Goal: Task Accomplishment & Management: Complete application form

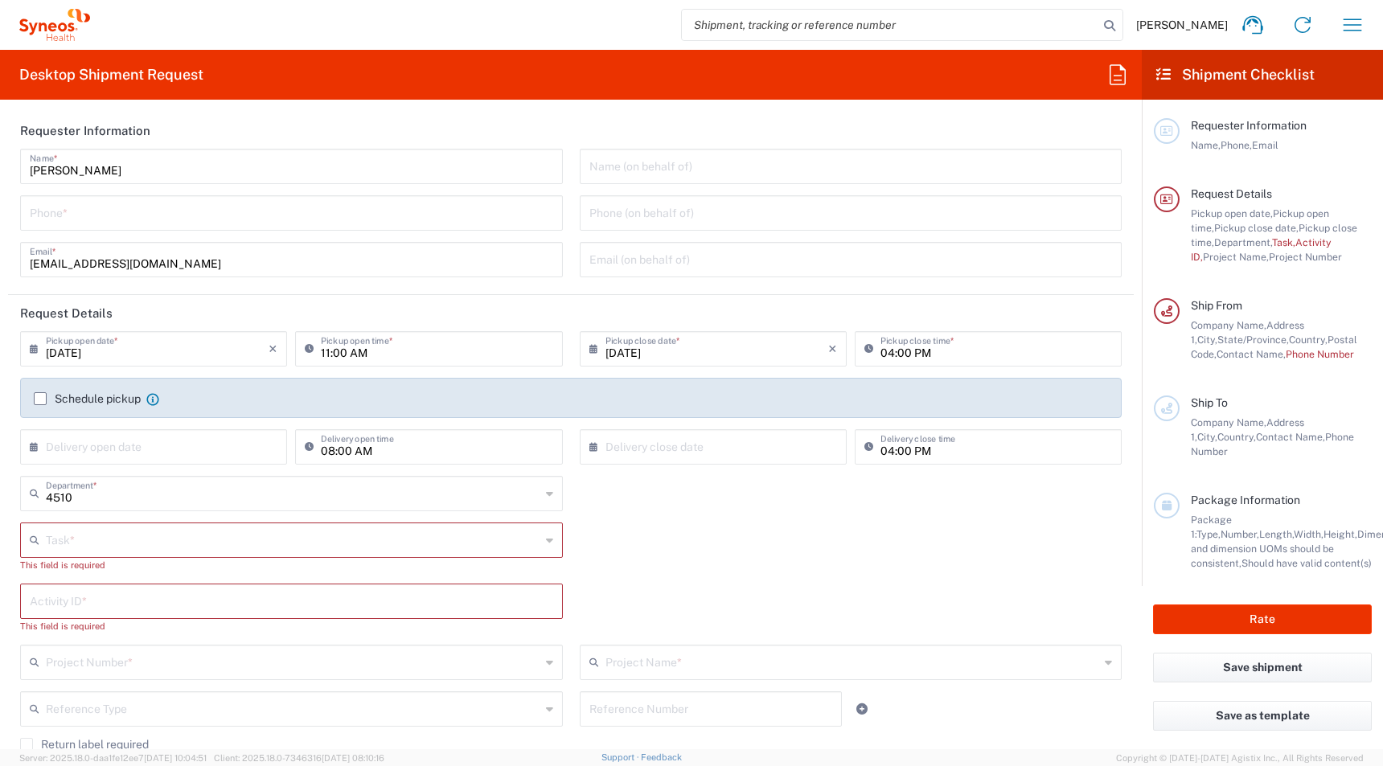
type input "Syneos Health, LLC-[GEOGRAPHIC_DATA] [GEOGRAPHIC_DATA] [GEOGRAPHIC_DATA]"
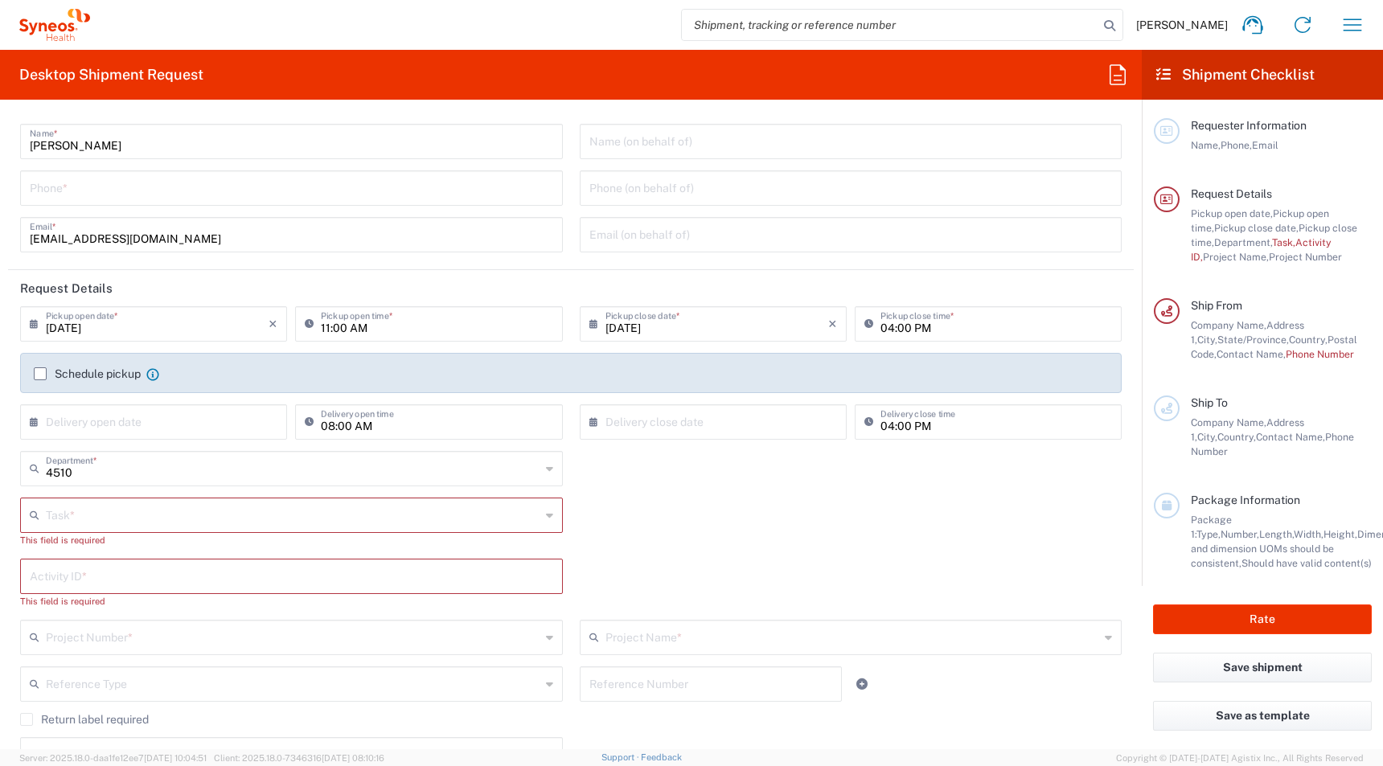
scroll to position [50, 0]
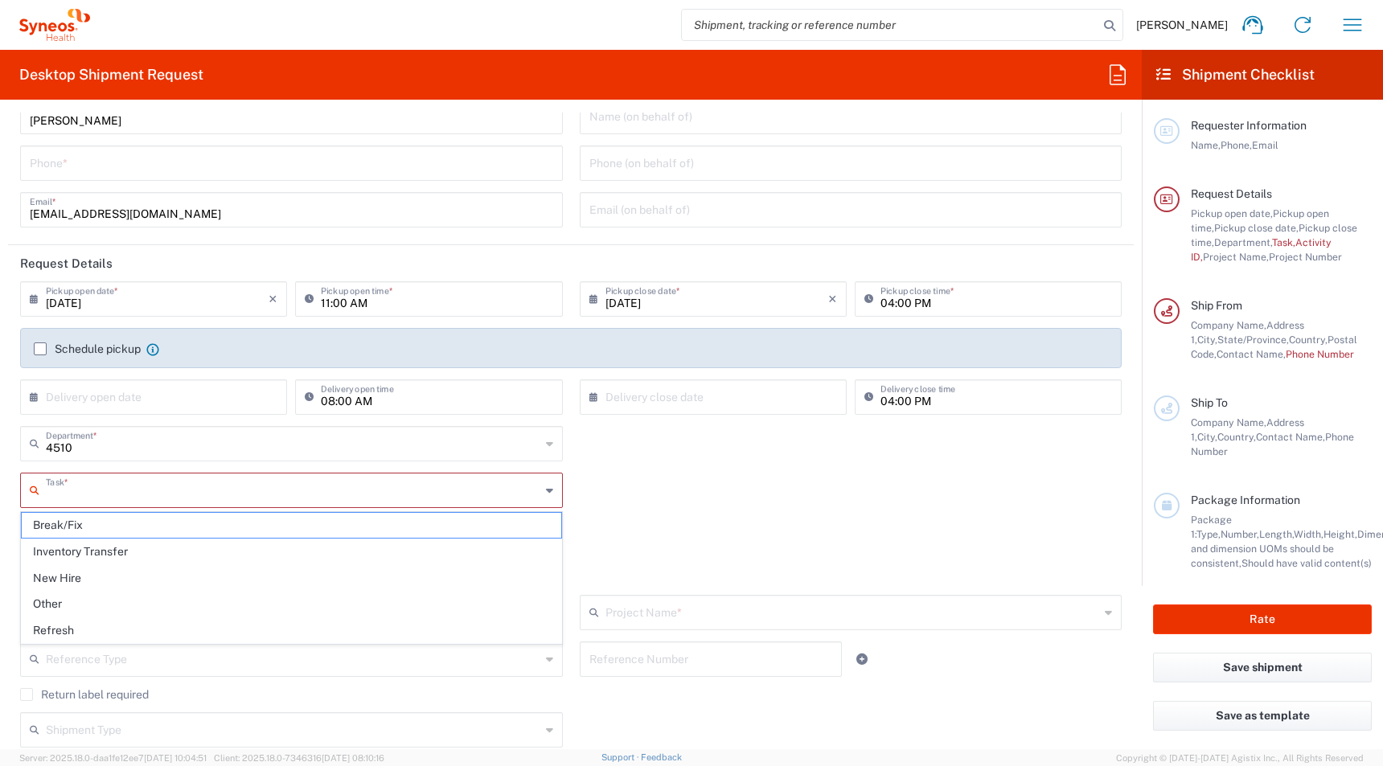
click at [81, 490] on input "text" at bounding box center [293, 489] width 495 height 28
click at [55, 572] on span "New Hire" at bounding box center [292, 578] width 540 height 25
type input "New Hire"
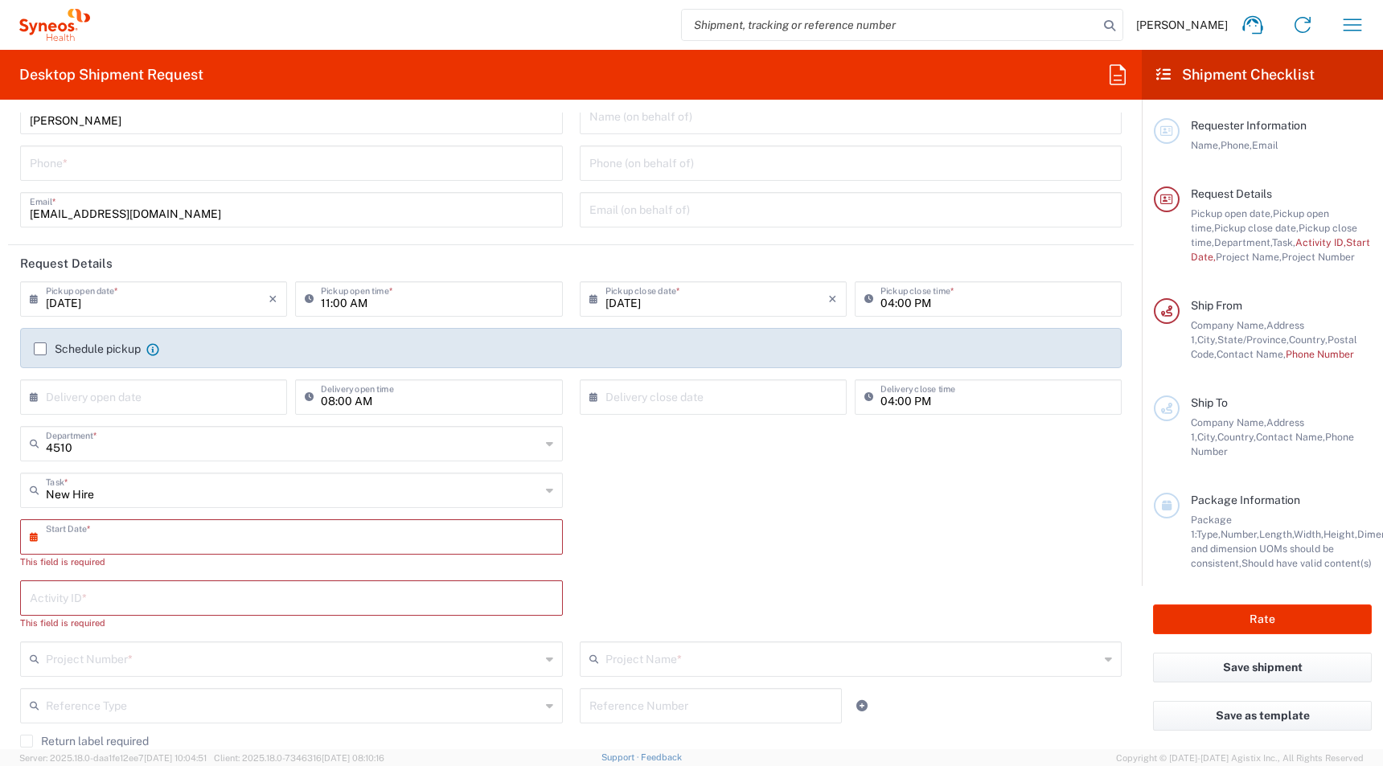
click at [86, 532] on input "text" at bounding box center [295, 536] width 499 height 28
click at [248, 631] on span "8" at bounding box center [248, 637] width 24 height 23
type input "[DATE]"
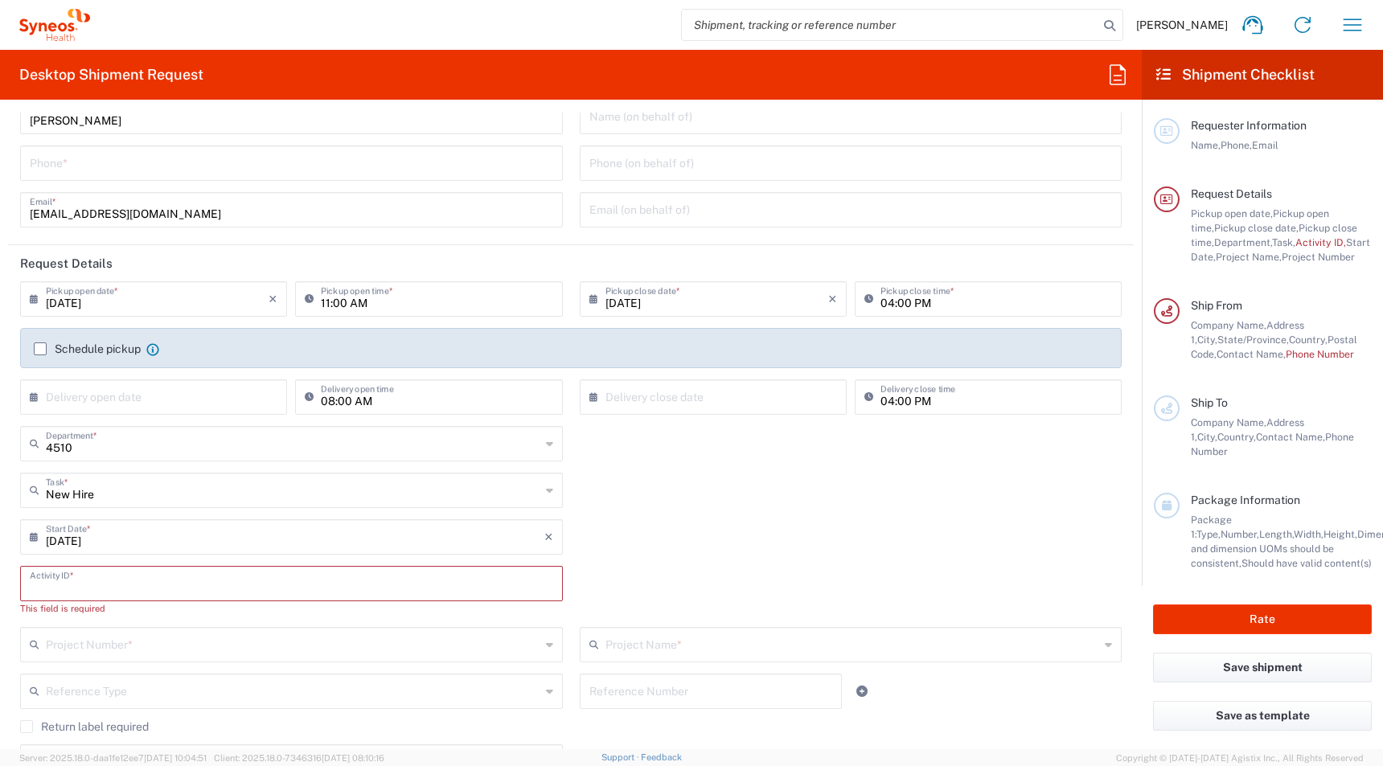
click at [110, 589] on input "text" at bounding box center [291, 583] width 523 height 28
paste input "[PERSON_NAME]"
type input "[PERSON_NAME]"
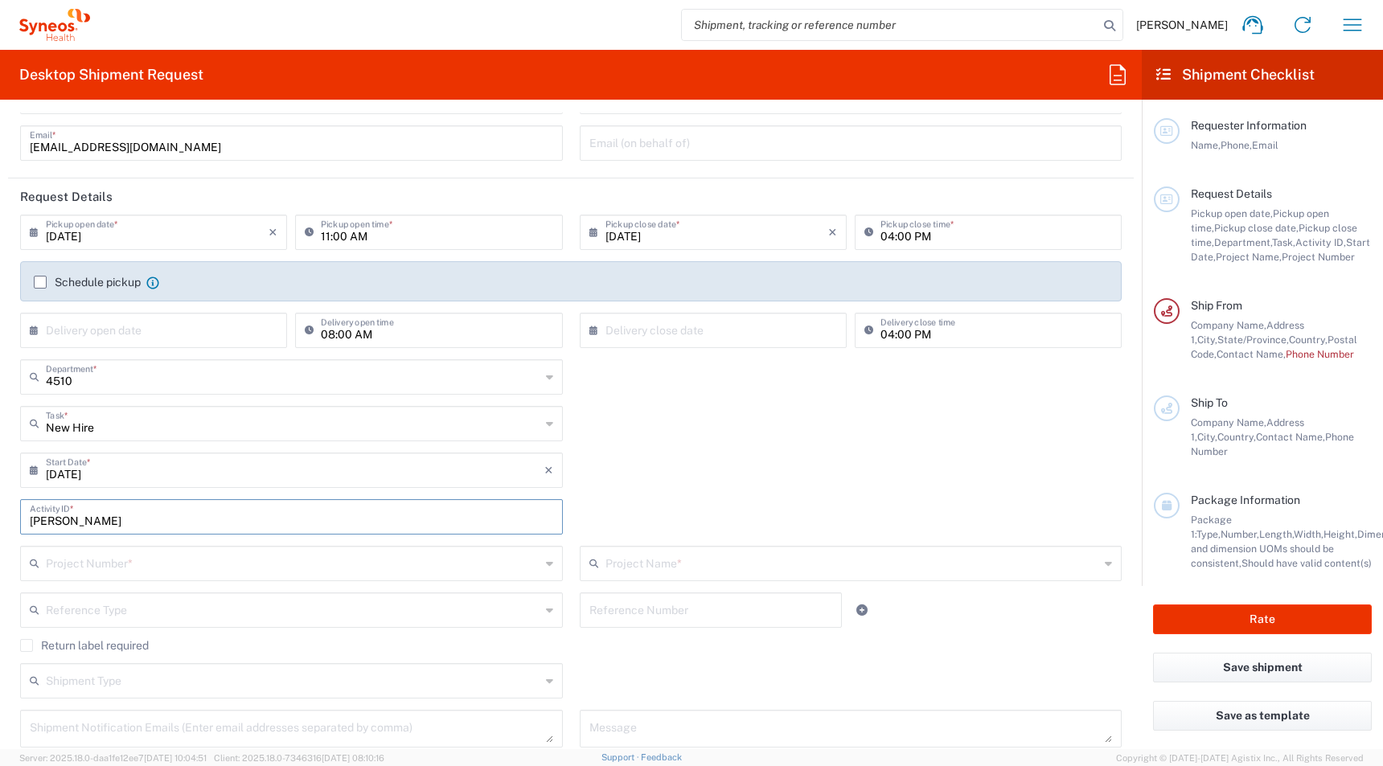
scroll to position [120, 0]
drag, startPoint x: 128, startPoint y: 510, endPoint x: 121, endPoint y: 483, distance: 27.5
click at [0, 509] on html "[PERSON_NAME] Home Shipment estimator Shipment tracking Desktop shipment reques…" at bounding box center [691, 383] width 1383 height 766
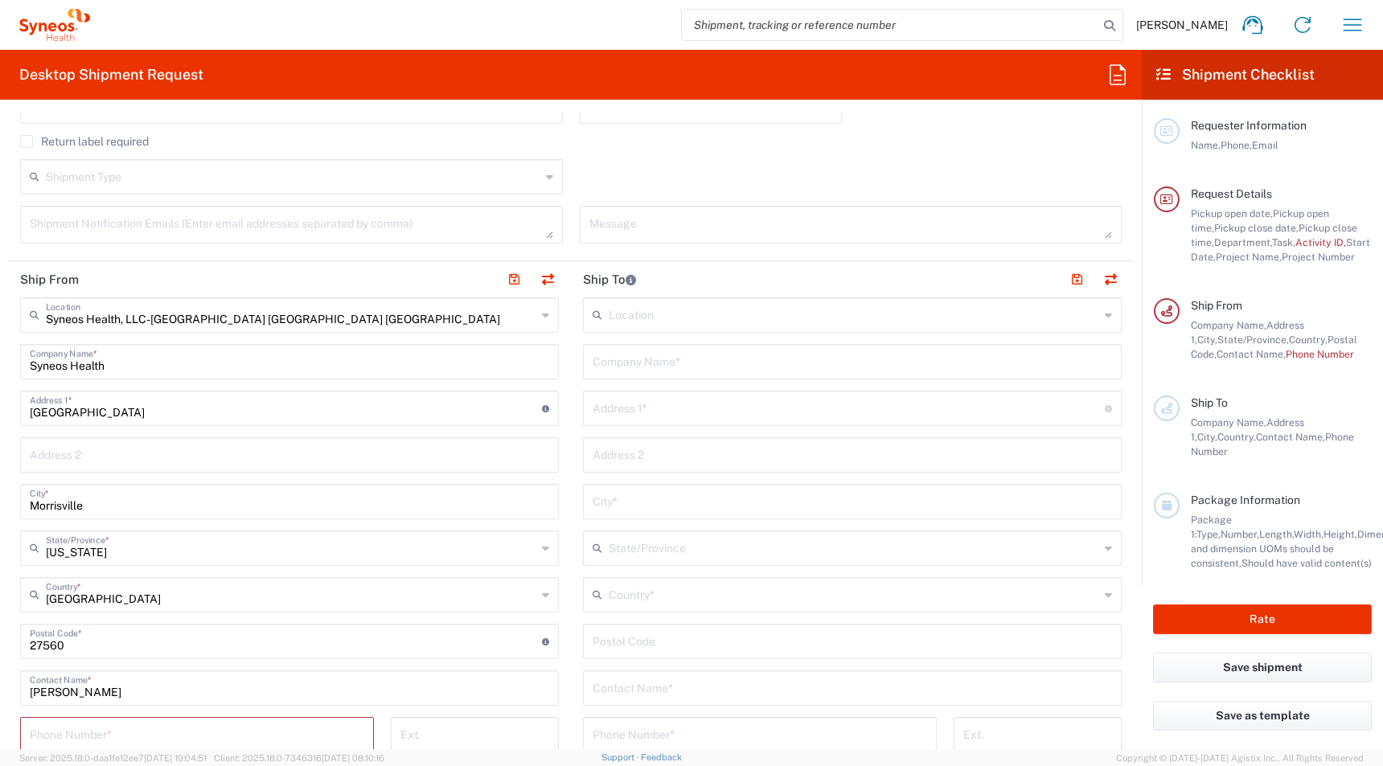
scroll to position [625, 0]
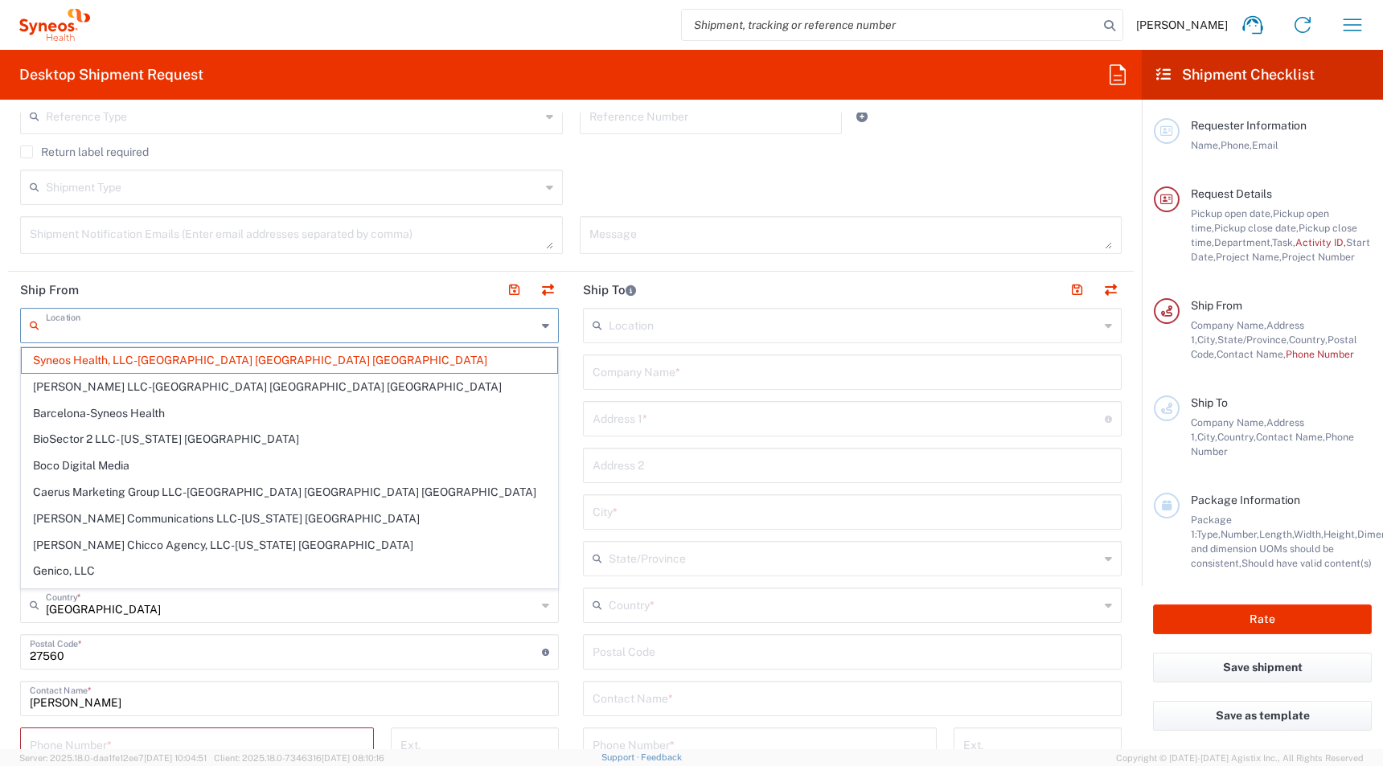
click at [306, 322] on input "text" at bounding box center [291, 324] width 491 height 28
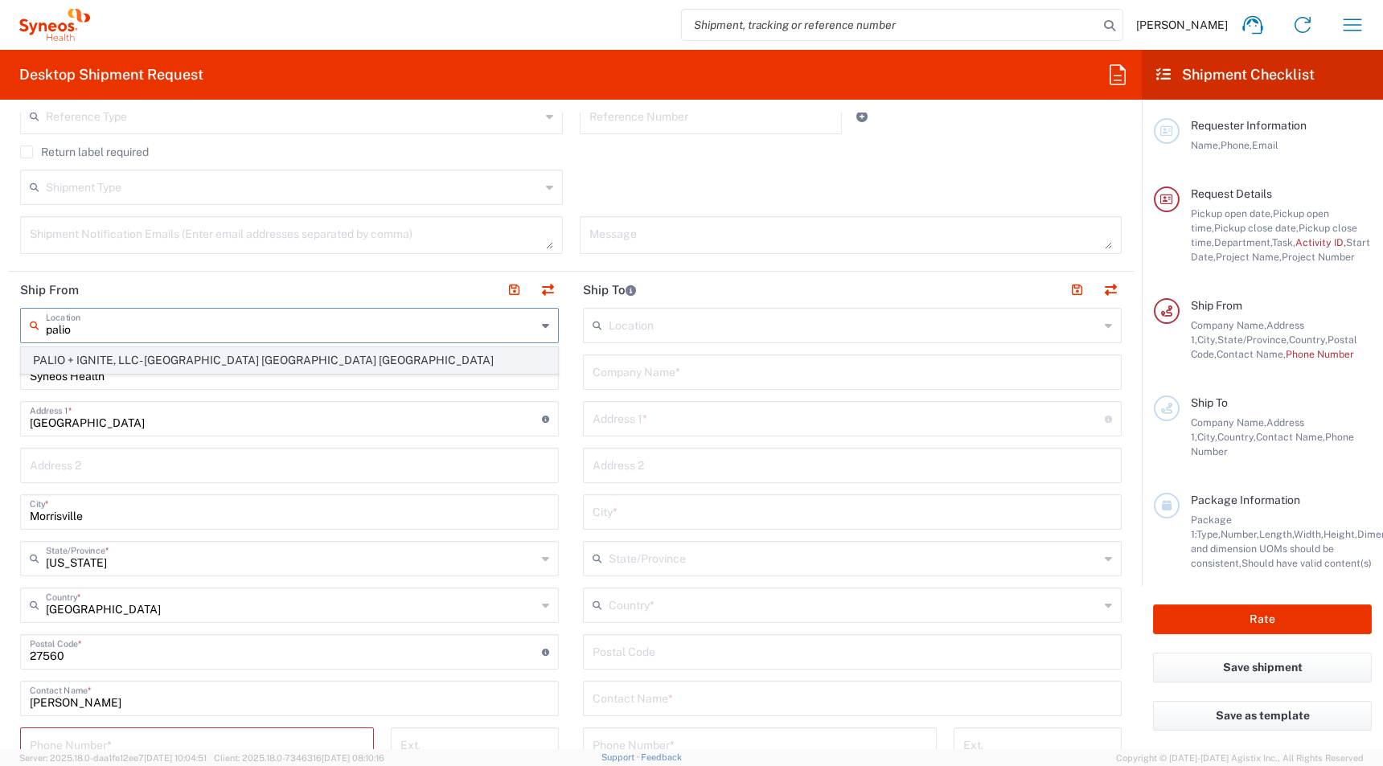
click at [90, 362] on span "PALIO + IGNITE, LLC- [GEOGRAPHIC_DATA] [GEOGRAPHIC_DATA] [GEOGRAPHIC_DATA]" at bounding box center [290, 360] width 536 height 25
type input "PALIO + IGNITE, LLC- [GEOGRAPHIC_DATA] [GEOGRAPHIC_DATA] [GEOGRAPHIC_DATA]"
type input "PALIO + IGNITE, LLC"
type input "[STREET_ADDRESS]"
type input "[GEOGRAPHIC_DATA]"
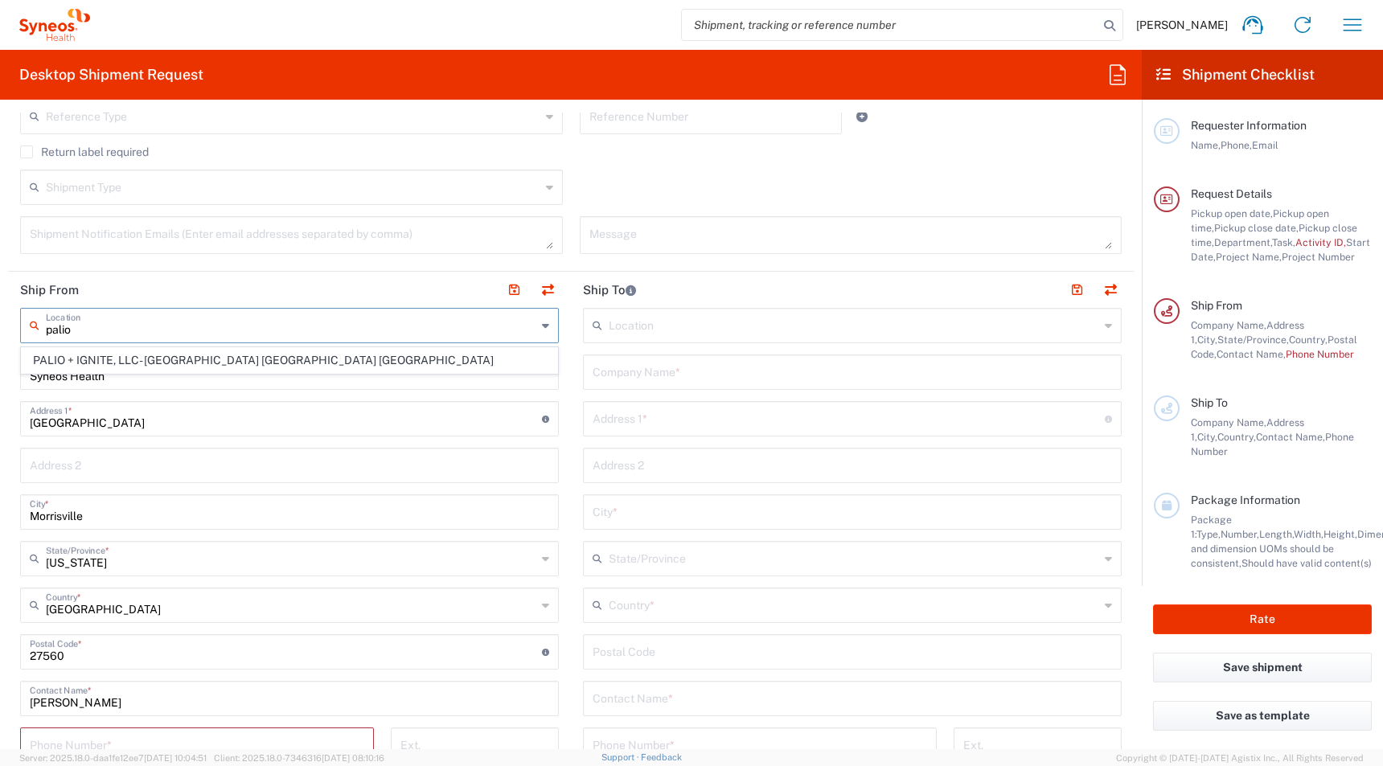
type input "[US_STATE]"
type input "43082"
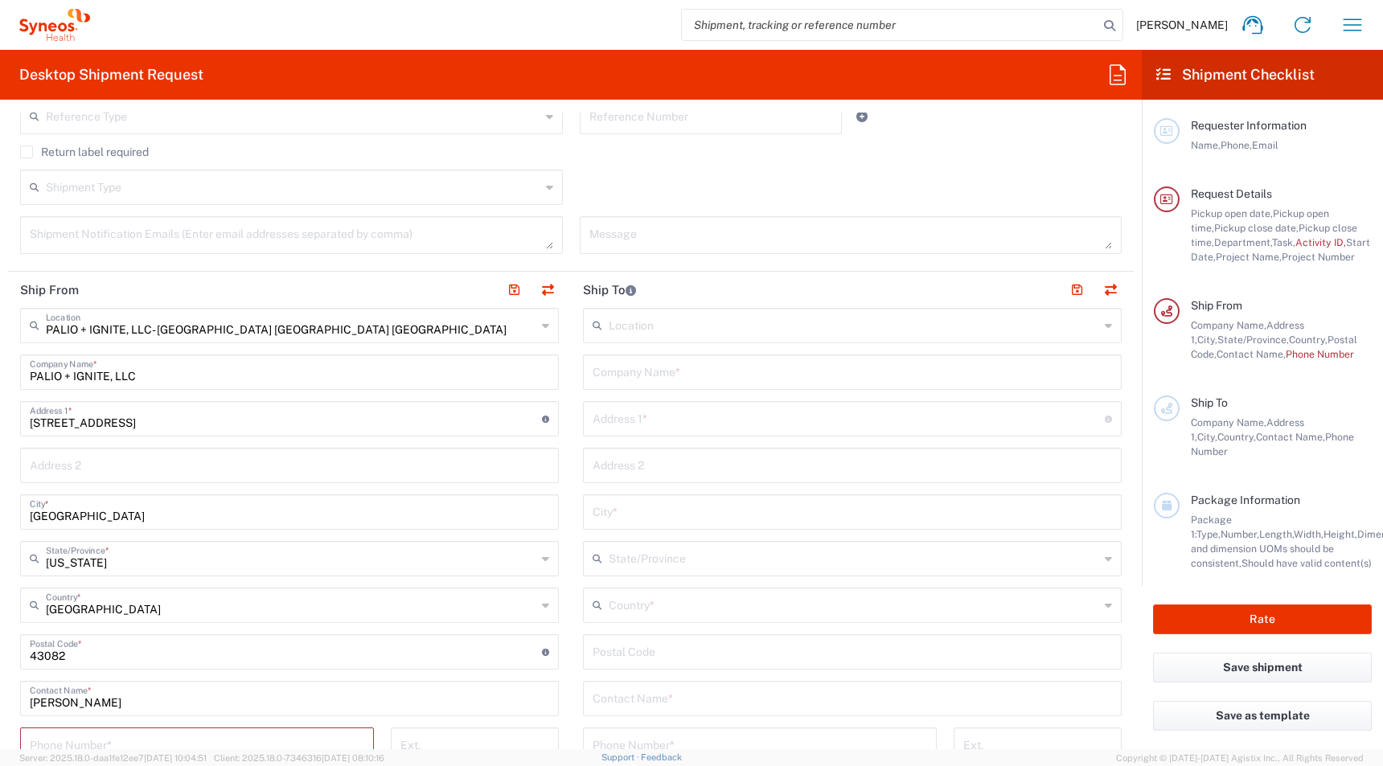
click at [633, 370] on input "text" at bounding box center [852, 371] width 519 height 28
paste input "[PERSON_NAME]"
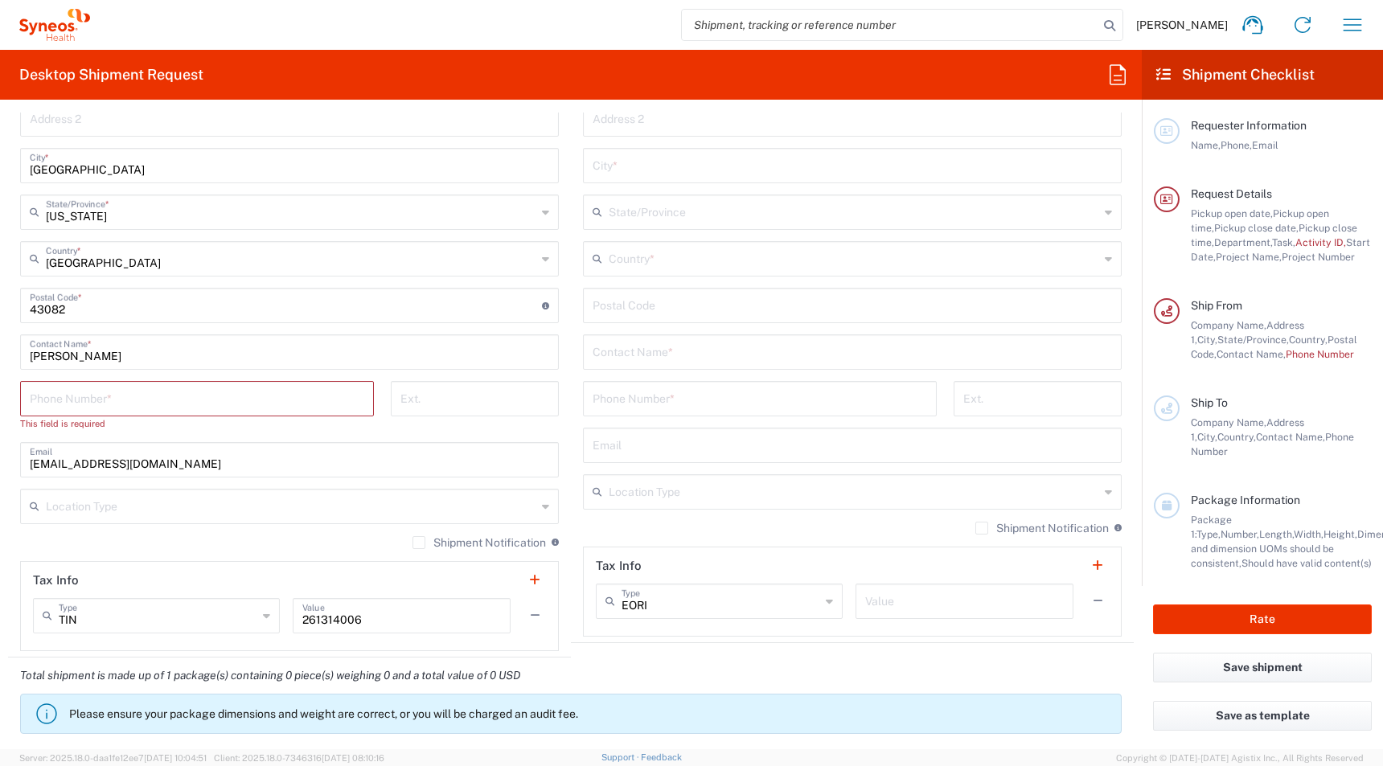
scroll to position [984, 0]
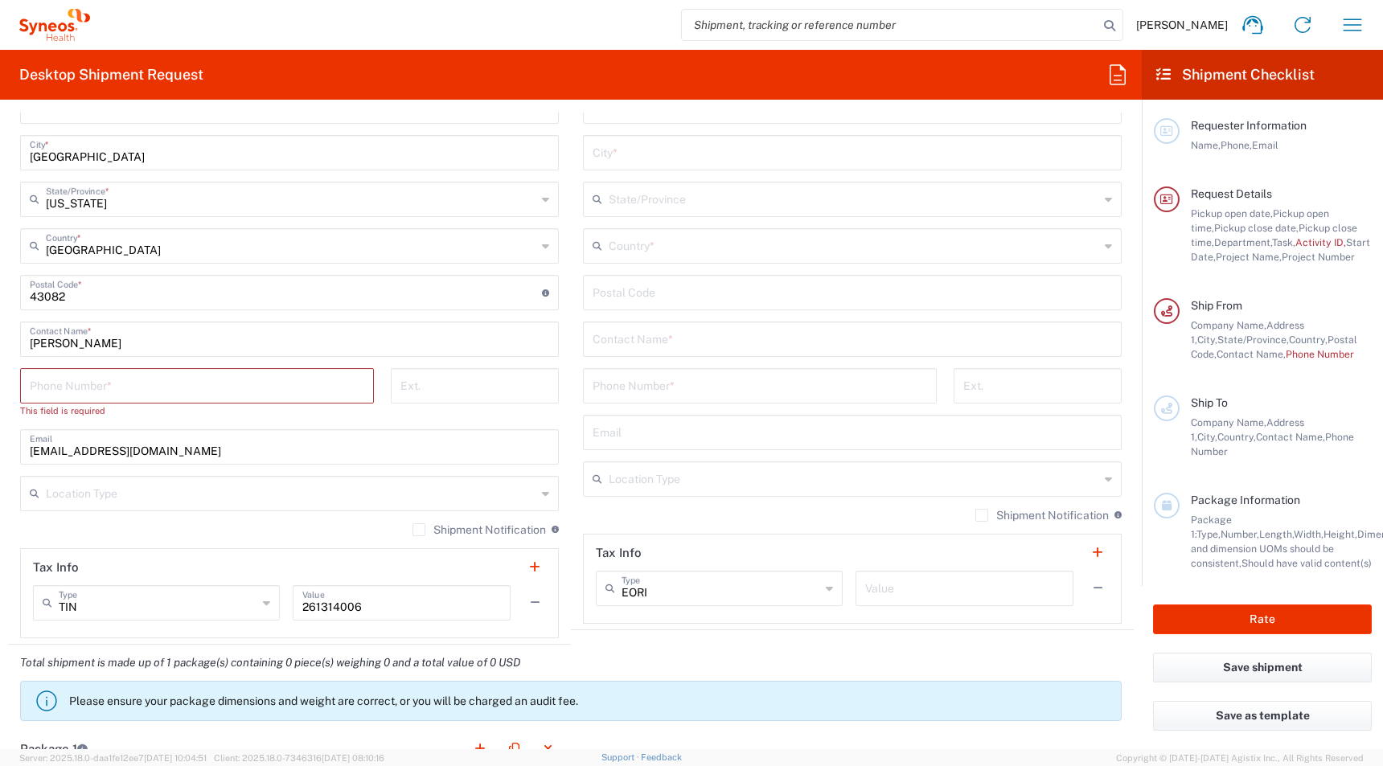
type input "[PERSON_NAME]"
click at [611, 339] on input "text" at bounding box center [852, 338] width 519 height 28
paste input "[PERSON_NAME]"
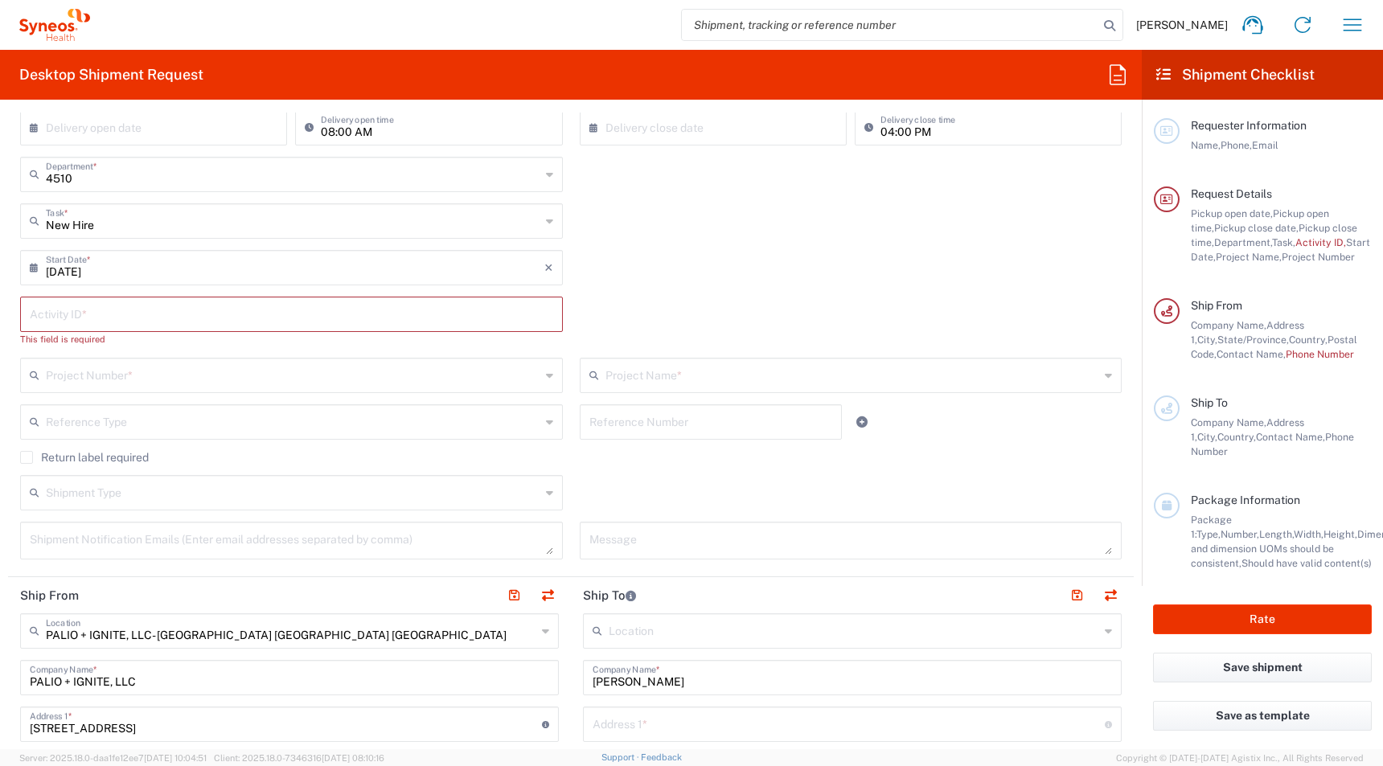
scroll to position [0, 0]
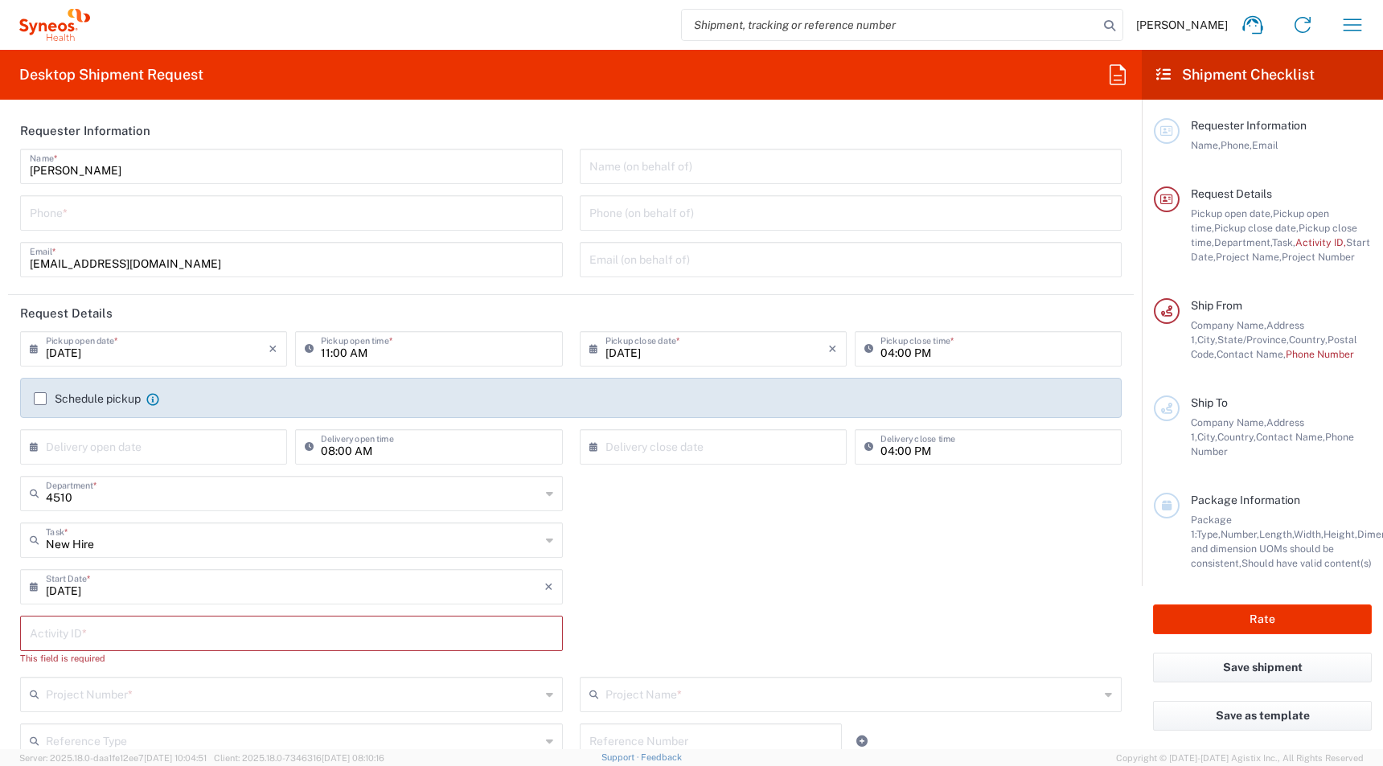
type input "[PERSON_NAME]"
click at [43, 634] on input "text" at bounding box center [291, 632] width 523 height 28
paste input "[PHONE_NUMBER]"
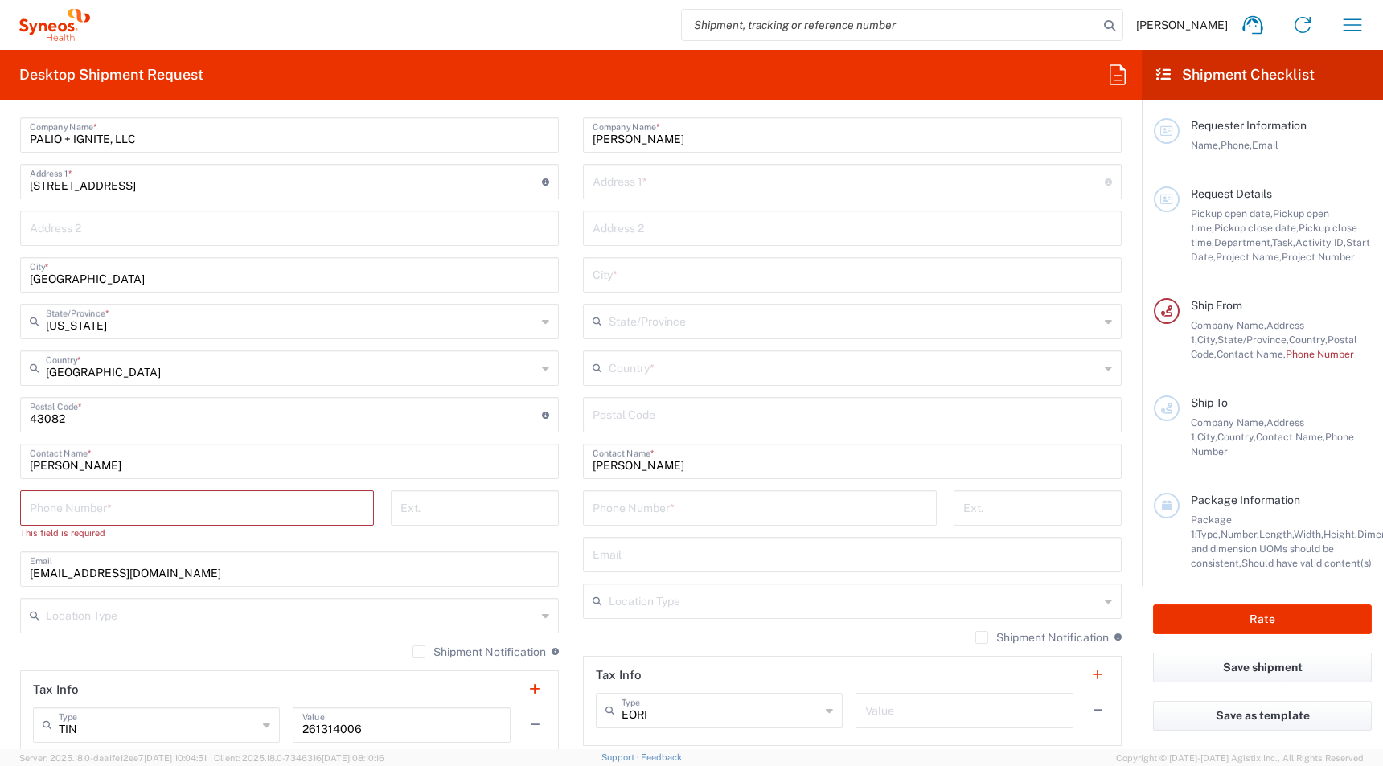
scroll to position [853, 0]
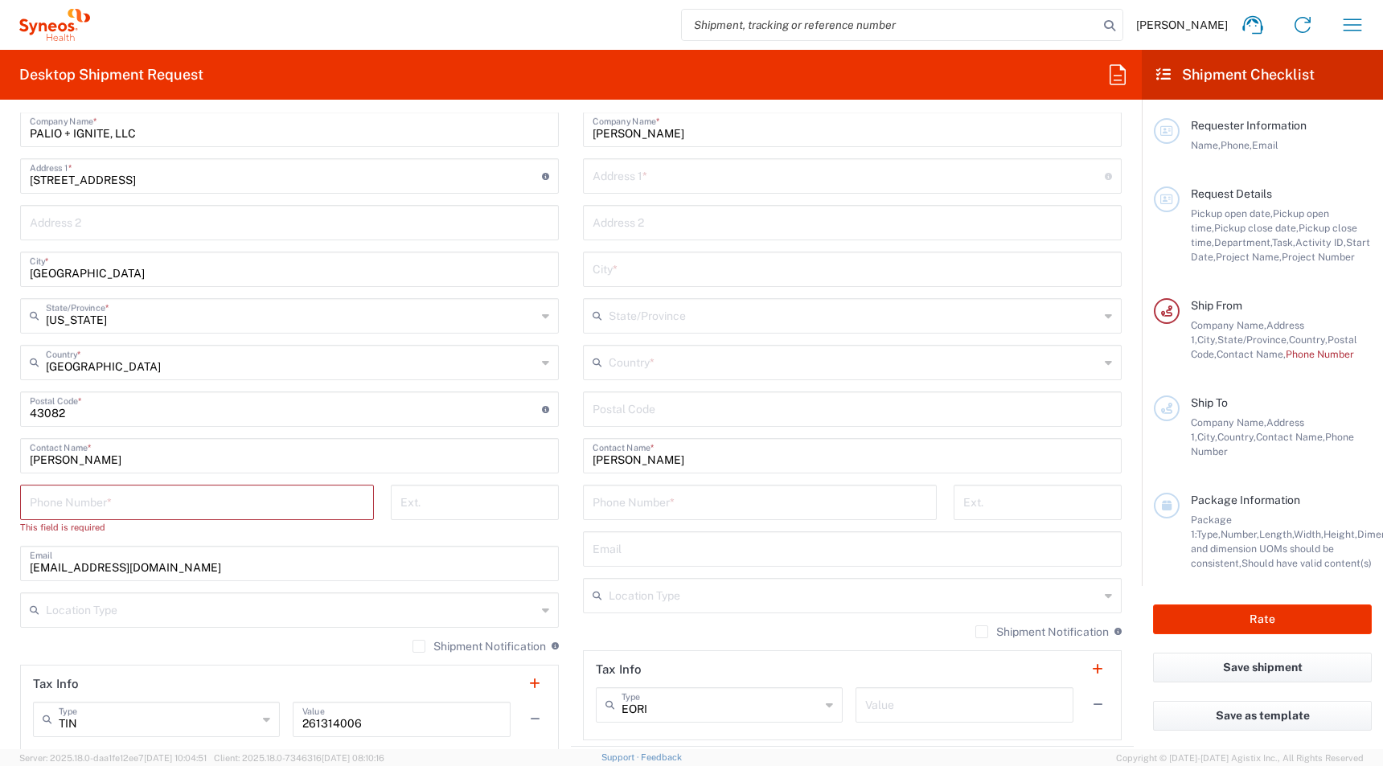
type input "[PHONE_NUMBER]"
click at [71, 502] on input "tel" at bounding box center [197, 501] width 335 height 28
paste input "[PHONE_NUMBER]"
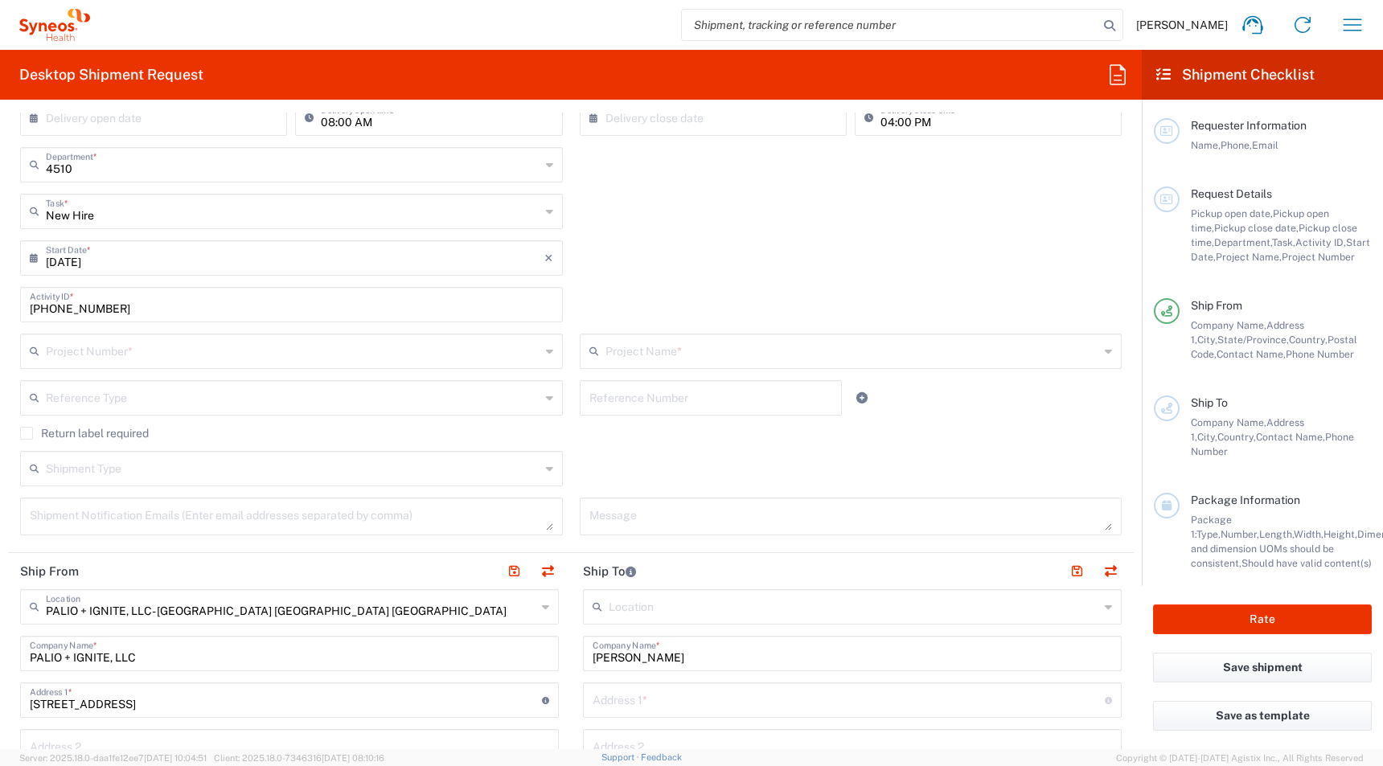
scroll to position [319, 0]
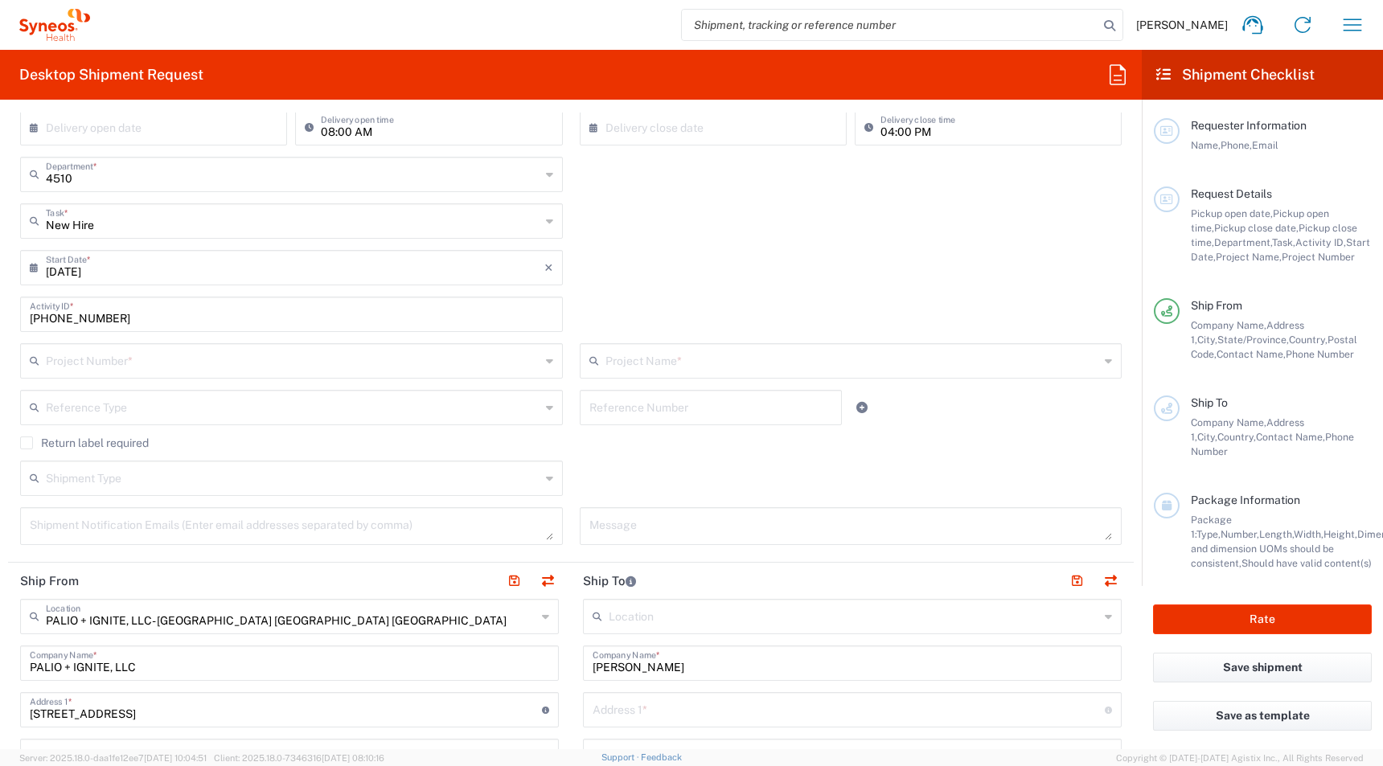
type input "[PHONE_NUMBER]"
drag, startPoint x: 126, startPoint y: 323, endPoint x: 0, endPoint y: 319, distance: 126.3
click at [0, 323] on html "[PERSON_NAME] Home Shipment estimator Shipment tracking Desktop shipment reques…" at bounding box center [691, 383] width 1383 height 766
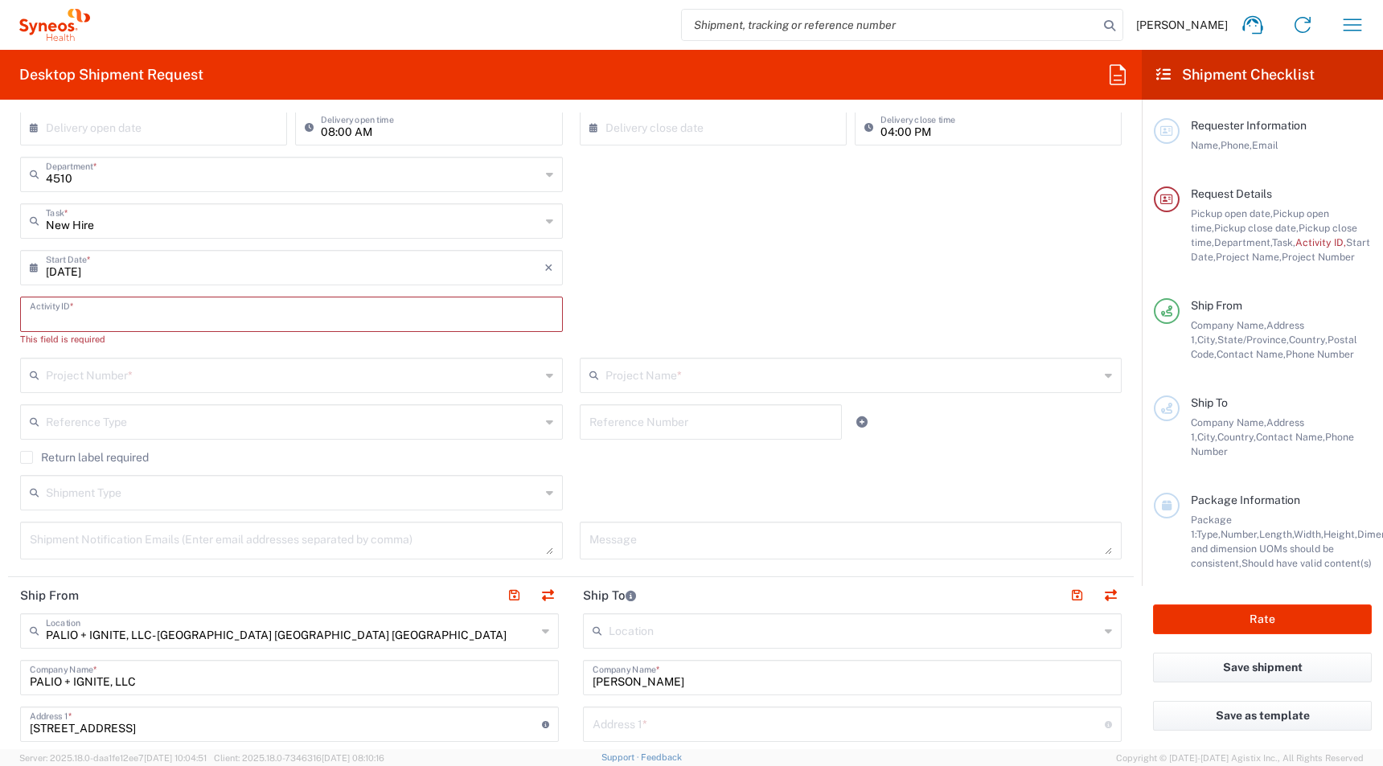
scroll to position [0, 0]
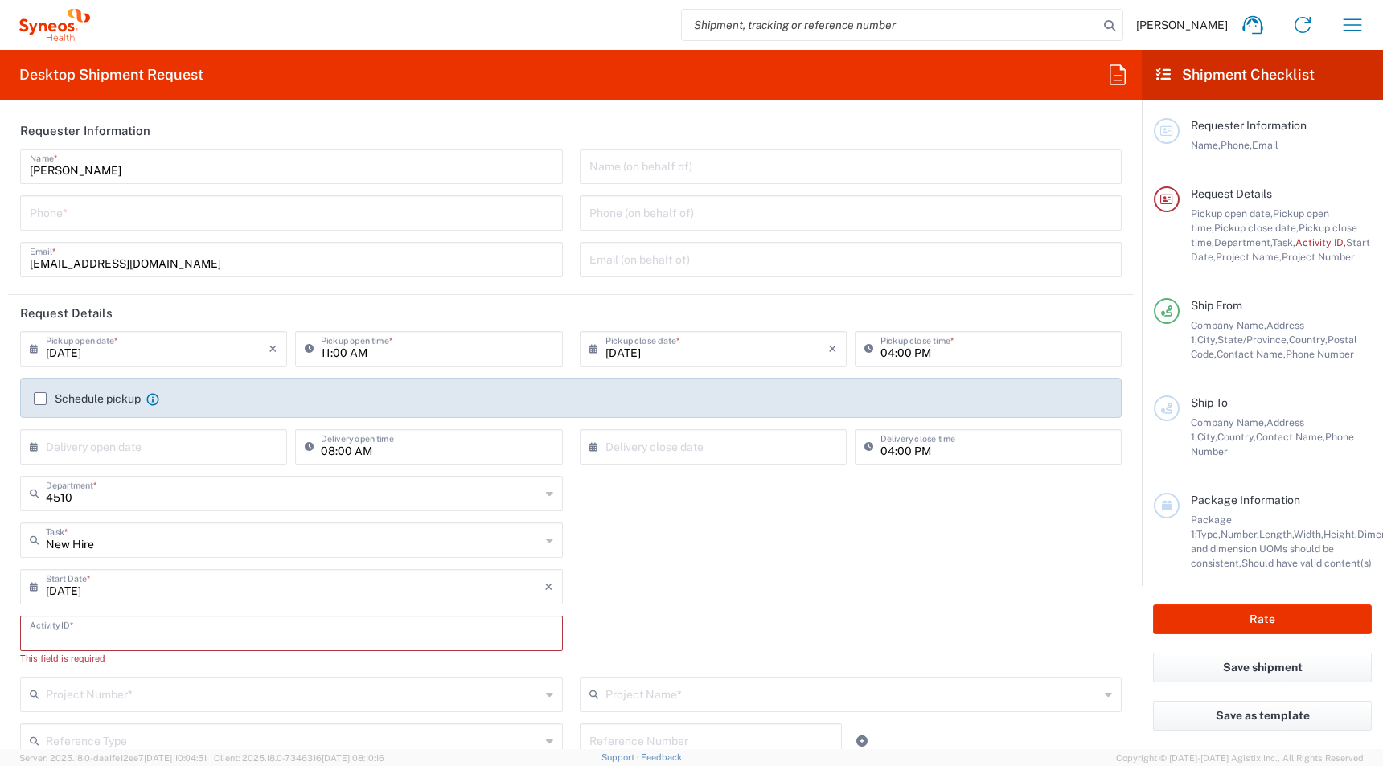
click at [39, 207] on input "tel" at bounding box center [291, 212] width 523 height 28
paste input "[PHONE_NUMBER]"
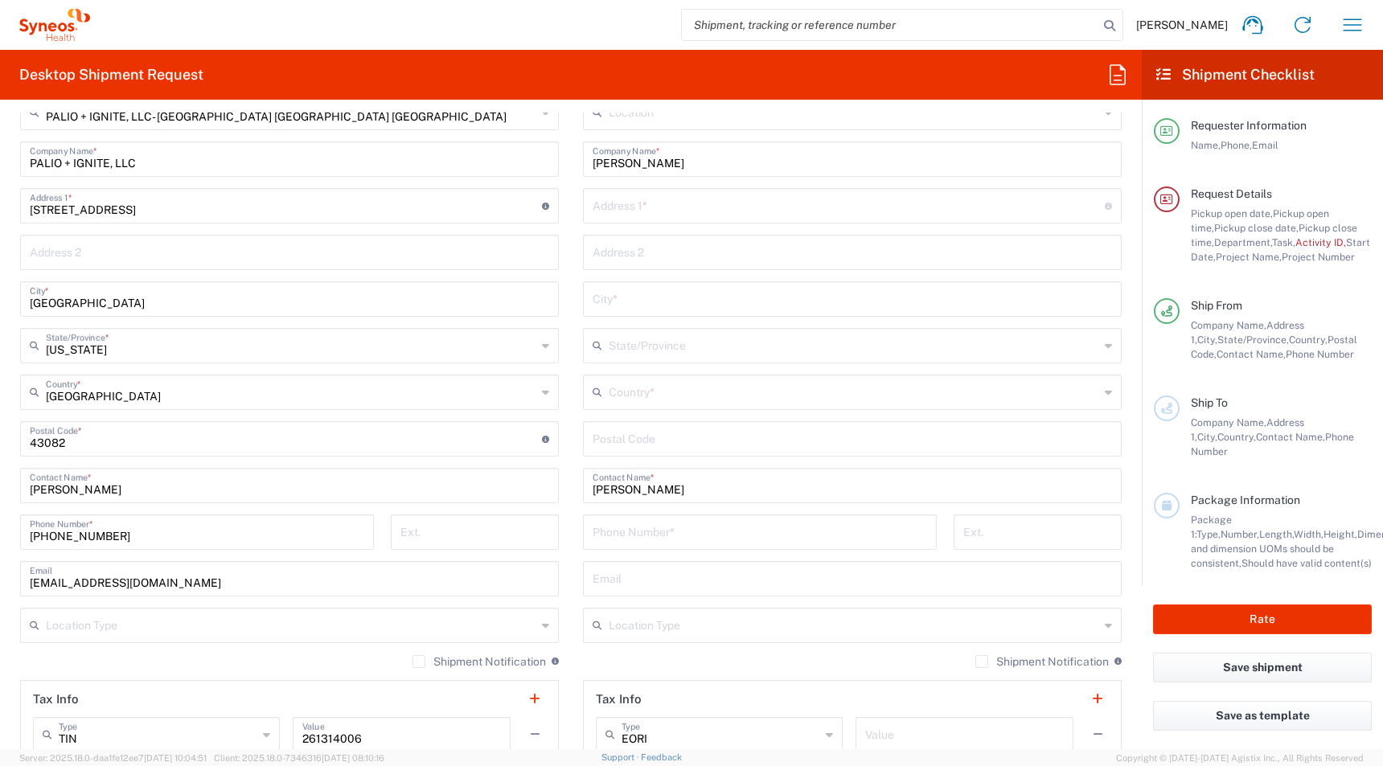
scroll to position [840, 0]
type input "[PHONE_NUMBER]"
drag, startPoint x: 686, startPoint y: 492, endPoint x: 289, endPoint y: 483, distance: 396.5
click at [320, 479] on div "Ship From PALIO + IGNITE, LLC- [GEOGRAPHIC_DATA] [GEOGRAPHIC_DATA] [GEOGRAPHIC_…" at bounding box center [571, 416] width 1126 height 718
paste input "[PERSON_NAME]"
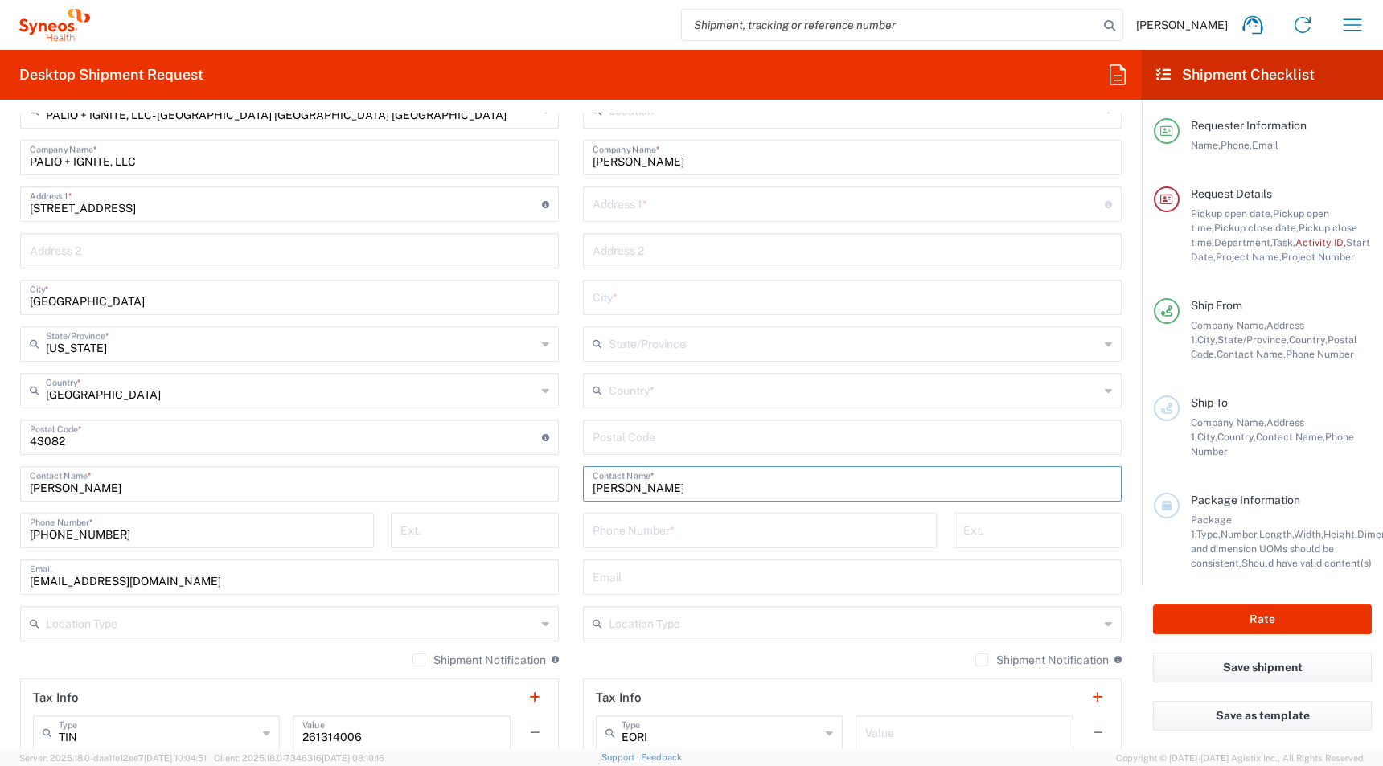
type input "[PERSON_NAME]"
drag, startPoint x: 679, startPoint y: 158, endPoint x: 285, endPoint y: 152, distance: 393.3
click at [285, 152] on div "Ship From PALIO + IGNITE, LLC- [GEOGRAPHIC_DATA] [GEOGRAPHIC_DATA] [GEOGRAPHIC_…" at bounding box center [571, 416] width 1126 height 718
paste input "[PERSON_NAME]"
type input "[PERSON_NAME]"
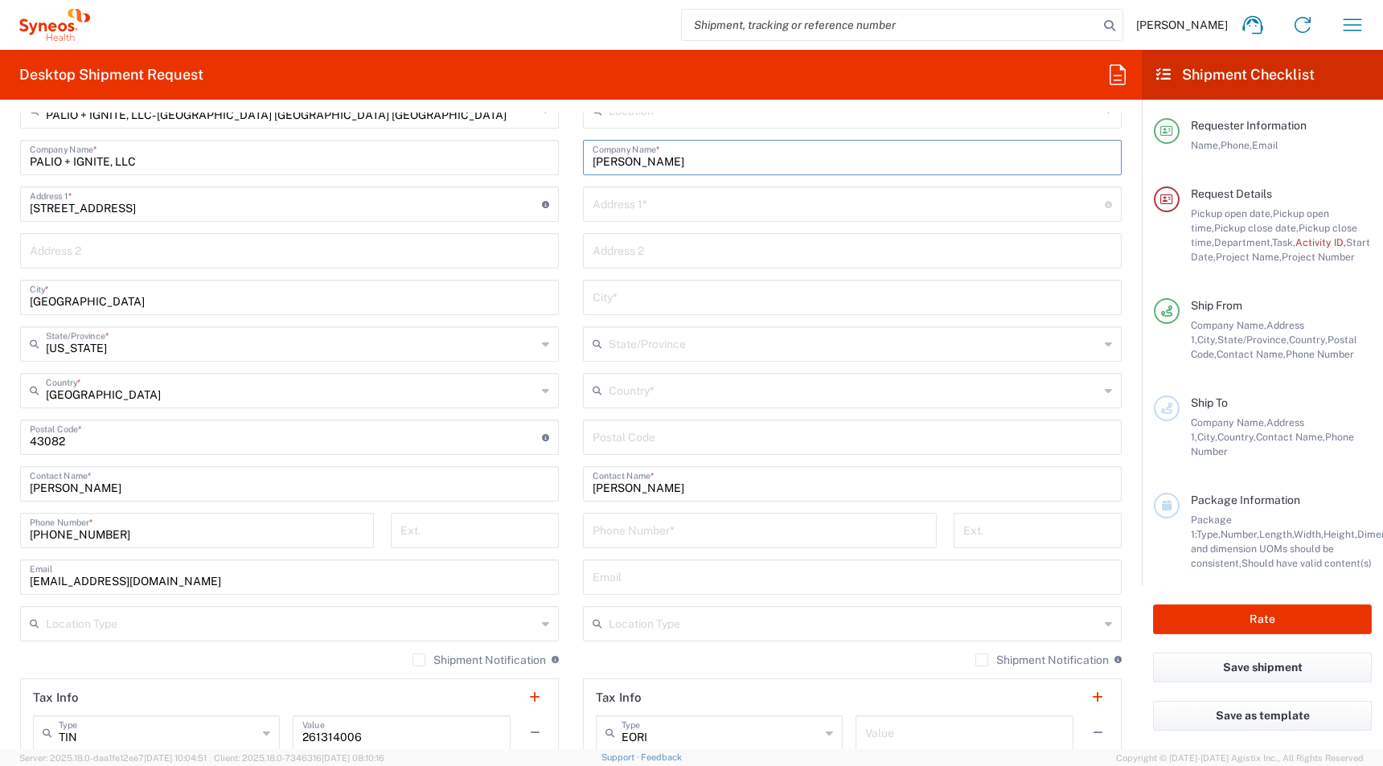
click at [614, 532] on input "tel" at bounding box center [760, 529] width 335 height 28
click at [607, 572] on div "Location [PERSON_NAME] LLC-[GEOGRAPHIC_DATA] [GEOGRAPHIC_DATA] [GEOGRAPHIC_DATA…" at bounding box center [852, 430] width 539 height 675
paste input "[EMAIL_ADDRESS][DOMAIN_NAME]"
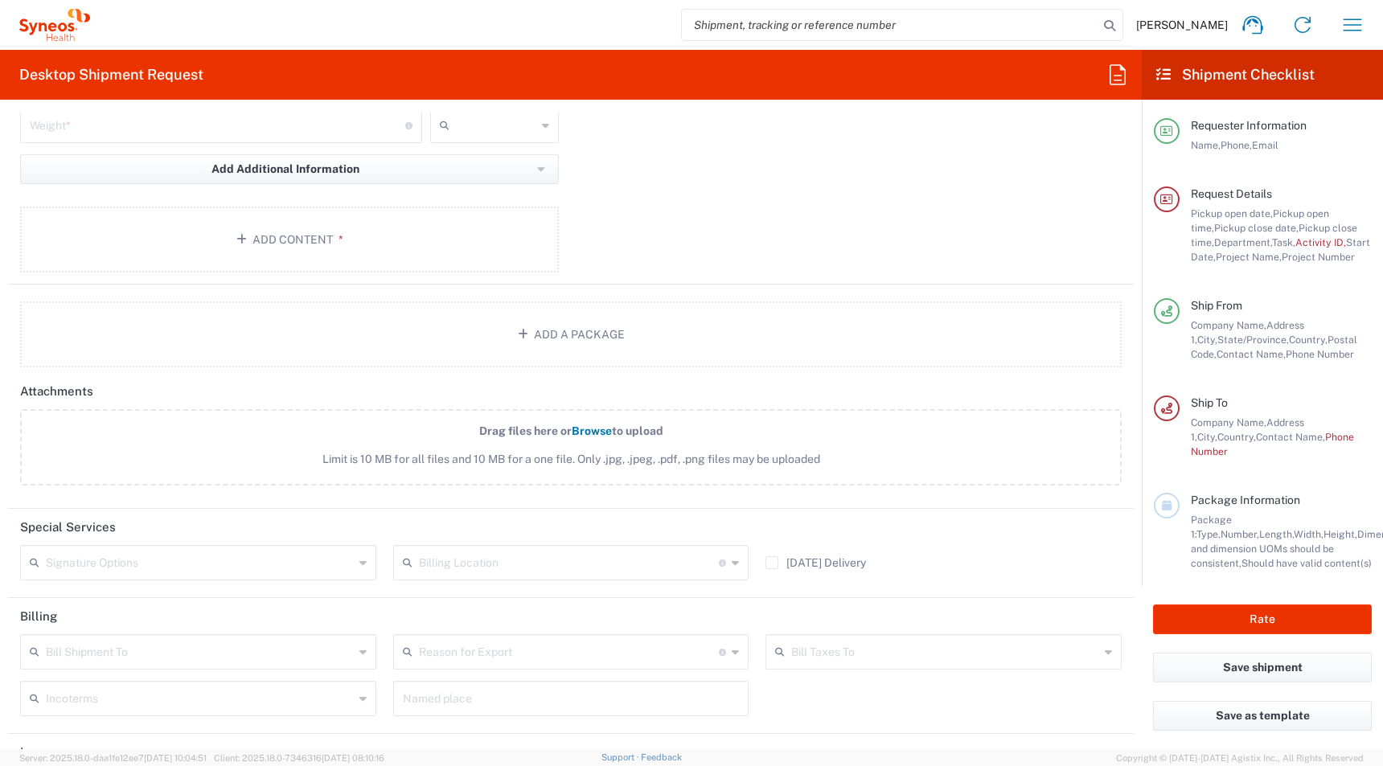
scroll to position [1872, 0]
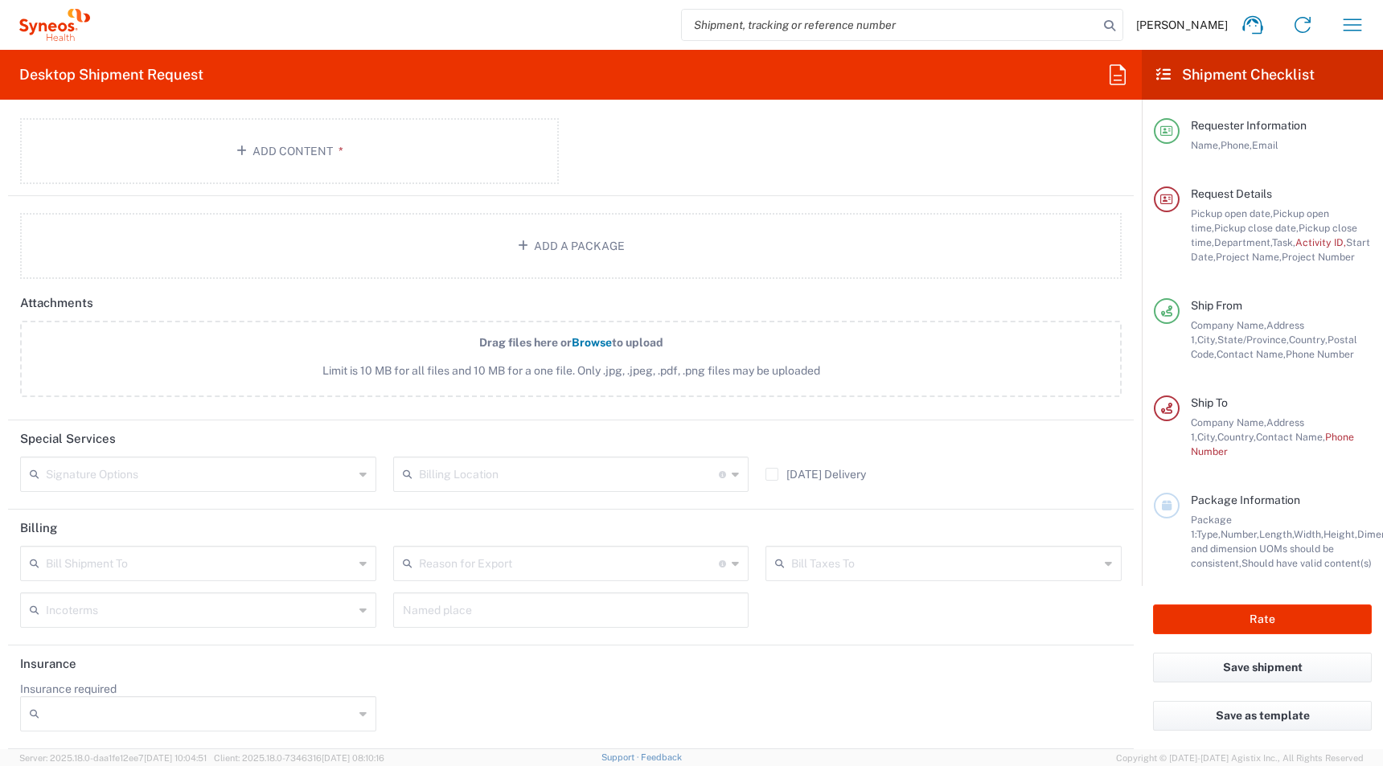
type input "[EMAIL_ADDRESS][DOMAIN_NAME]"
click at [58, 479] on input "text" at bounding box center [200, 473] width 308 height 28
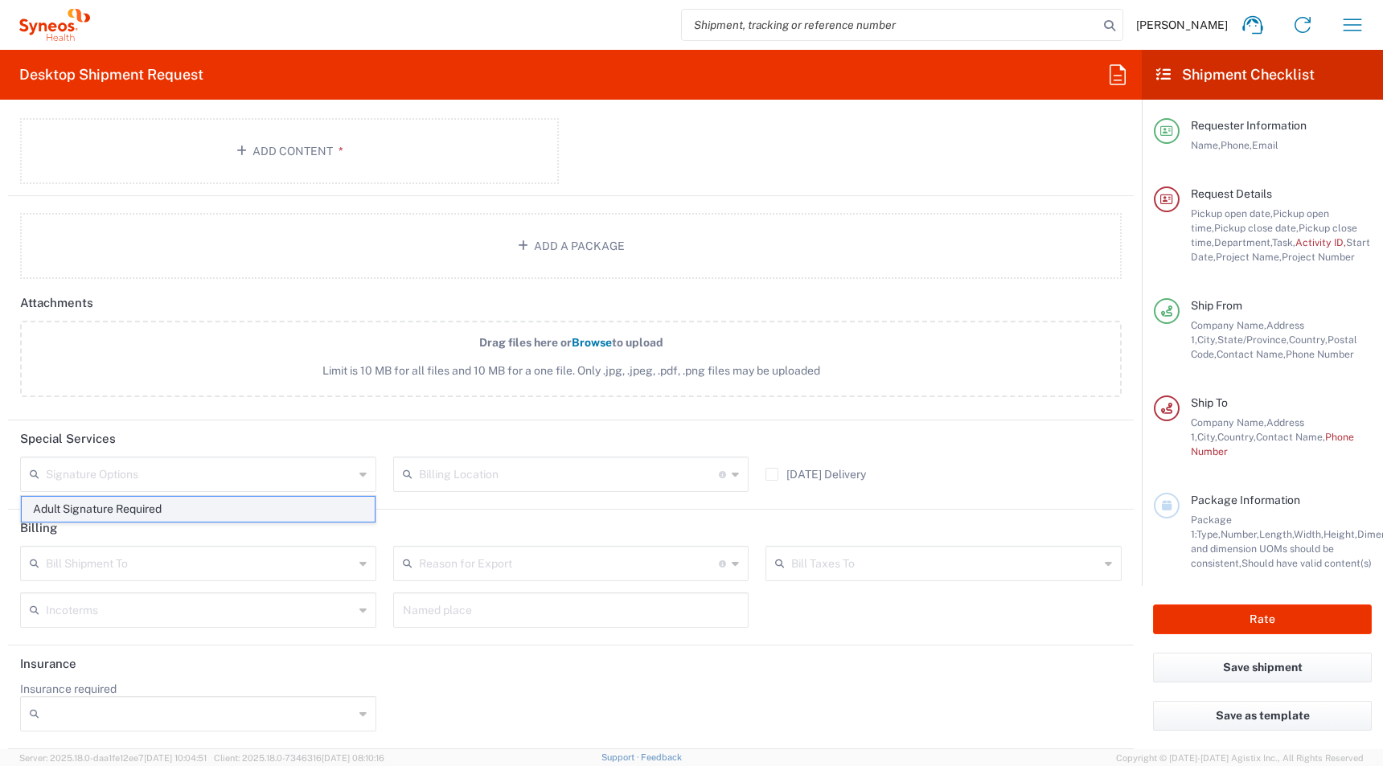
click at [49, 515] on span "Adult Signature Required" at bounding box center [198, 509] width 353 height 25
type input "Adult Signature Required"
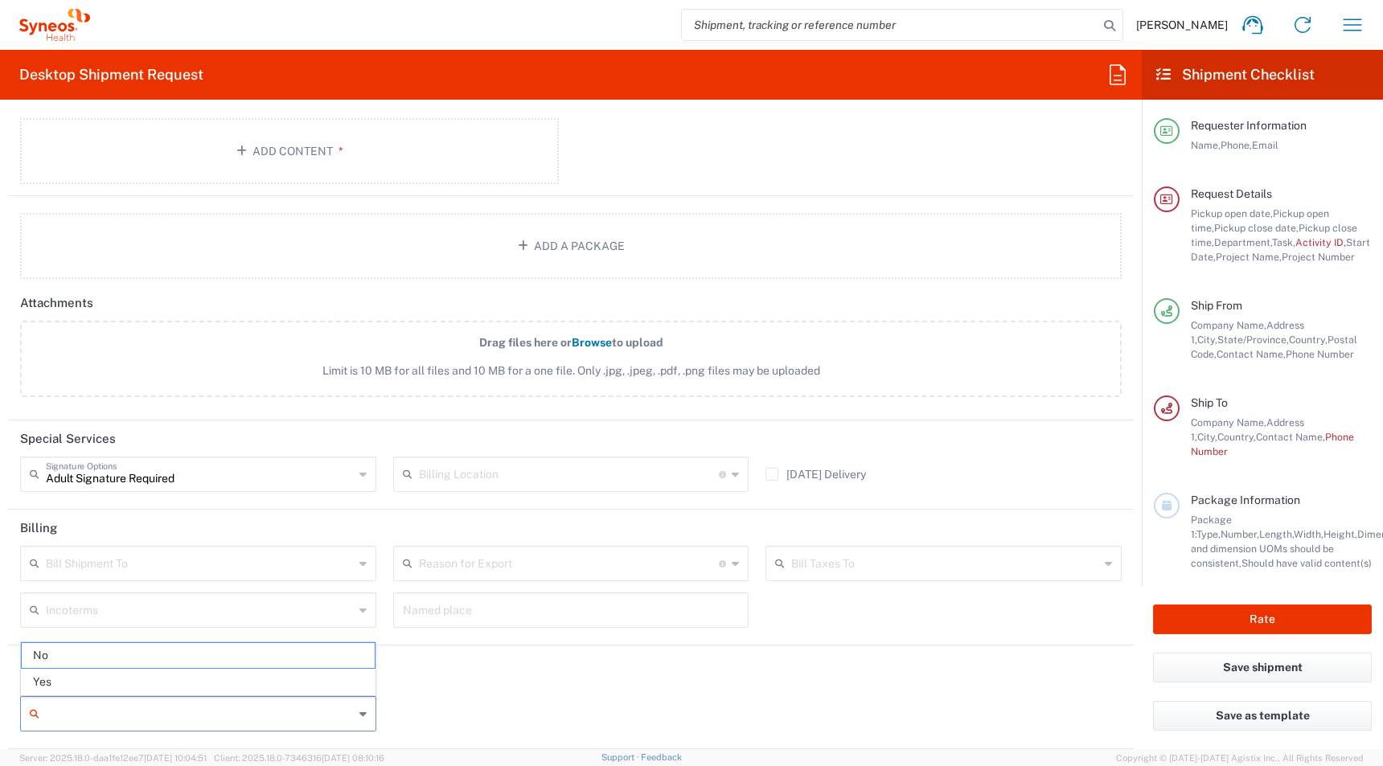
click at [86, 704] on input "Insurance required" at bounding box center [200, 714] width 308 height 26
click at [55, 675] on span "Yes" at bounding box center [198, 682] width 353 height 25
type input "Yes"
click at [491, 702] on input "Insurance Value" at bounding box center [571, 714] width 337 height 26
type input "600"
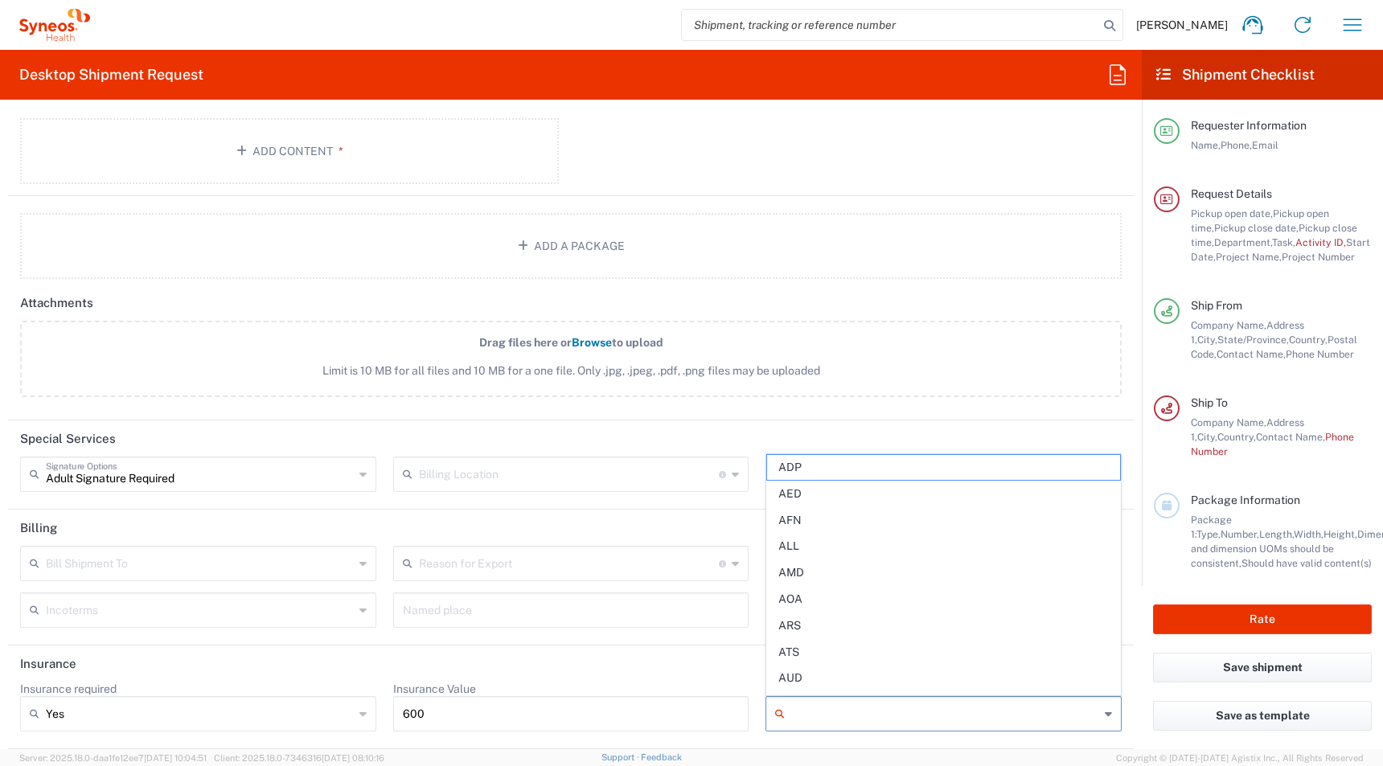
click at [824, 712] on input "Currency" at bounding box center [945, 714] width 308 height 26
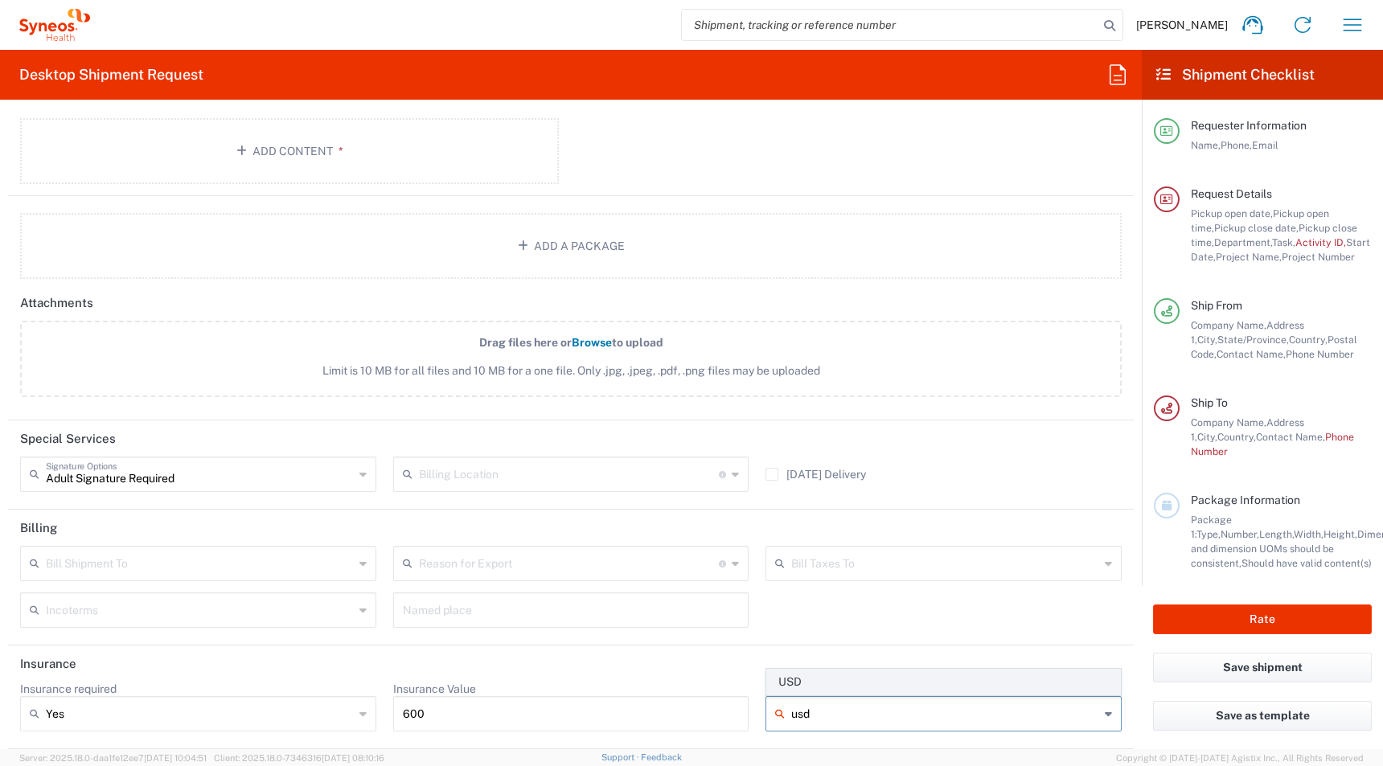
click at [786, 683] on span "USD" at bounding box center [943, 682] width 353 height 25
type input "USD"
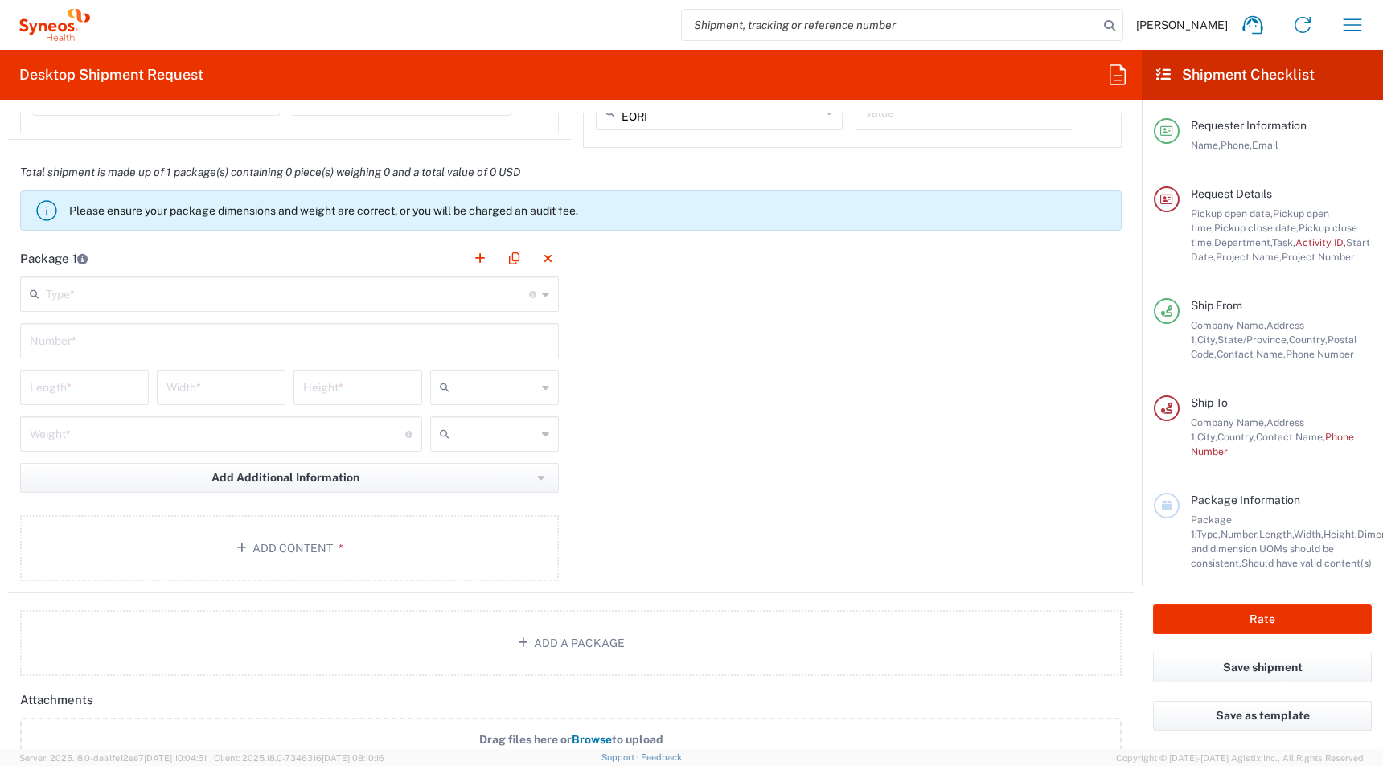
scroll to position [1443, 0]
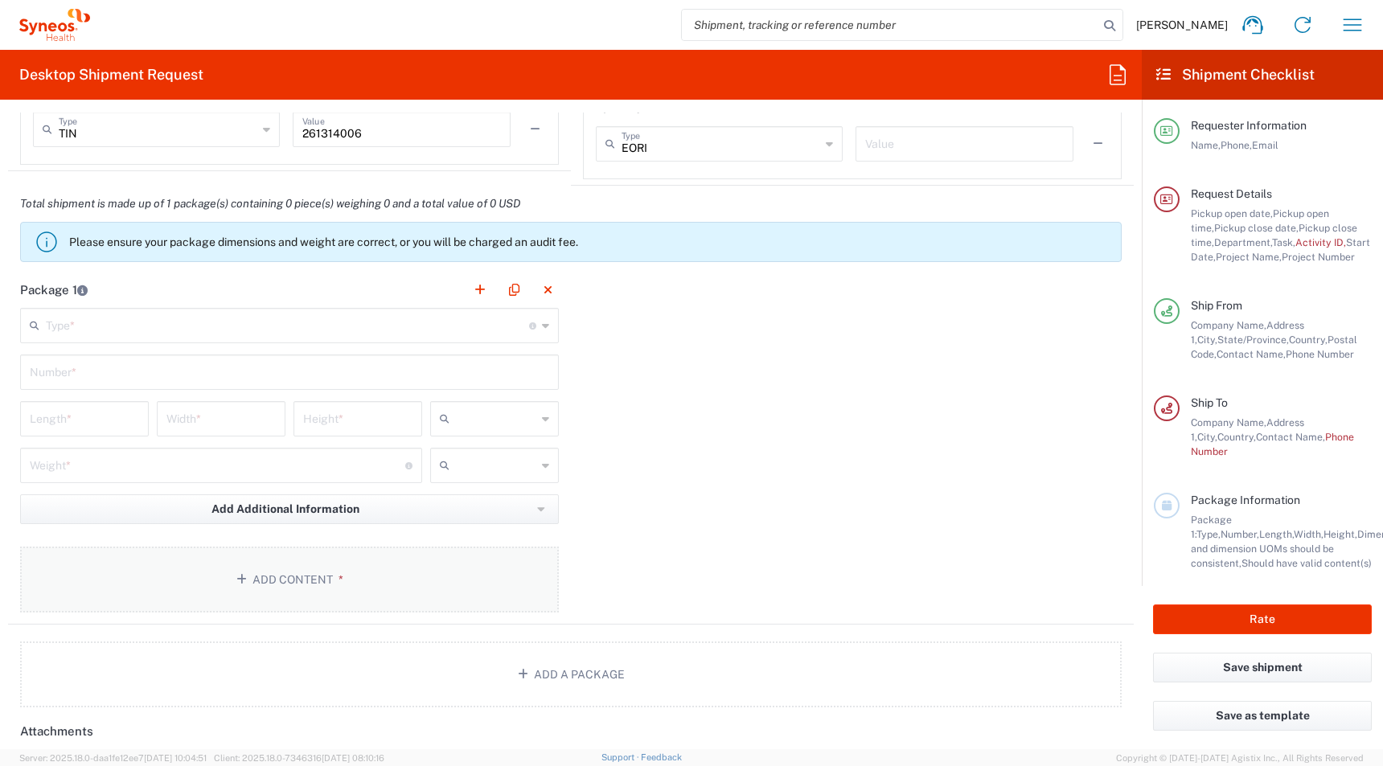
click at [145, 571] on button "Add Content *" at bounding box center [289, 580] width 539 height 66
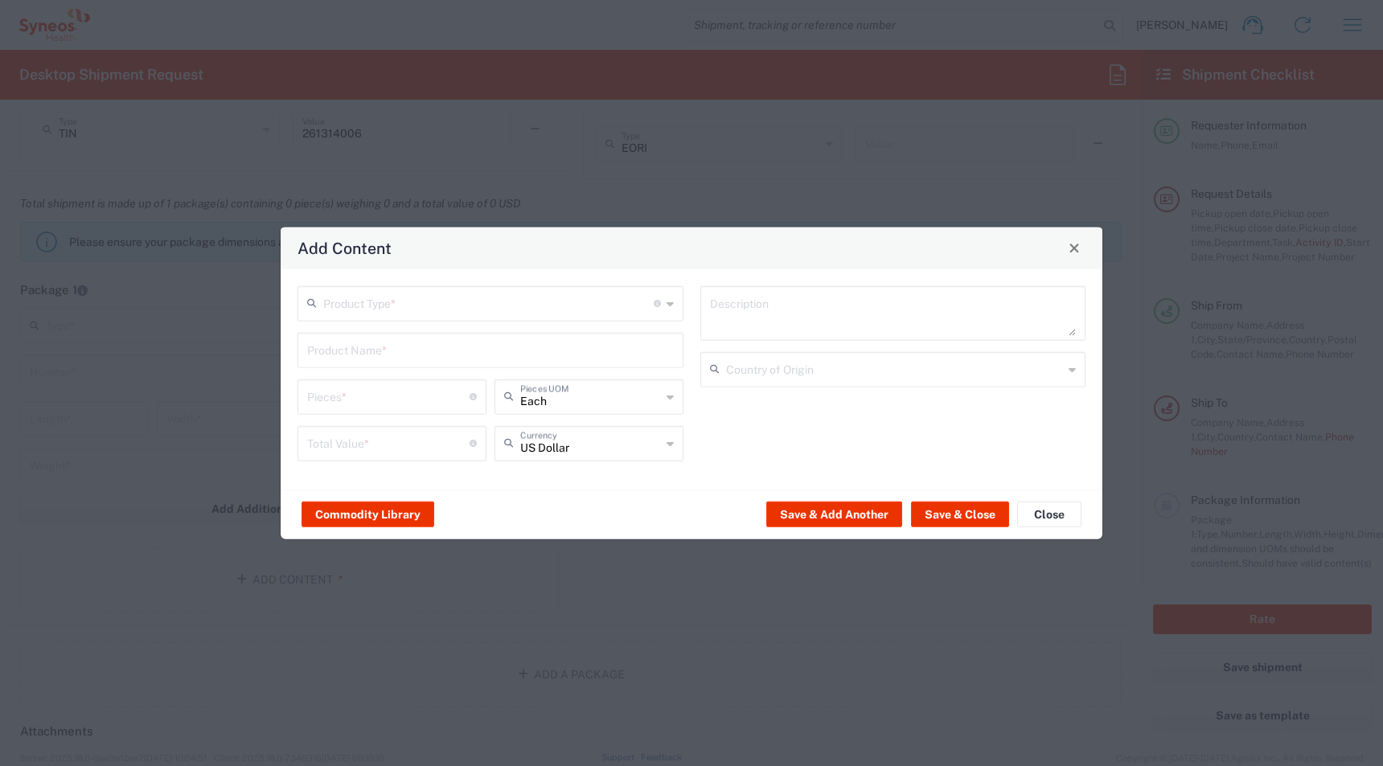
click at [353, 284] on div "Product Type * Document: Paper document generated internally by Syneos, a clien…" at bounding box center [692, 379] width 822 height 220
click at [351, 295] on input "text" at bounding box center [488, 302] width 330 height 28
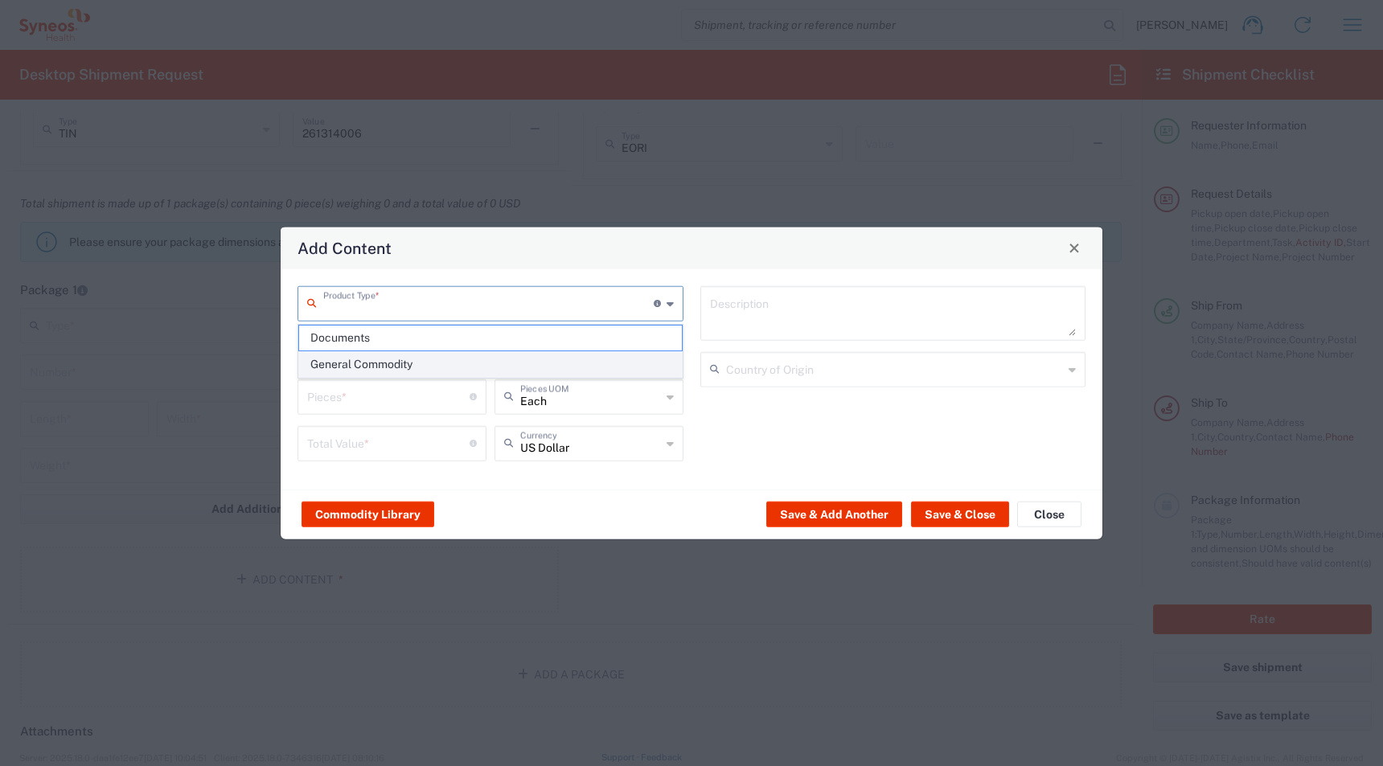
click at [347, 363] on span "General Commodity" at bounding box center [490, 364] width 383 height 25
type input "General Commodity"
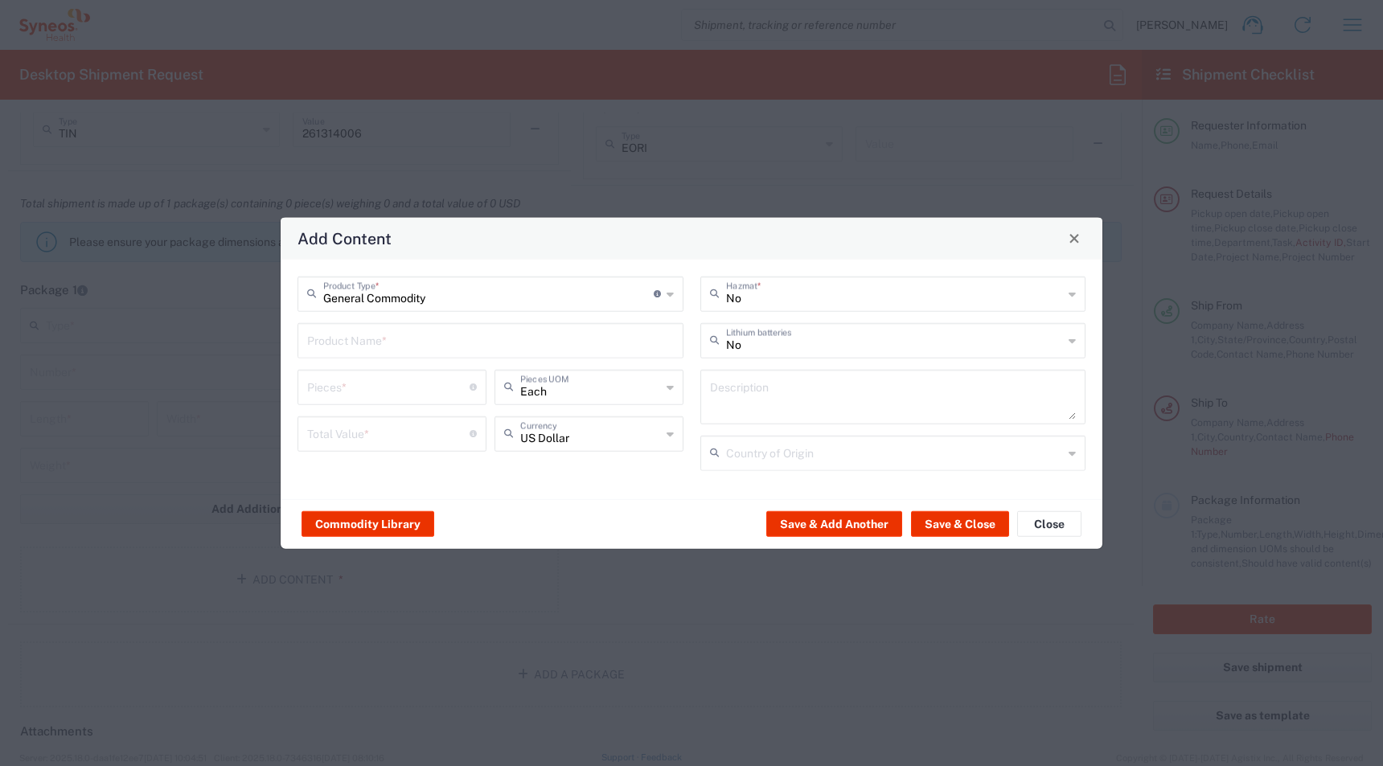
click at [330, 344] on input "text" at bounding box center [490, 339] width 367 height 28
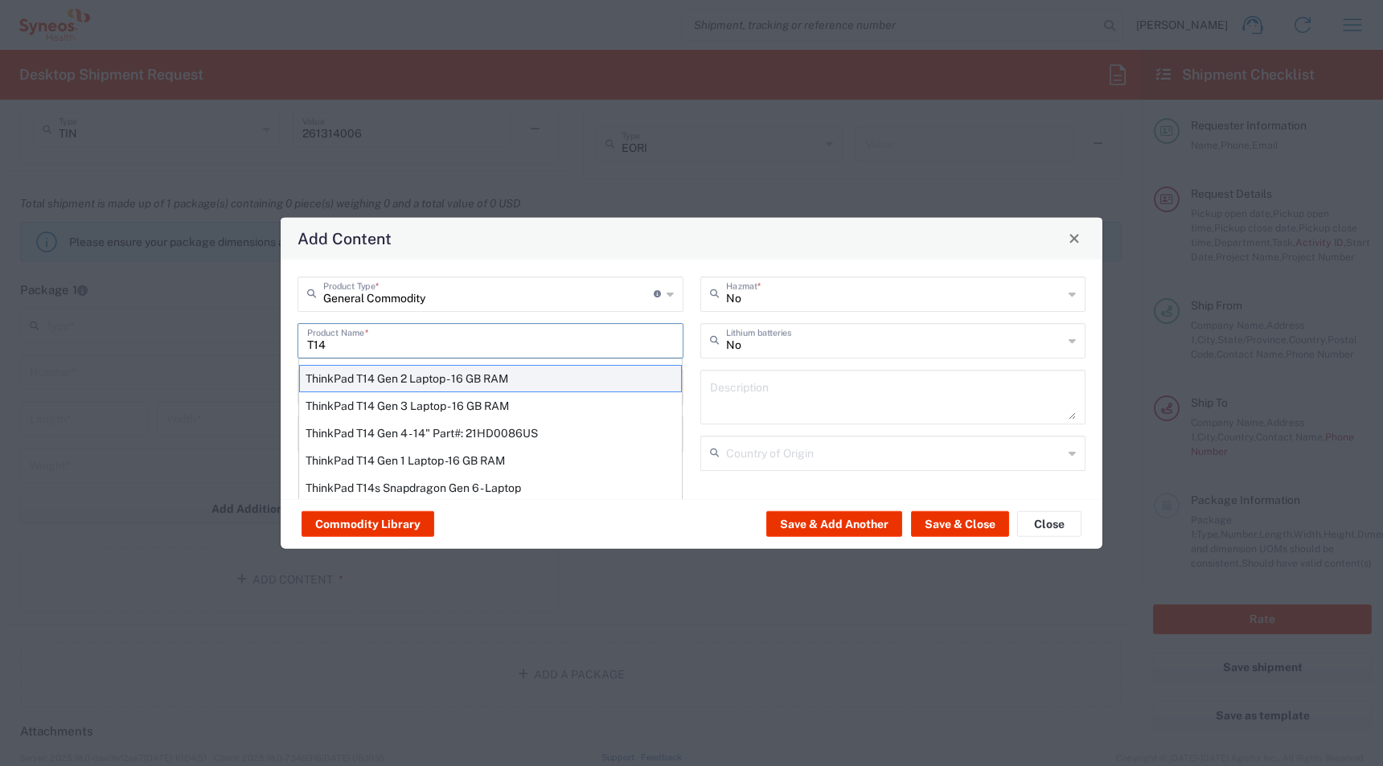
click at [368, 371] on div "ThinkPad T14 Gen 2 Laptop - 16 GB RAM" at bounding box center [490, 377] width 383 height 27
type input "ThinkPad T14 Gen 2 Laptop - 16 GB RAM"
type input "1"
type textarea "Intel Core i7-1156G7 vProÂ® Processor - 14"- 16 GB RAM - 512 GB SSD"
type input "[GEOGRAPHIC_DATA]"
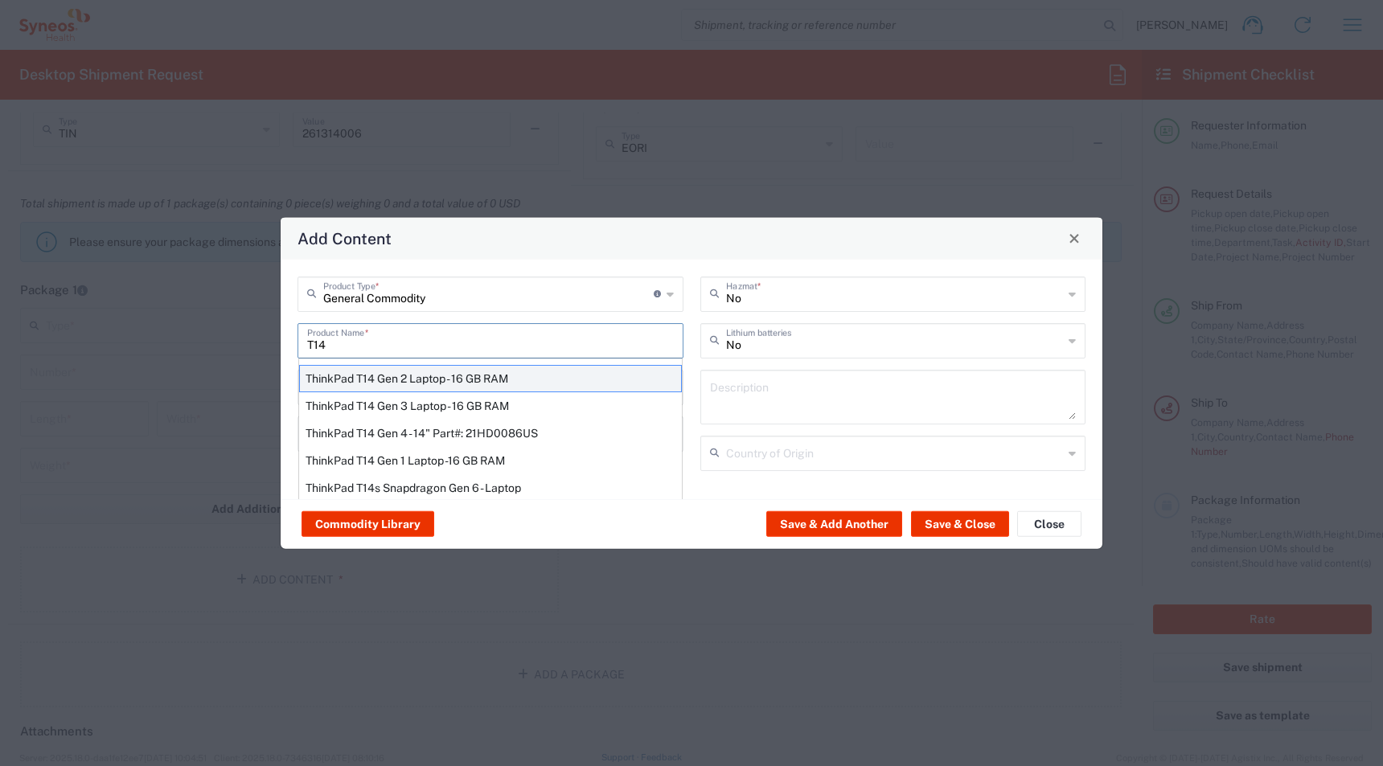
type input "Yes"
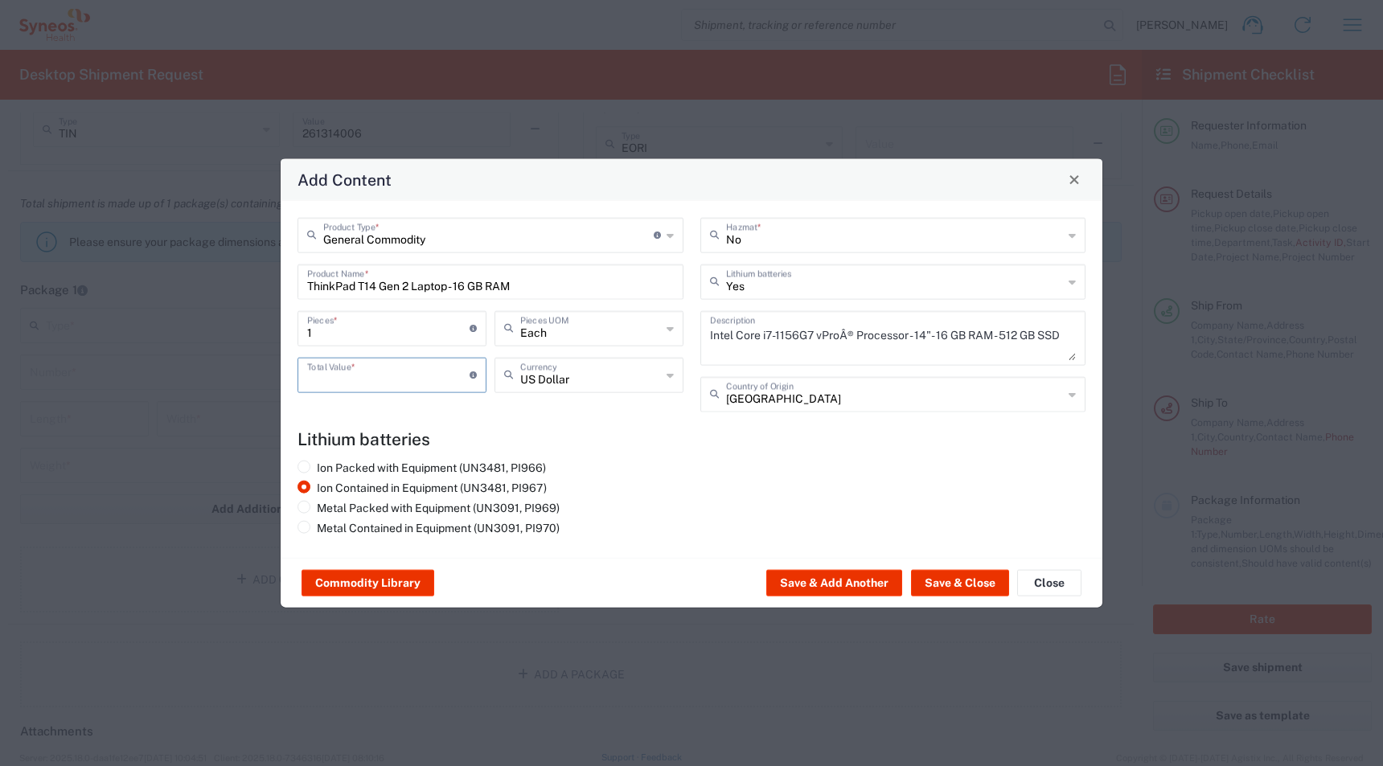
click at [326, 378] on input "number" at bounding box center [388, 373] width 162 height 28
type input "600"
click at [939, 593] on button "Save & Close" at bounding box center [960, 583] width 98 height 26
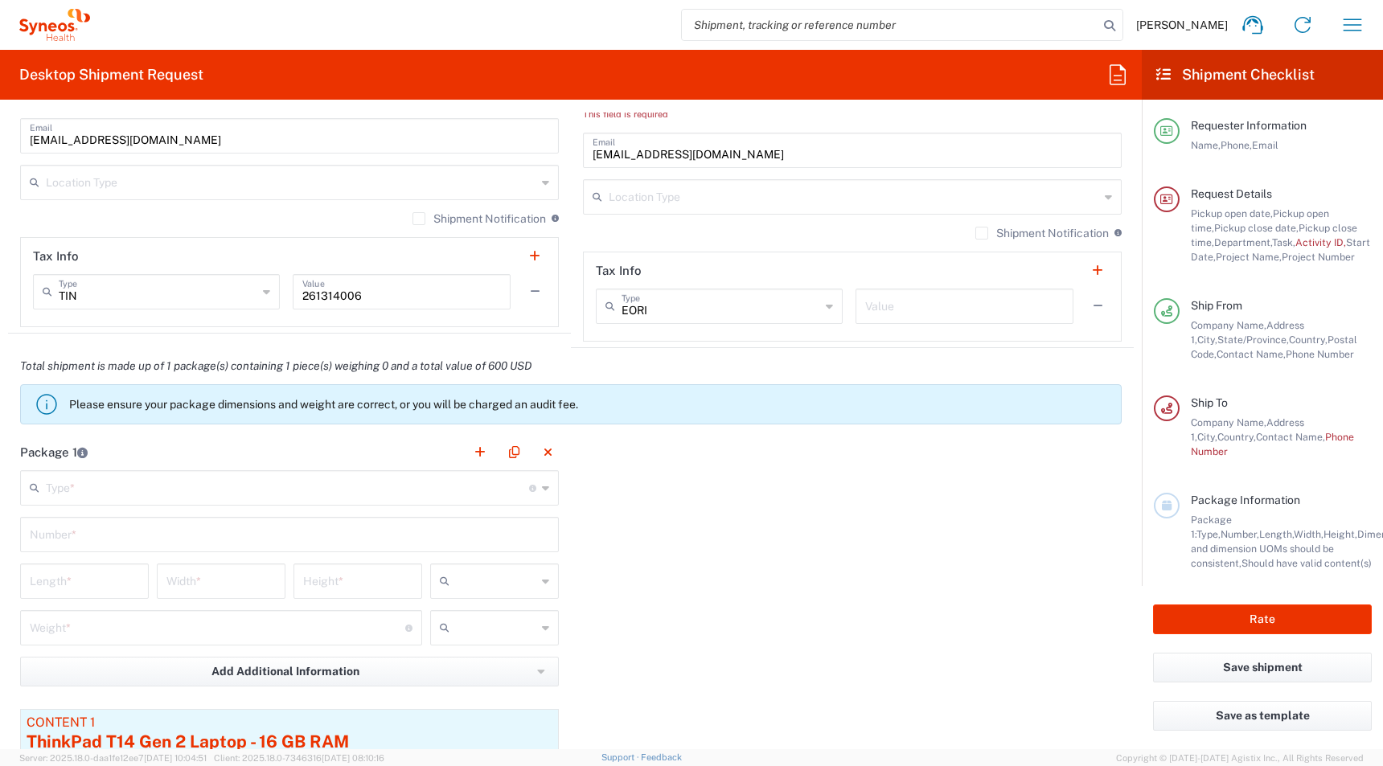
scroll to position [1480, 0]
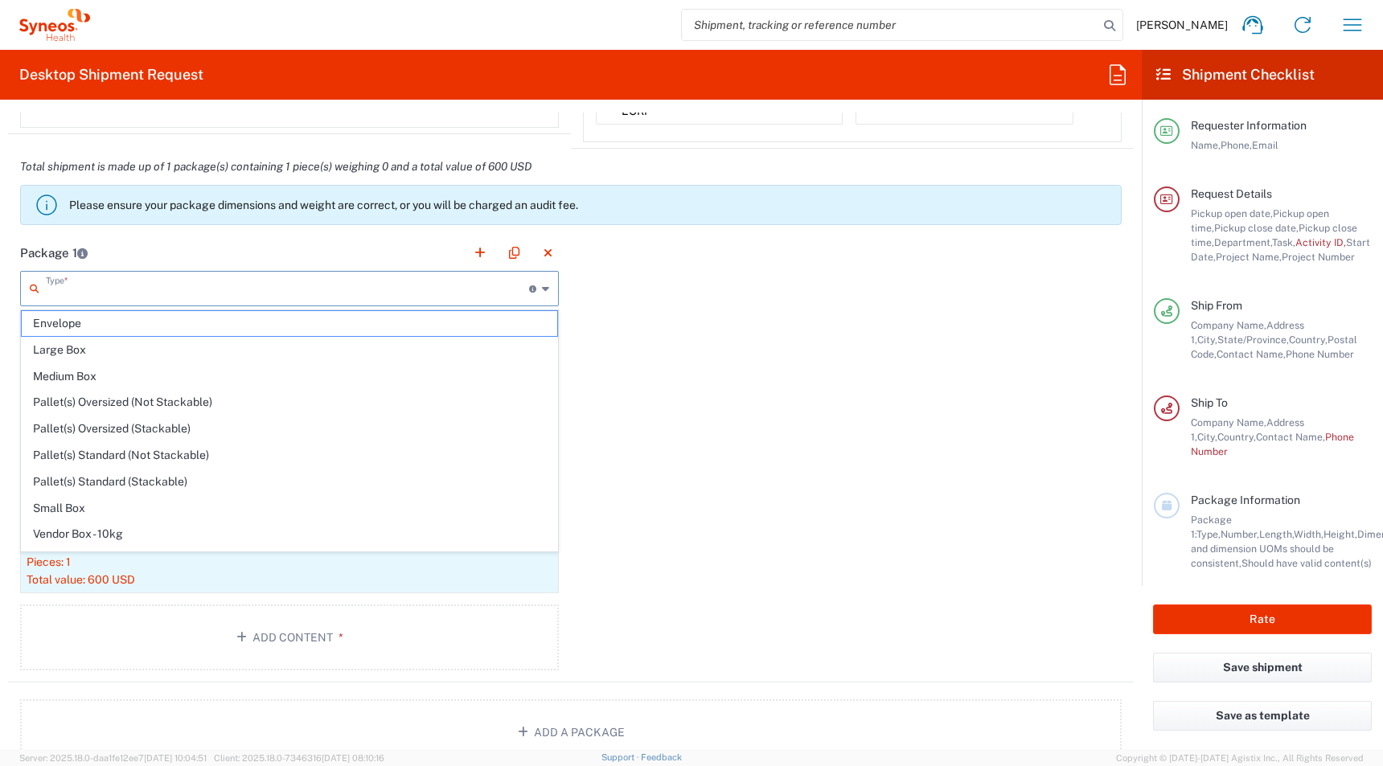
click at [89, 290] on input "text" at bounding box center [287, 287] width 483 height 28
click at [56, 362] on span "Large Box" at bounding box center [290, 350] width 536 height 25
type input "Large Box"
type input "17.5"
type input "12.5"
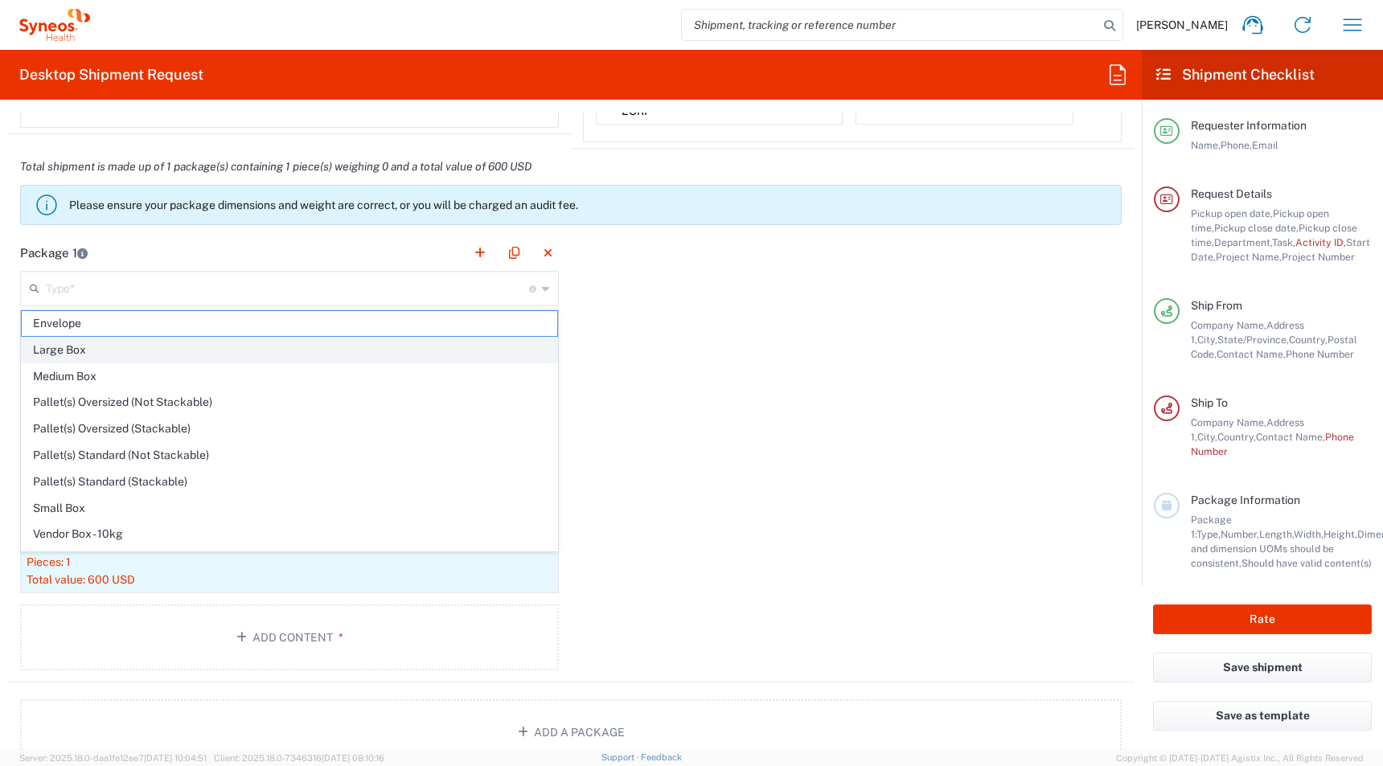
type input "3"
type input "in"
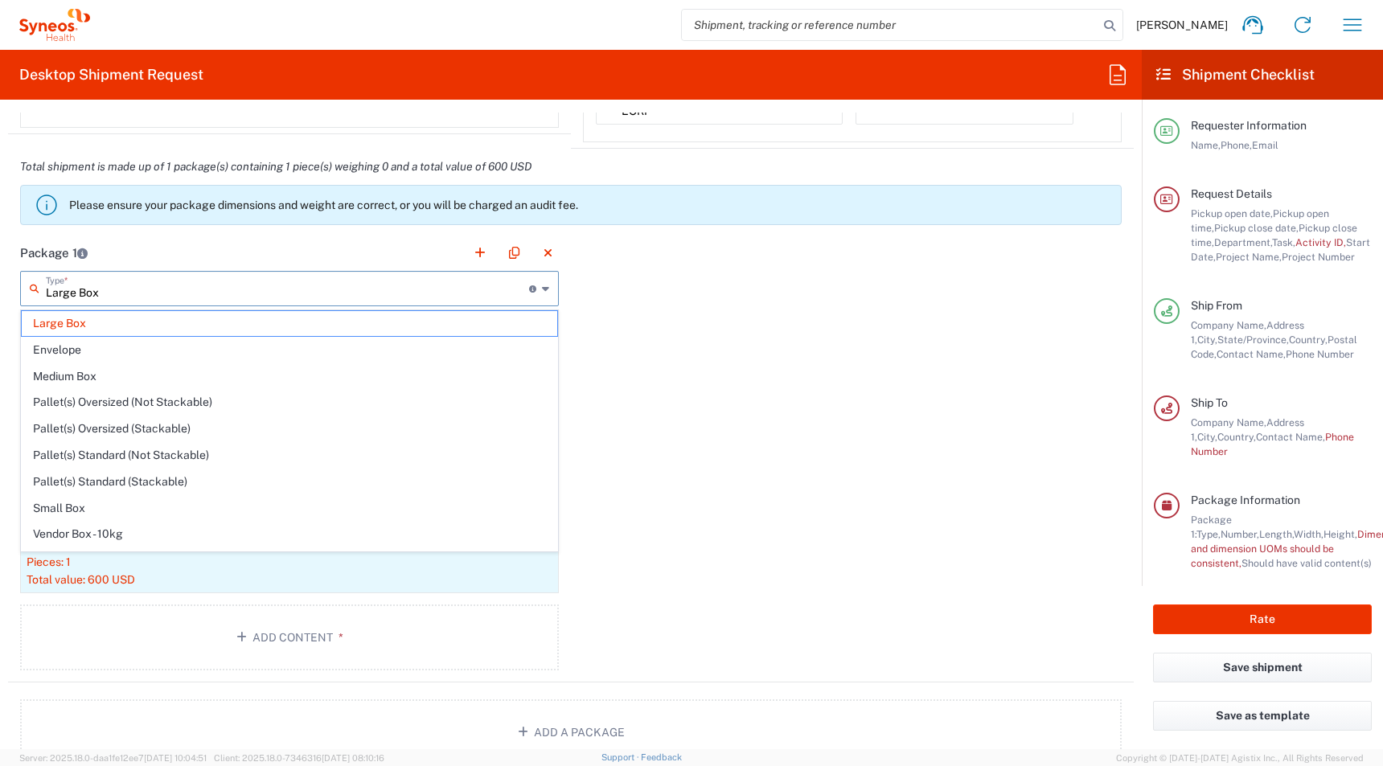
click at [71, 291] on input "Large Box" at bounding box center [287, 287] width 483 height 28
click at [58, 371] on span "Medium Box" at bounding box center [290, 376] width 536 height 25
type input "Medium Box"
type input "13"
type input "11.5"
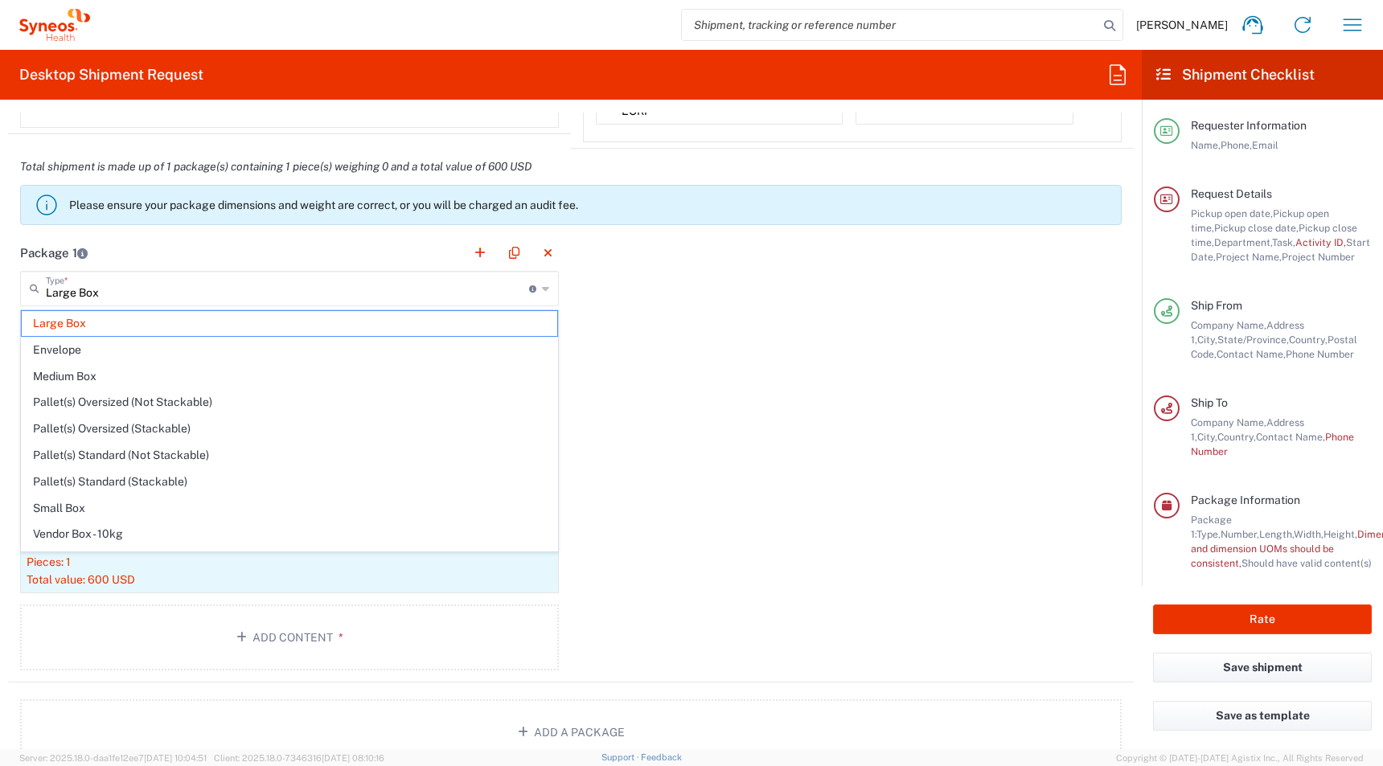
type input "2.5"
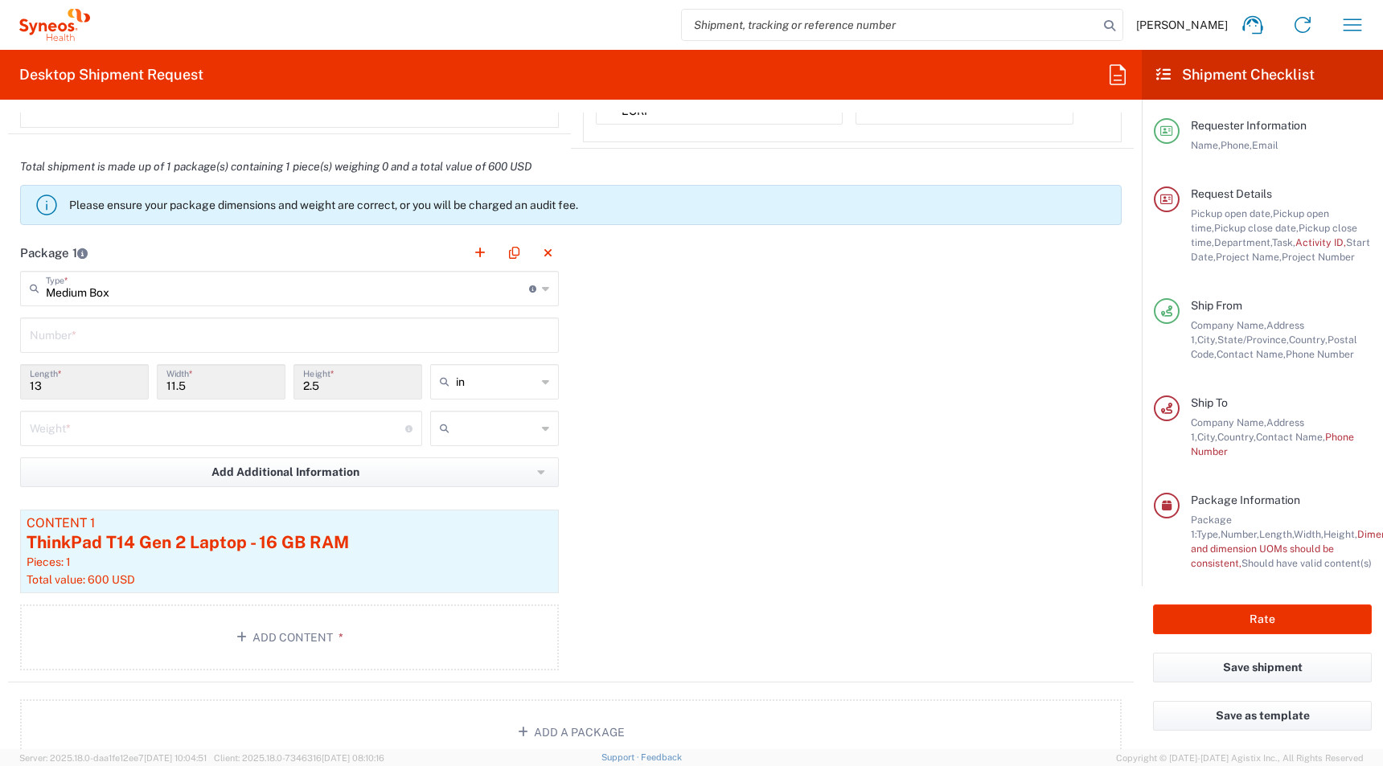
click at [60, 340] on input "text" at bounding box center [289, 334] width 519 height 28
type input "1"
click at [55, 424] on input "number" at bounding box center [218, 427] width 376 height 28
type input "6"
click at [496, 413] on div at bounding box center [494, 428] width 129 height 35
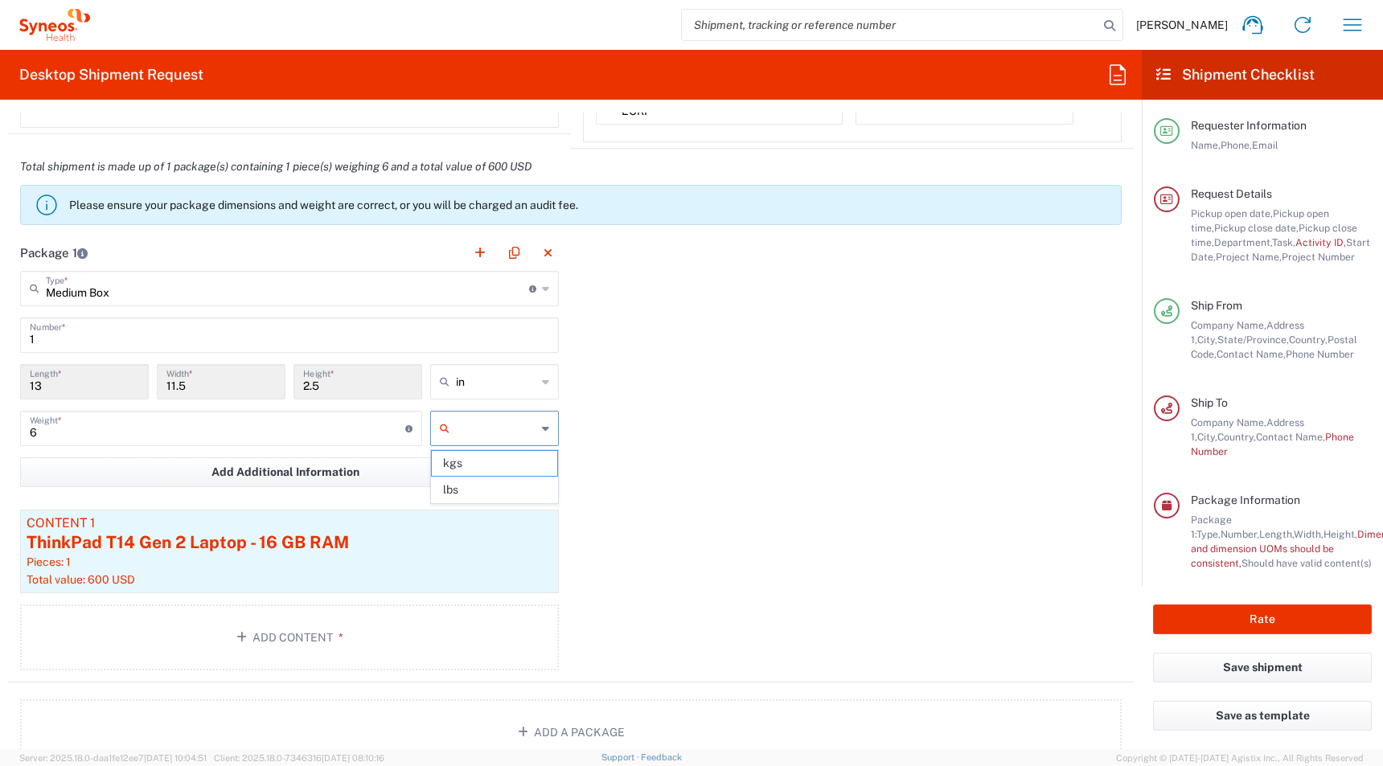
click at [496, 425] on input "text" at bounding box center [496, 429] width 80 height 26
click at [475, 493] on span "lbs" at bounding box center [494, 490] width 125 height 25
type input "lbs"
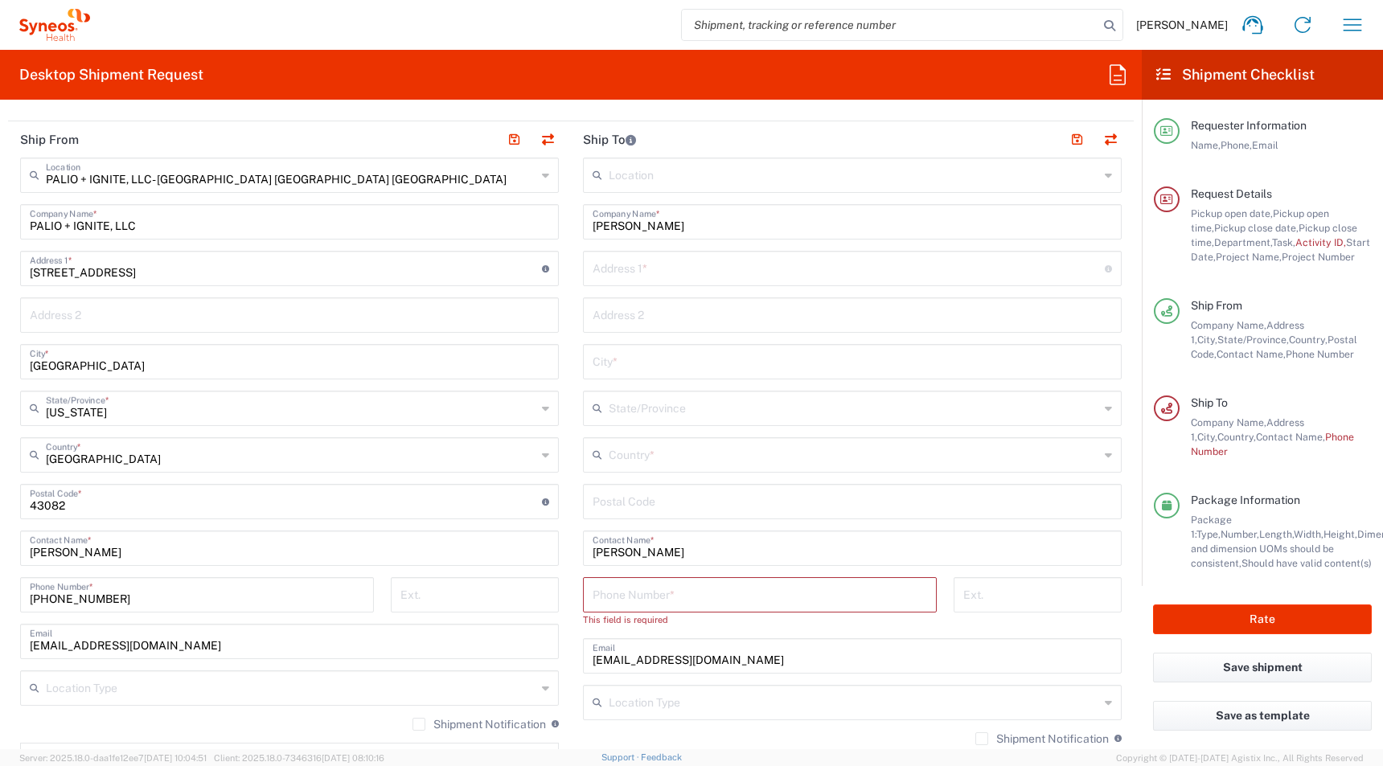
scroll to position [773, 0]
click at [597, 593] on input "tel" at bounding box center [760, 596] width 335 height 28
paste input "[PHONE_NUMBER]"
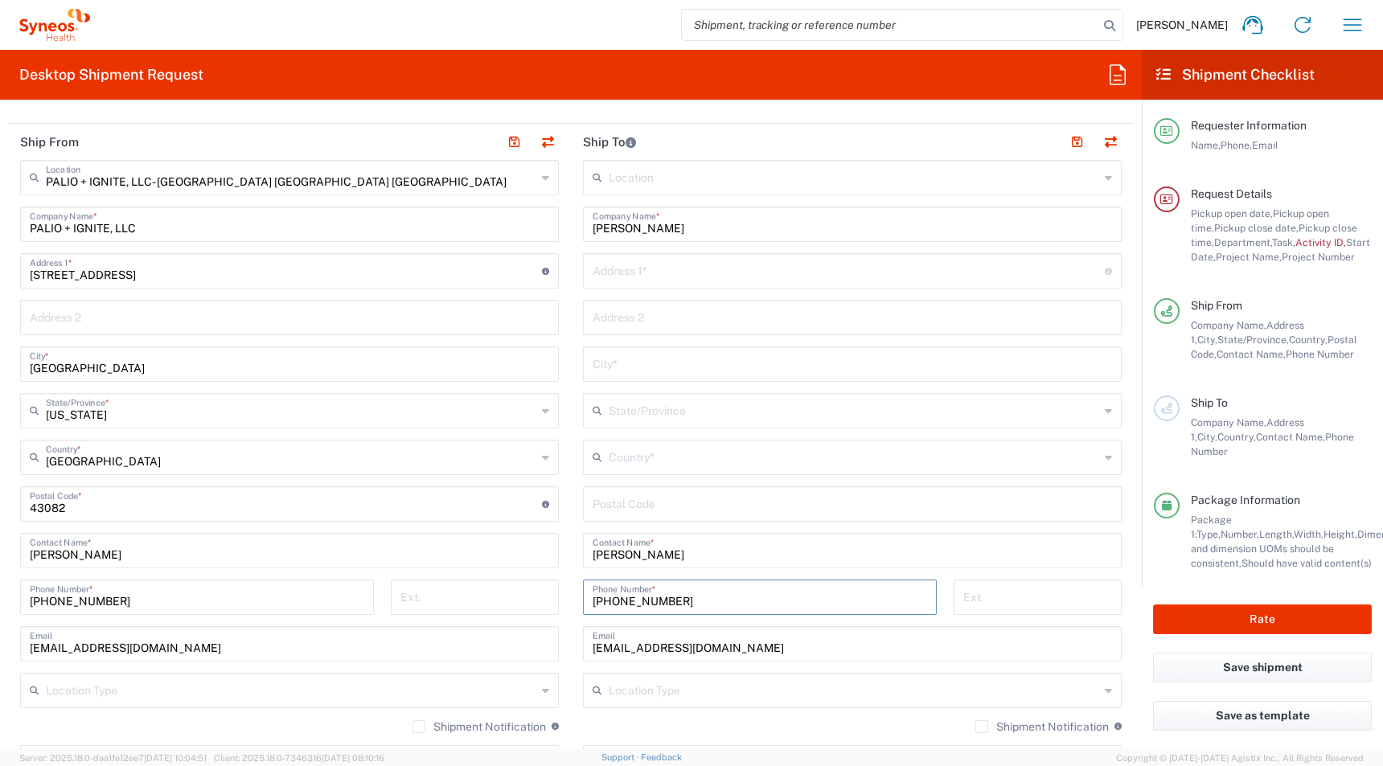
type input "[PHONE_NUMBER]"
click at [615, 468] on input "text" at bounding box center [854, 456] width 491 height 28
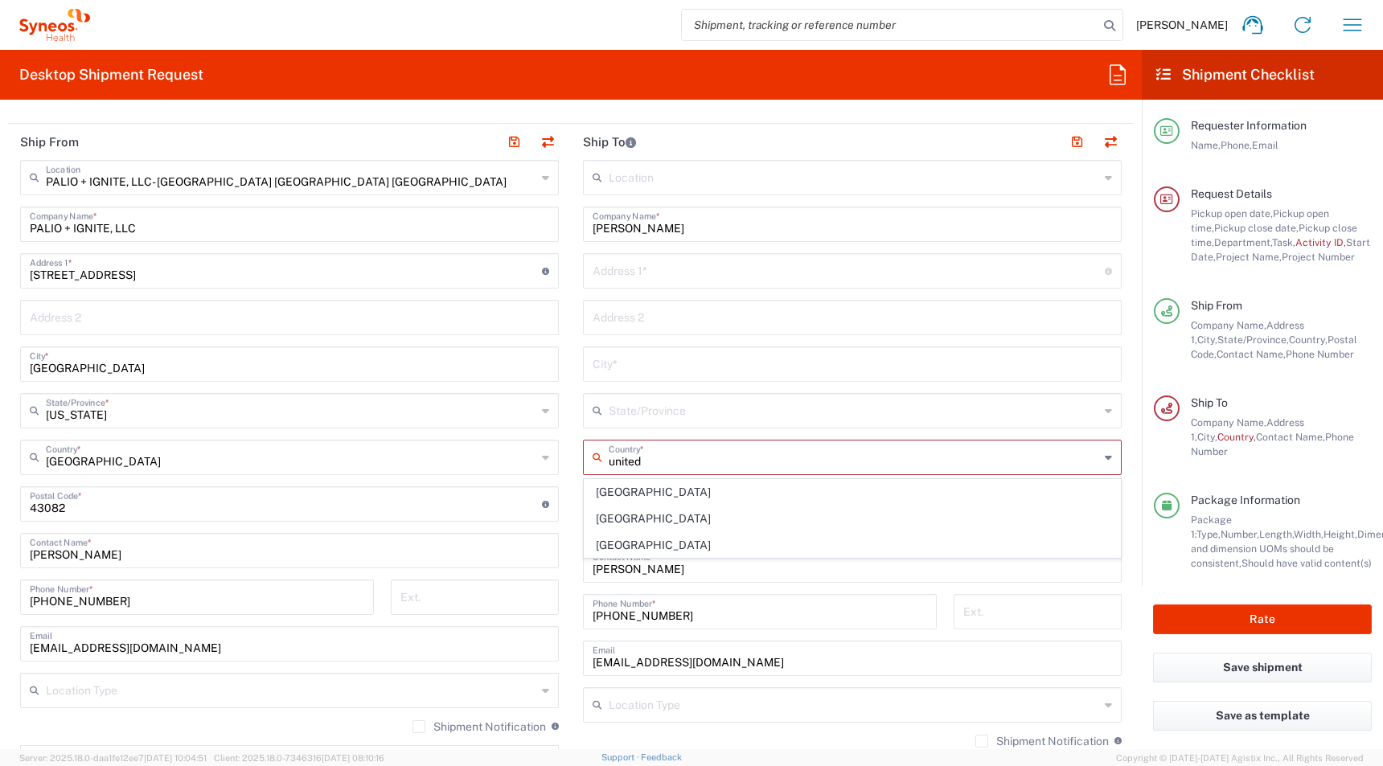
drag, startPoint x: 606, startPoint y: 544, endPoint x: 606, endPoint y: 473, distance: 70.8
click at [606, 544] on span "[GEOGRAPHIC_DATA]" at bounding box center [853, 545] width 536 height 25
type input "[GEOGRAPHIC_DATA]"
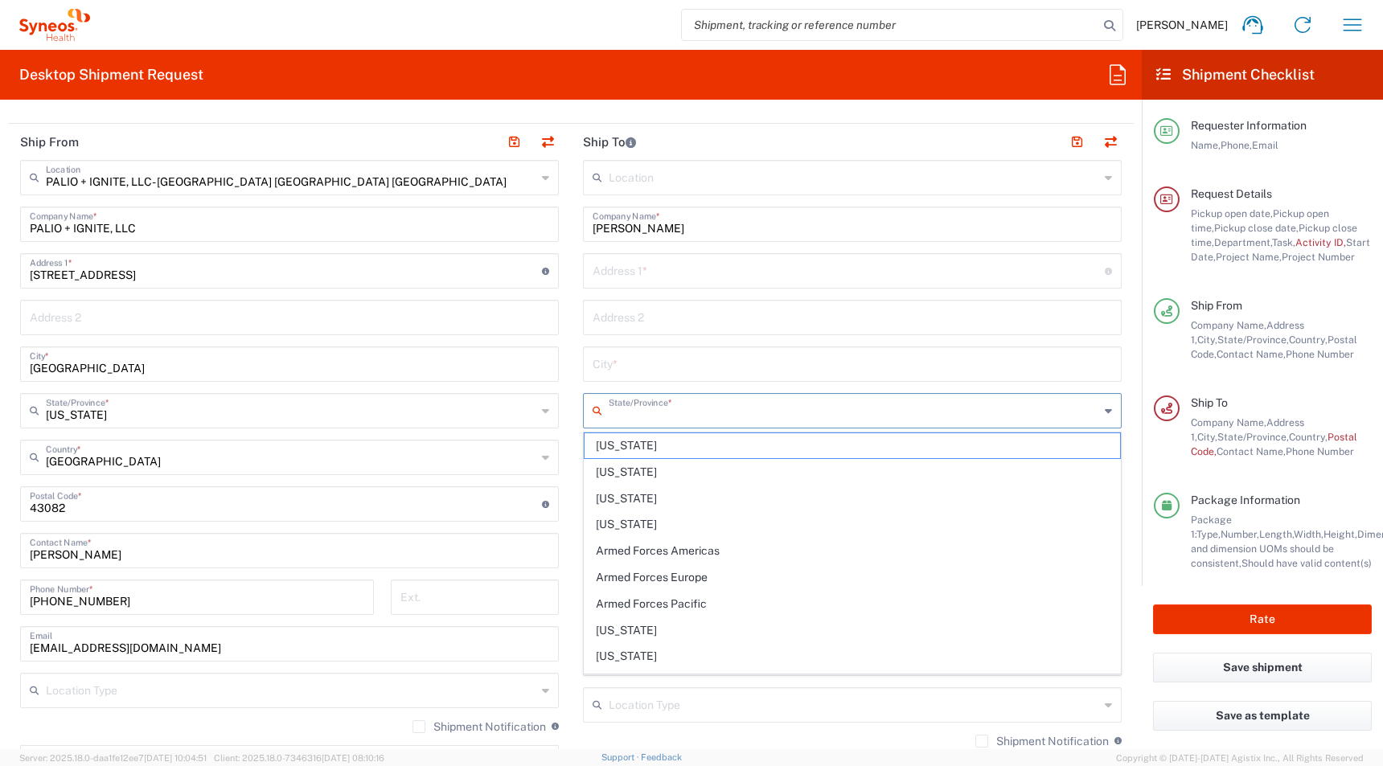
click at [619, 417] on input "text" at bounding box center [854, 410] width 491 height 28
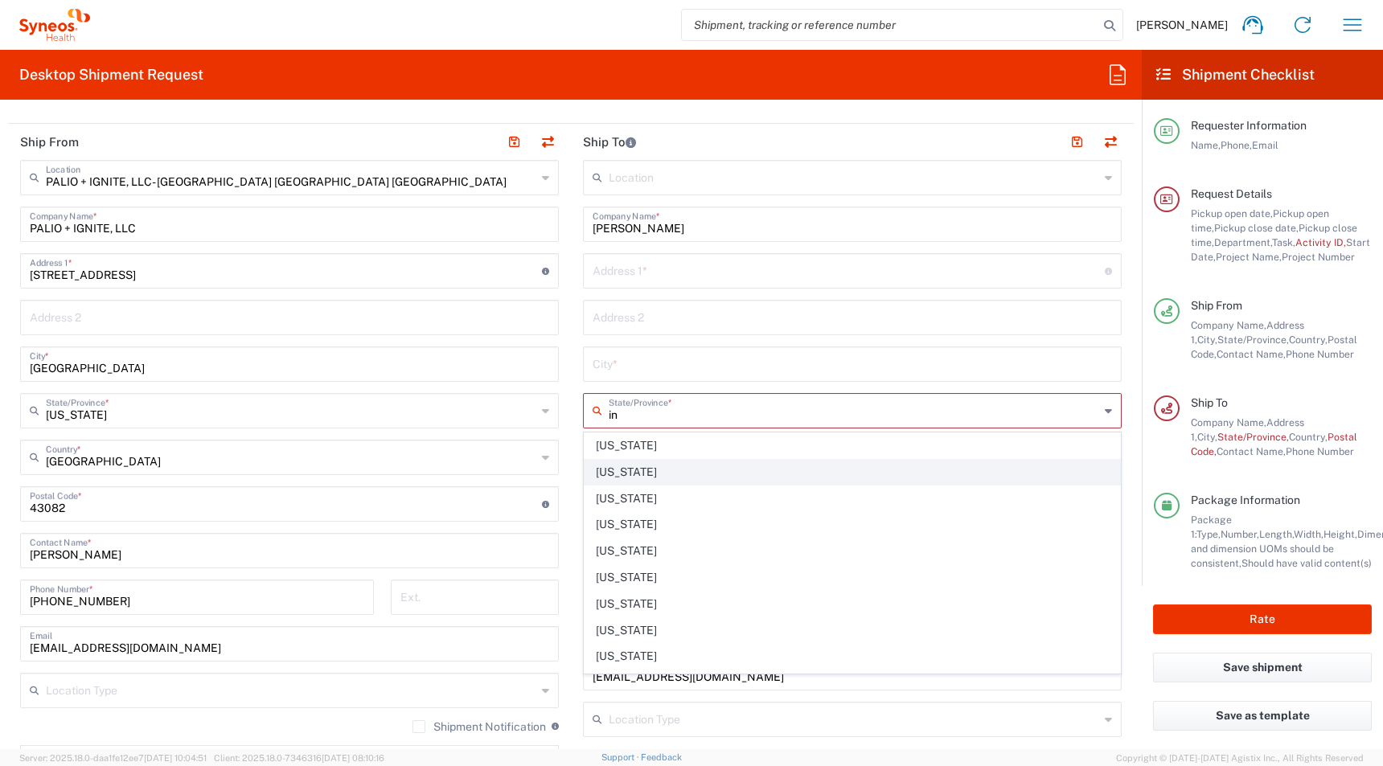
click at [632, 470] on span "[US_STATE]" at bounding box center [853, 472] width 536 height 25
type input "[US_STATE]"
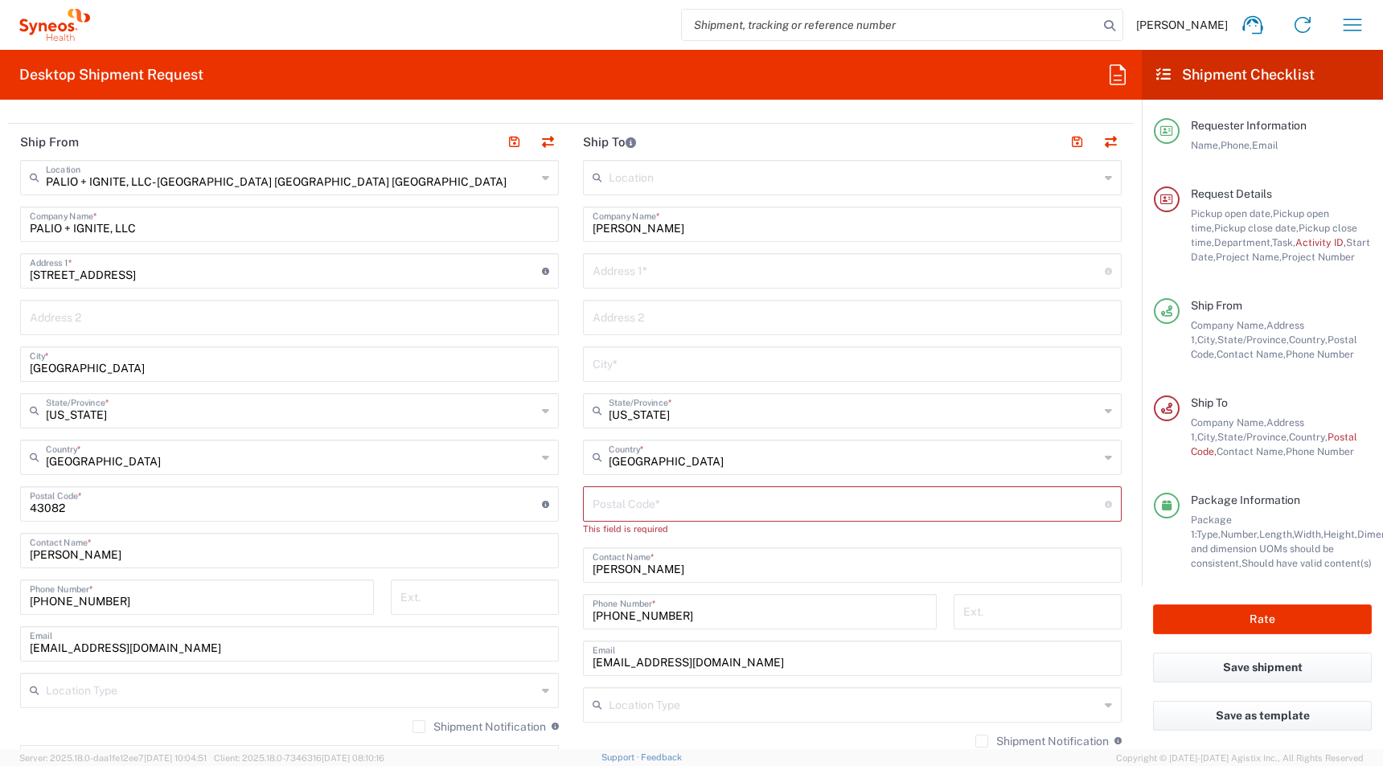
click at [613, 279] on input "text" at bounding box center [849, 270] width 512 height 28
paste input "[STREET_ADDRESS]"
type input "[STREET_ADDRESS]"
click at [602, 376] on input "text" at bounding box center [852, 363] width 519 height 28
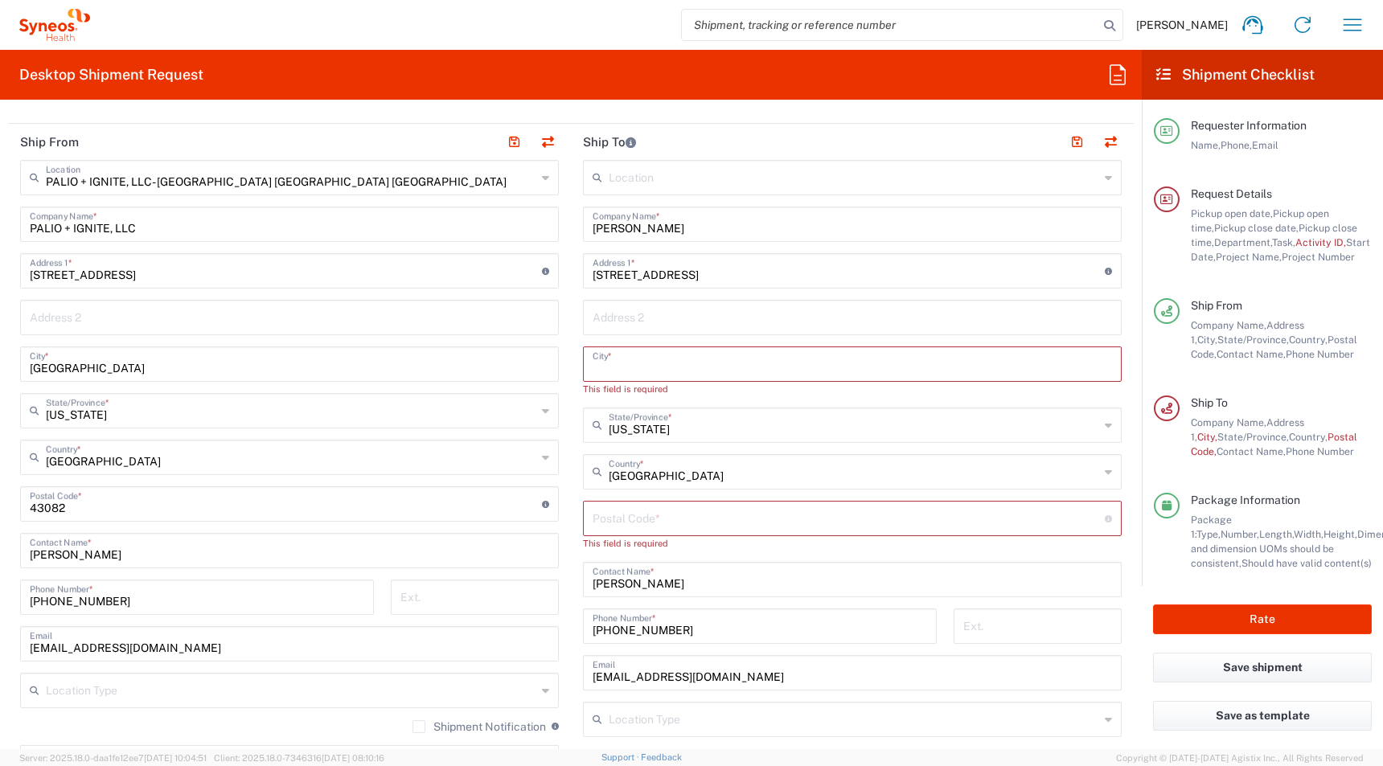
click at [608, 363] on input "text" at bounding box center [852, 363] width 519 height 28
paste input "[GEOGRAPHIC_DATA]"
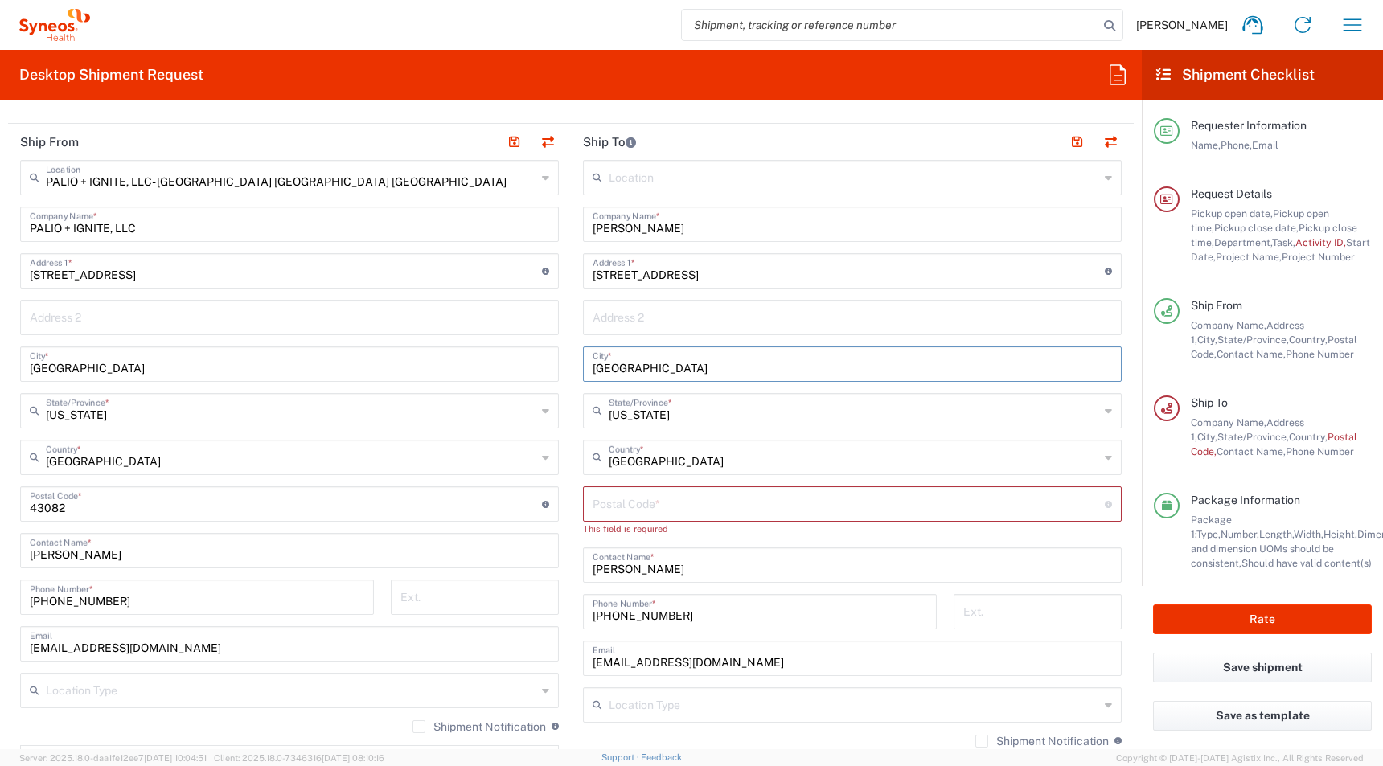
type input "[GEOGRAPHIC_DATA]"
click at [605, 511] on input "undefined" at bounding box center [849, 503] width 512 height 28
paste input "46112"
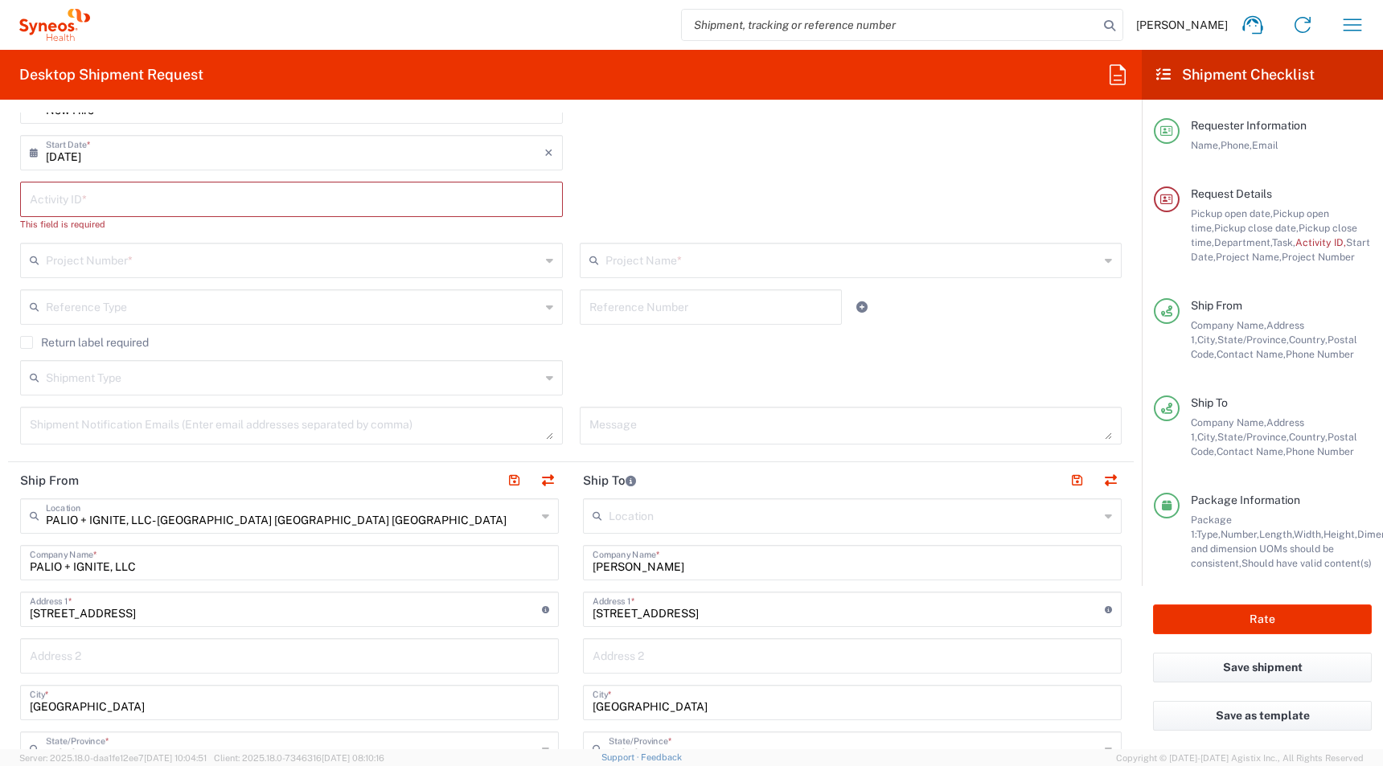
scroll to position [84, 0]
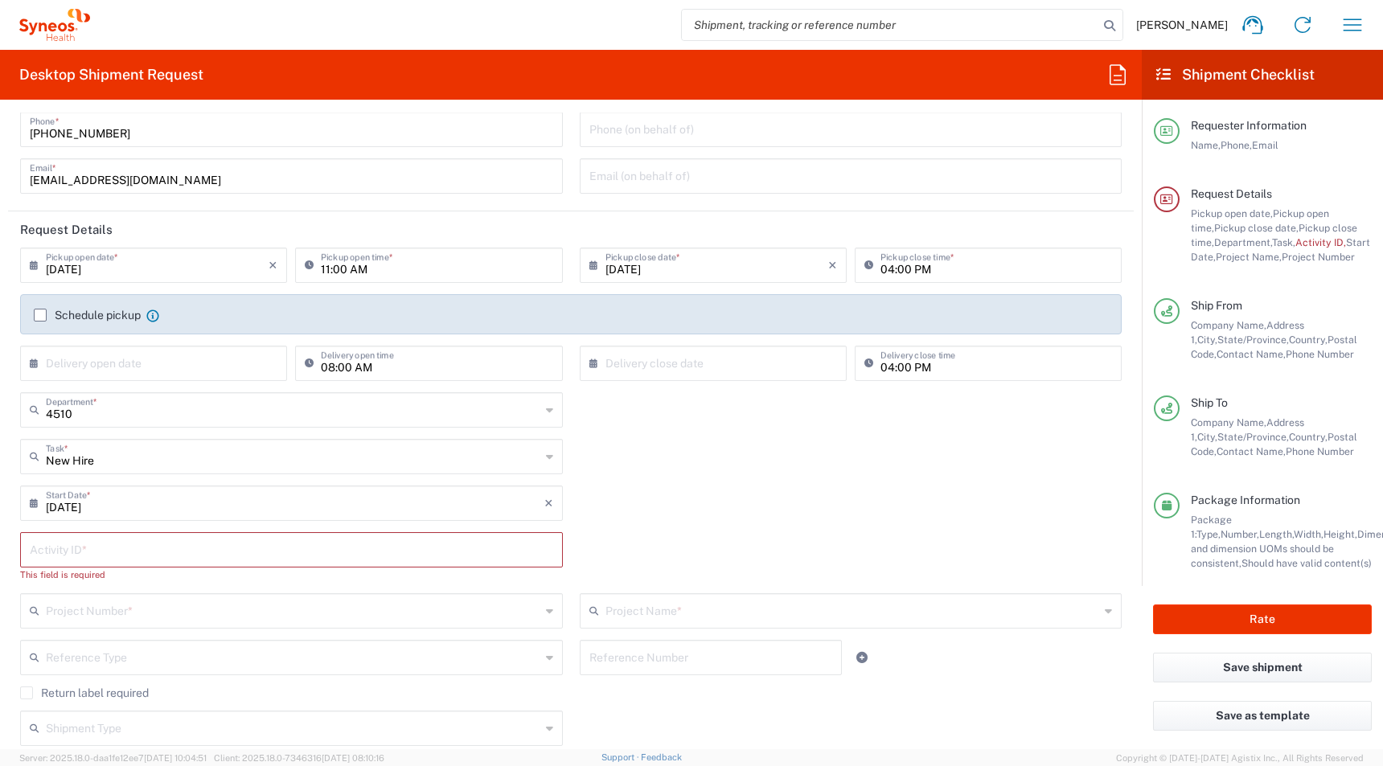
type input "46112"
click at [88, 555] on input "text" at bounding box center [291, 549] width 523 height 28
click at [70, 560] on input "text" at bounding box center [291, 549] width 523 height 28
paste input "SCTASK2701305"
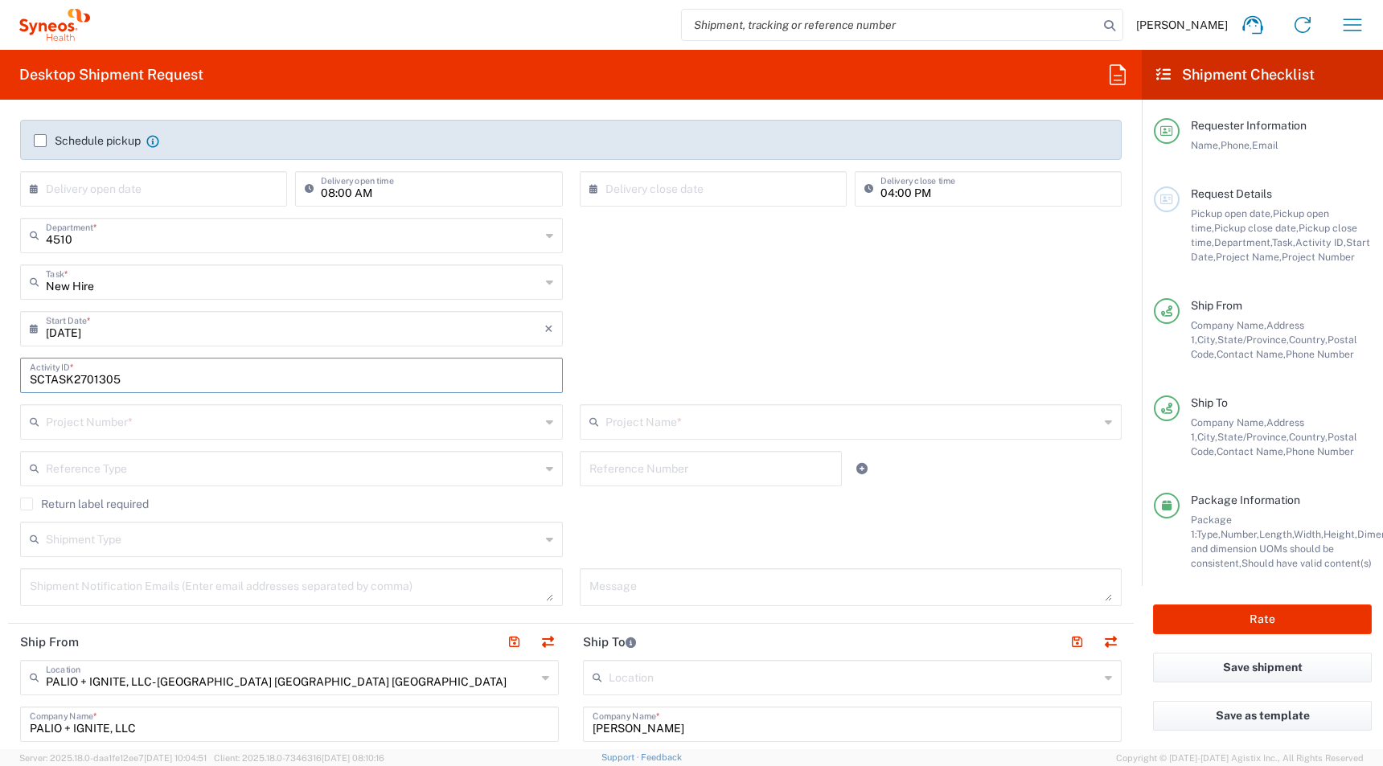
scroll to position [270, 0]
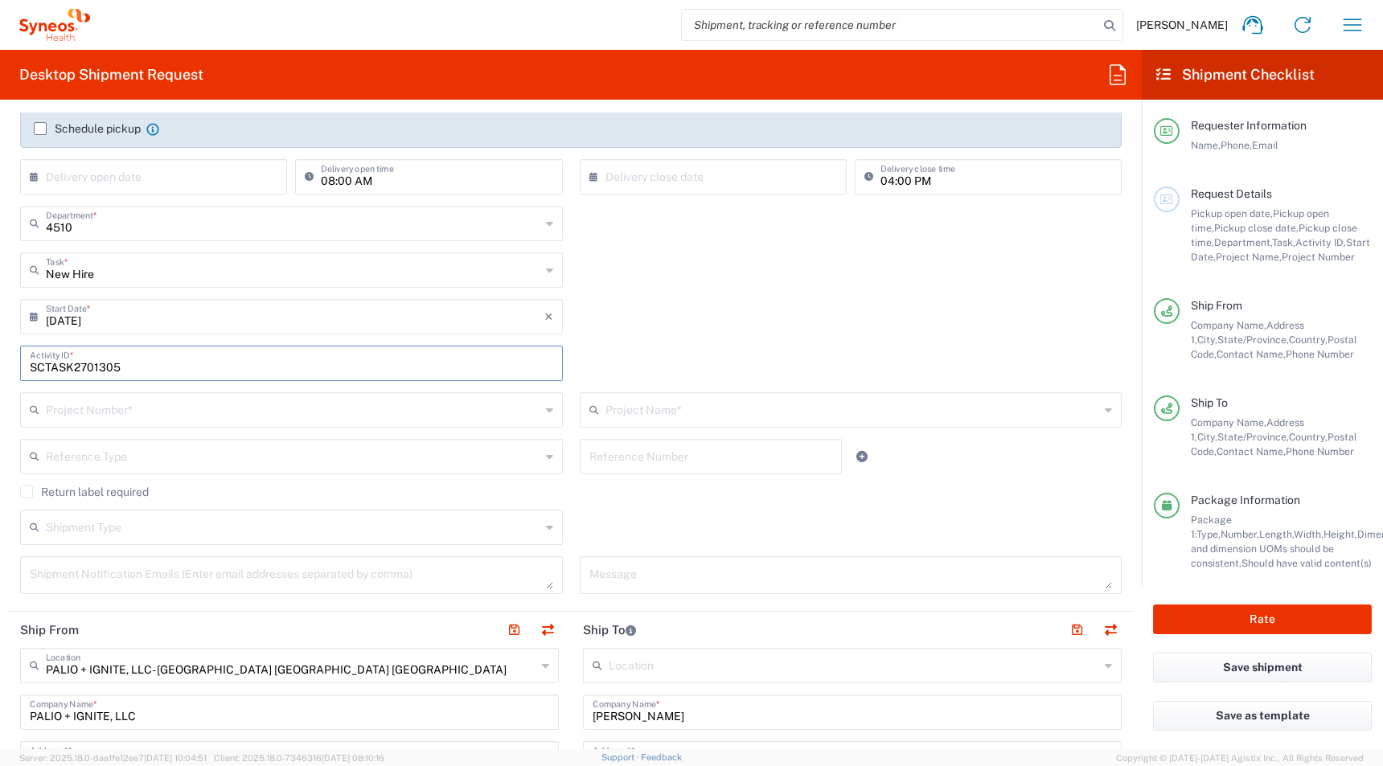
type input "SCTASK2701305"
click at [82, 411] on input "text" at bounding box center [293, 409] width 495 height 28
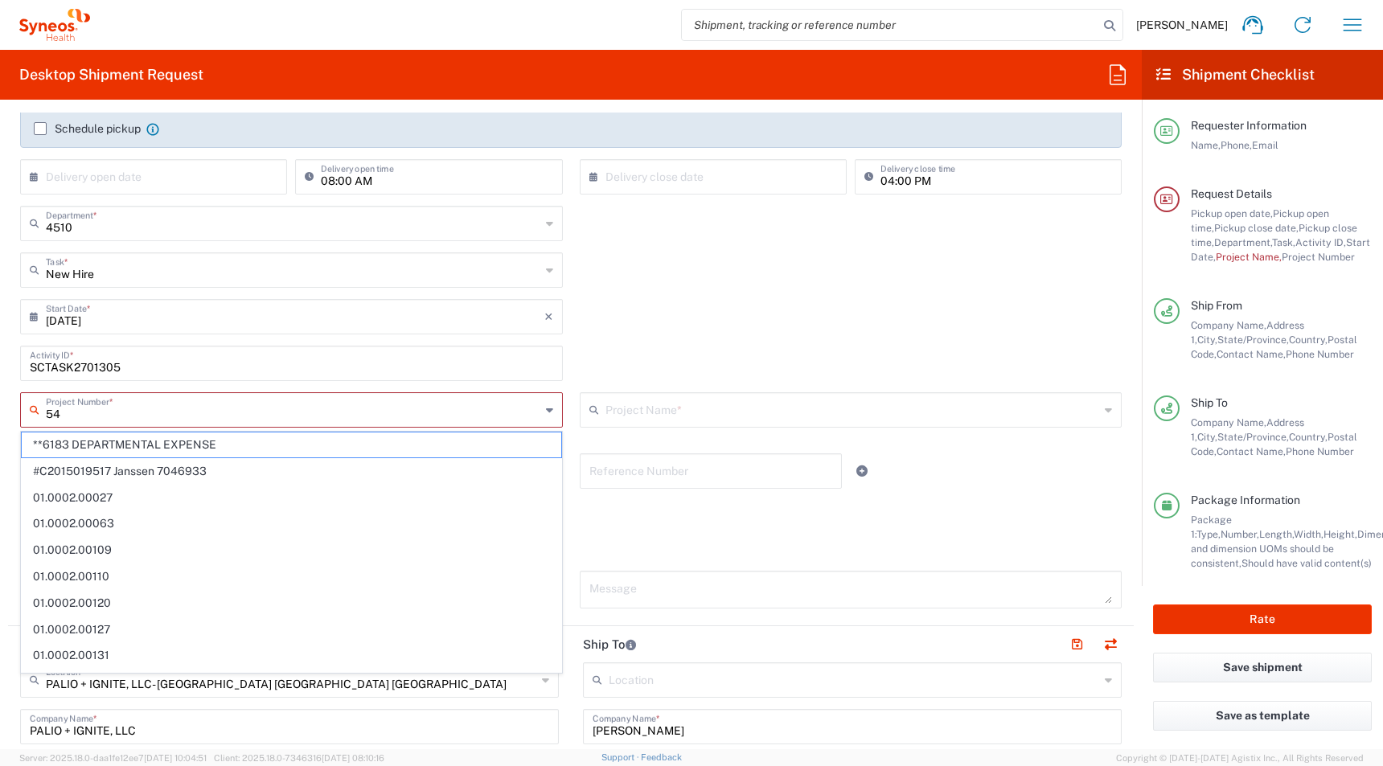
type input "5"
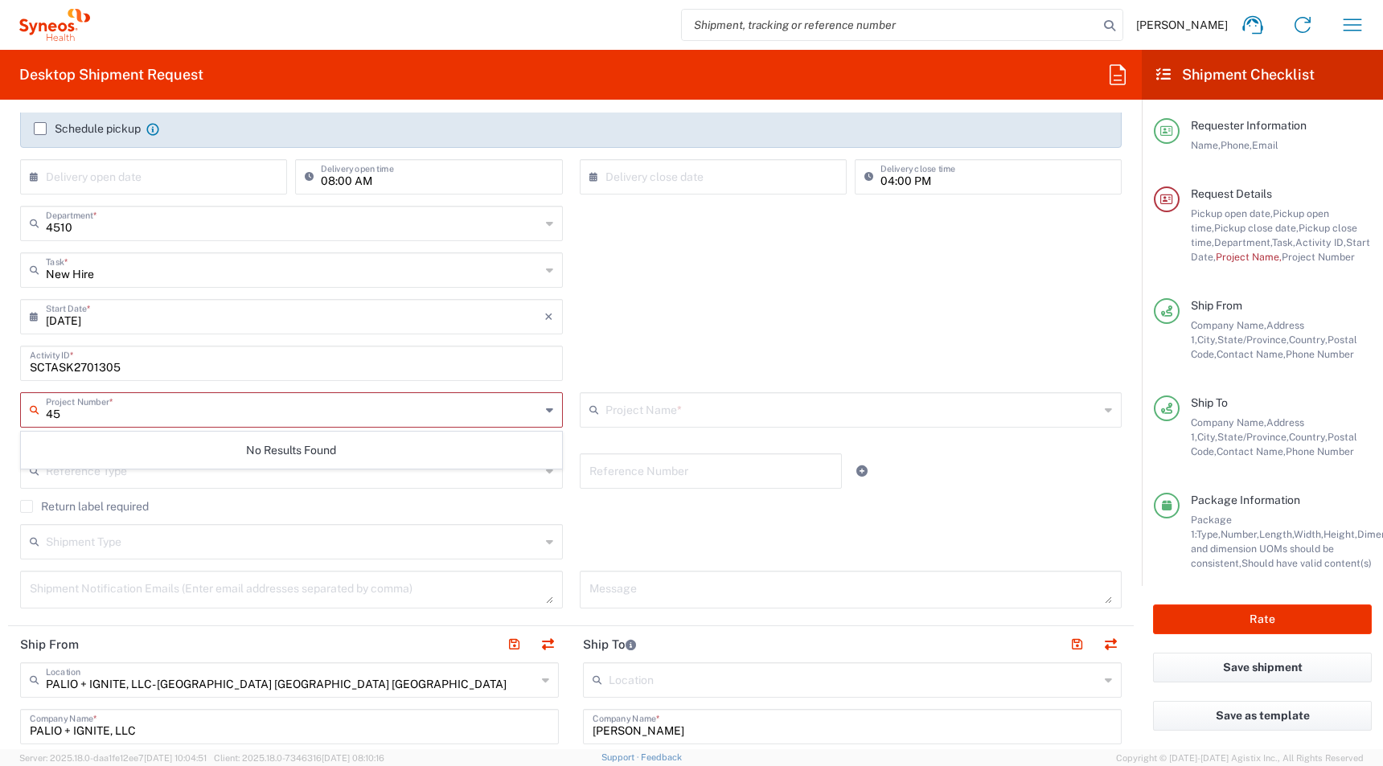
type input "4"
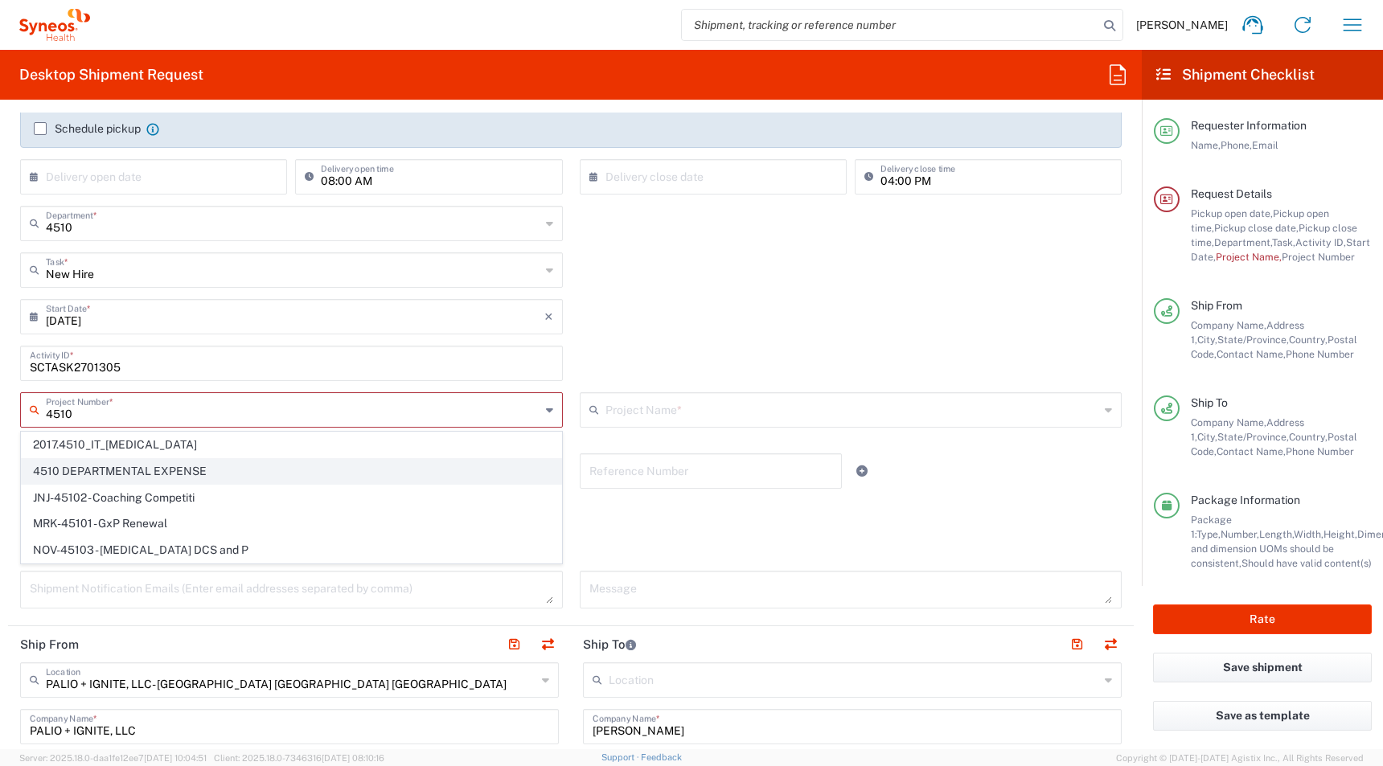
click at [72, 475] on span "4510 DEPARTMENTAL EXPENSE" at bounding box center [292, 471] width 540 height 25
type input "4510 DEPARTMENTAL EXPENSE"
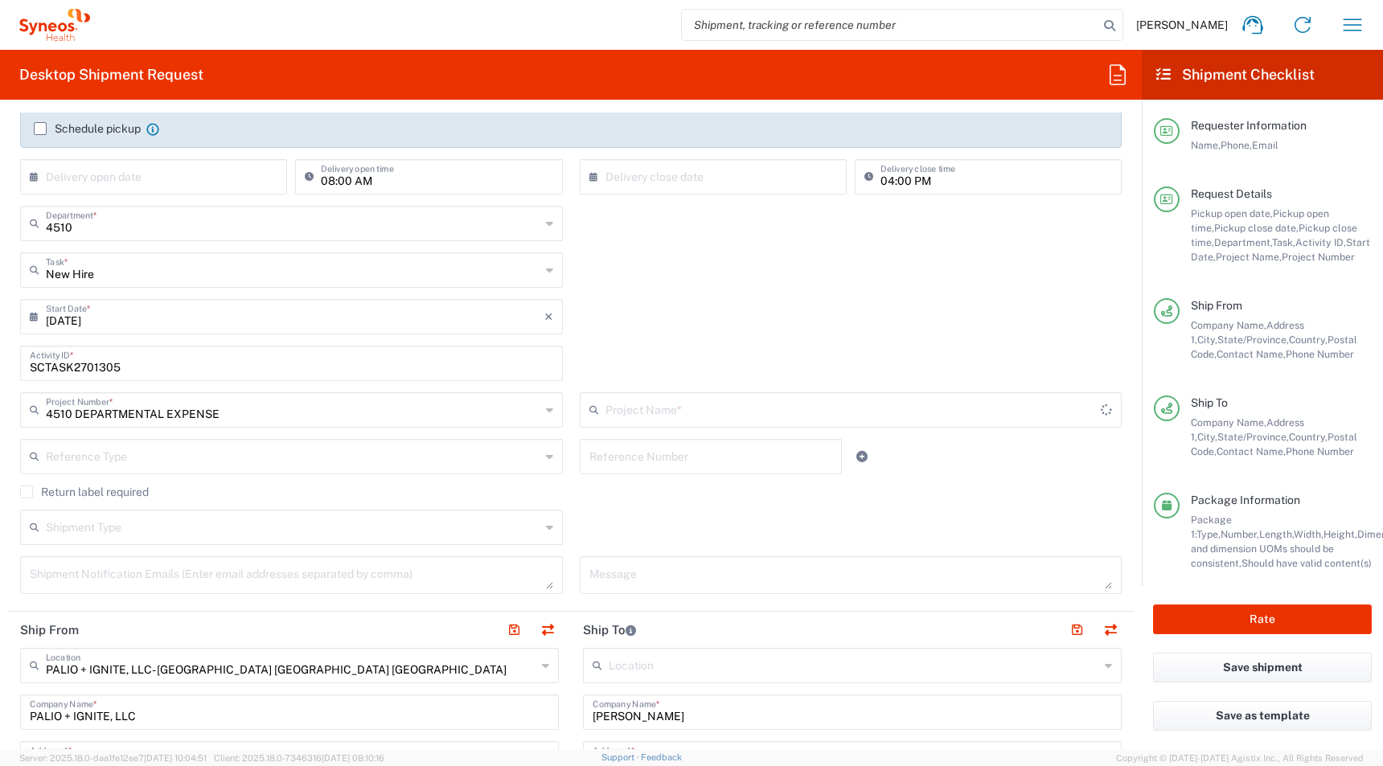
type input "4510 DEPARTMENTAL EXPENSE"
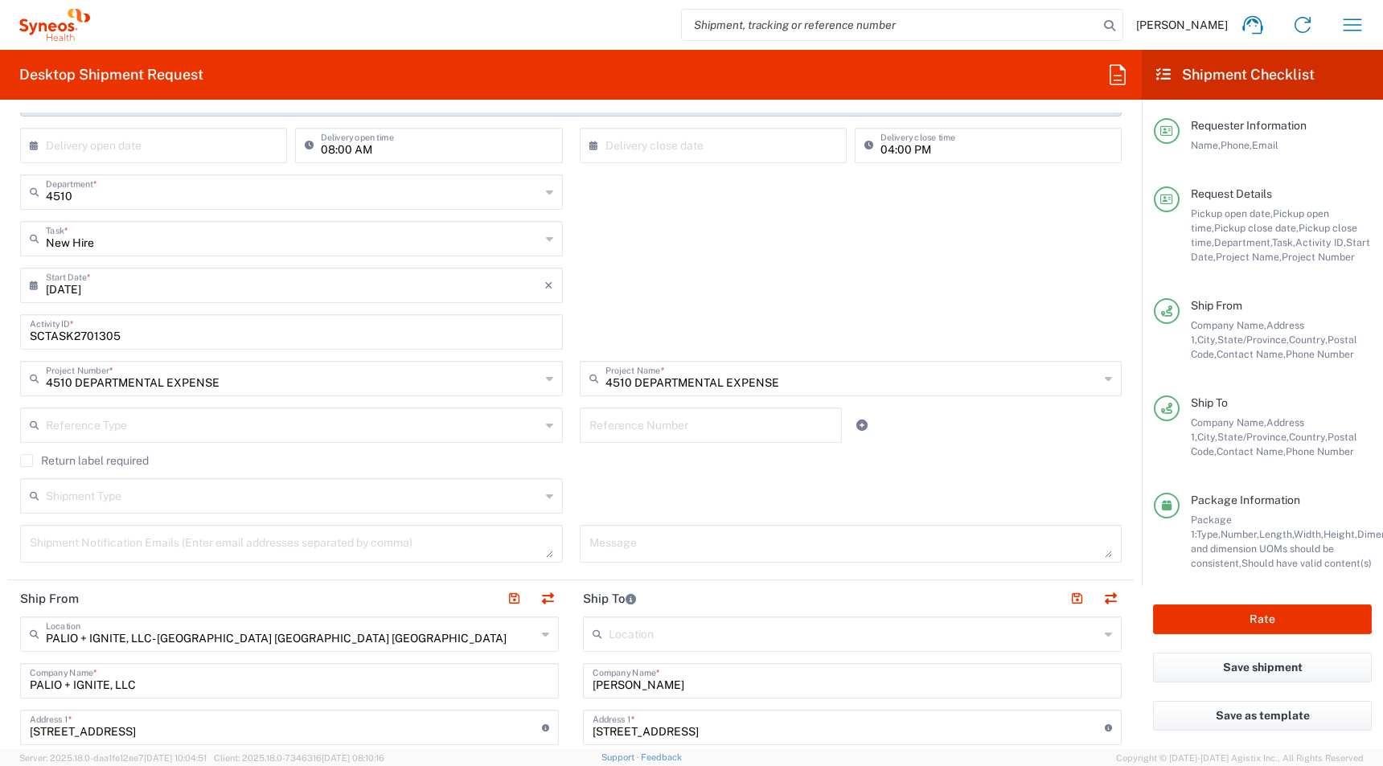
click at [163, 484] on input "text" at bounding box center [293, 495] width 495 height 28
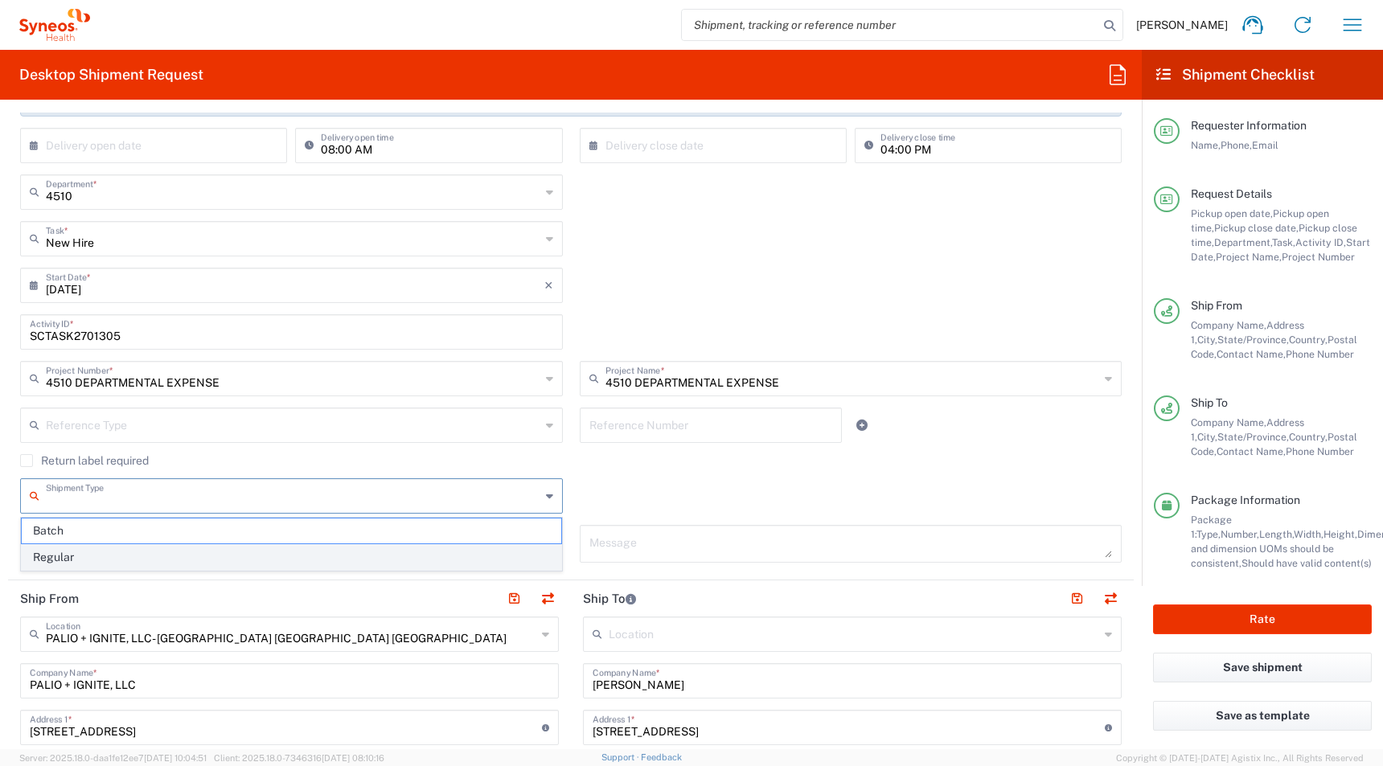
click at [98, 554] on span "Regular" at bounding box center [292, 557] width 540 height 25
type input "Regular"
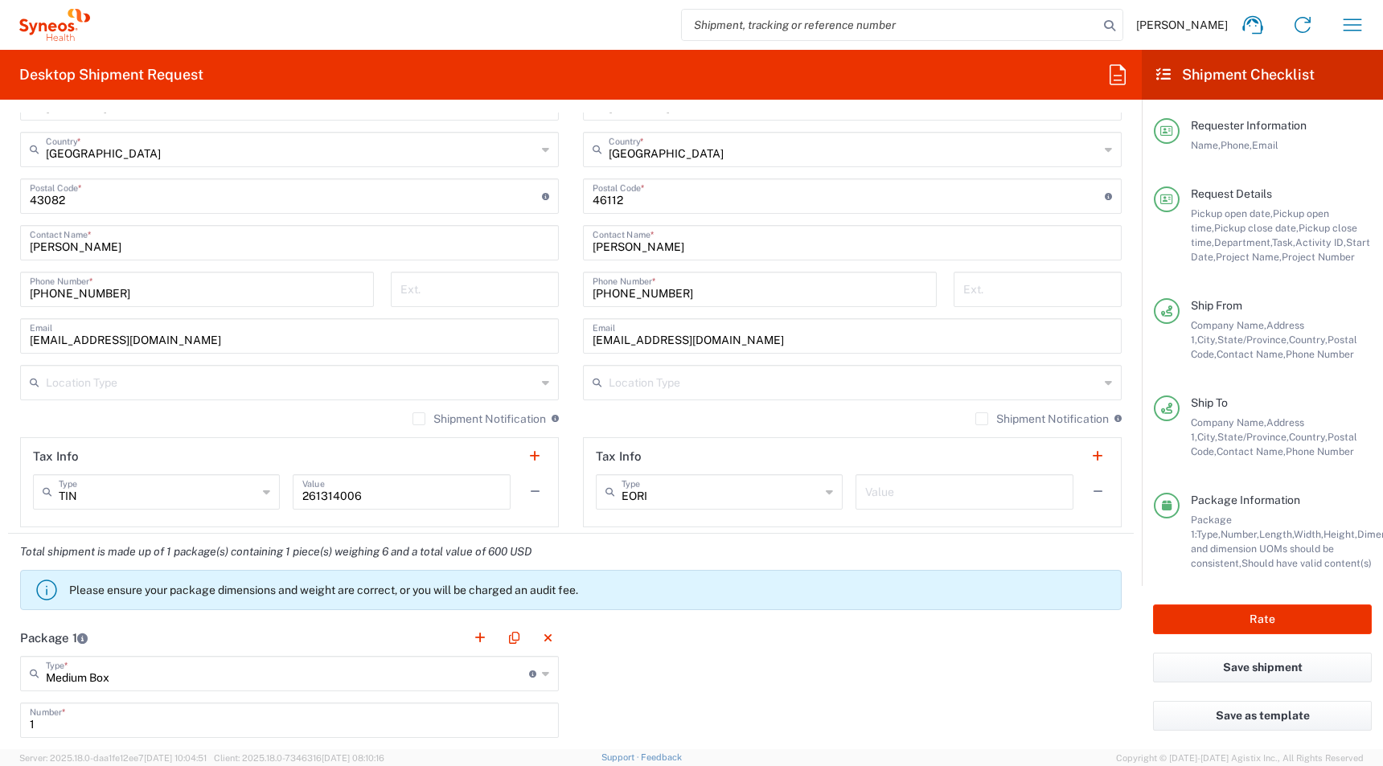
scroll to position [961, 0]
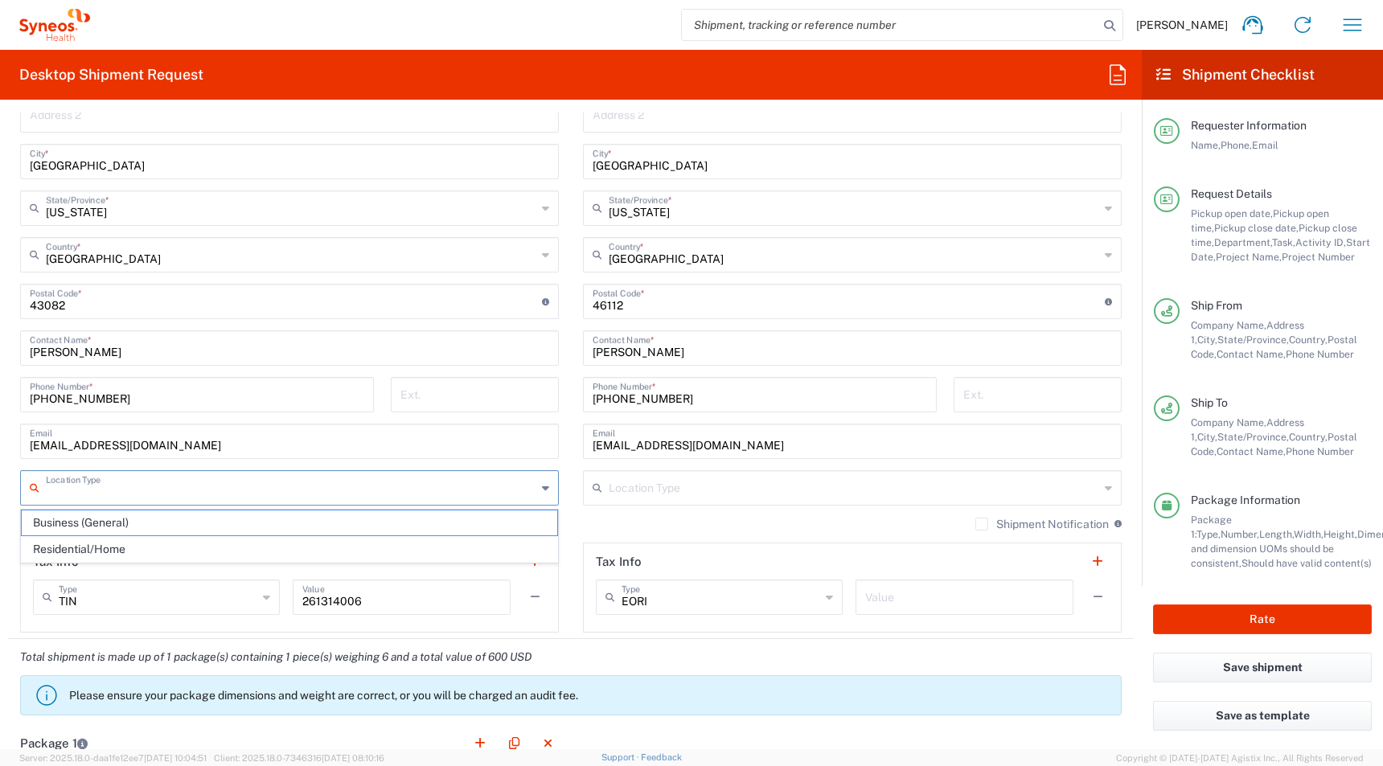
click at [72, 492] on input "text" at bounding box center [291, 487] width 491 height 28
click at [60, 525] on span "Business (General)" at bounding box center [290, 523] width 536 height 25
type input "Business (General)"
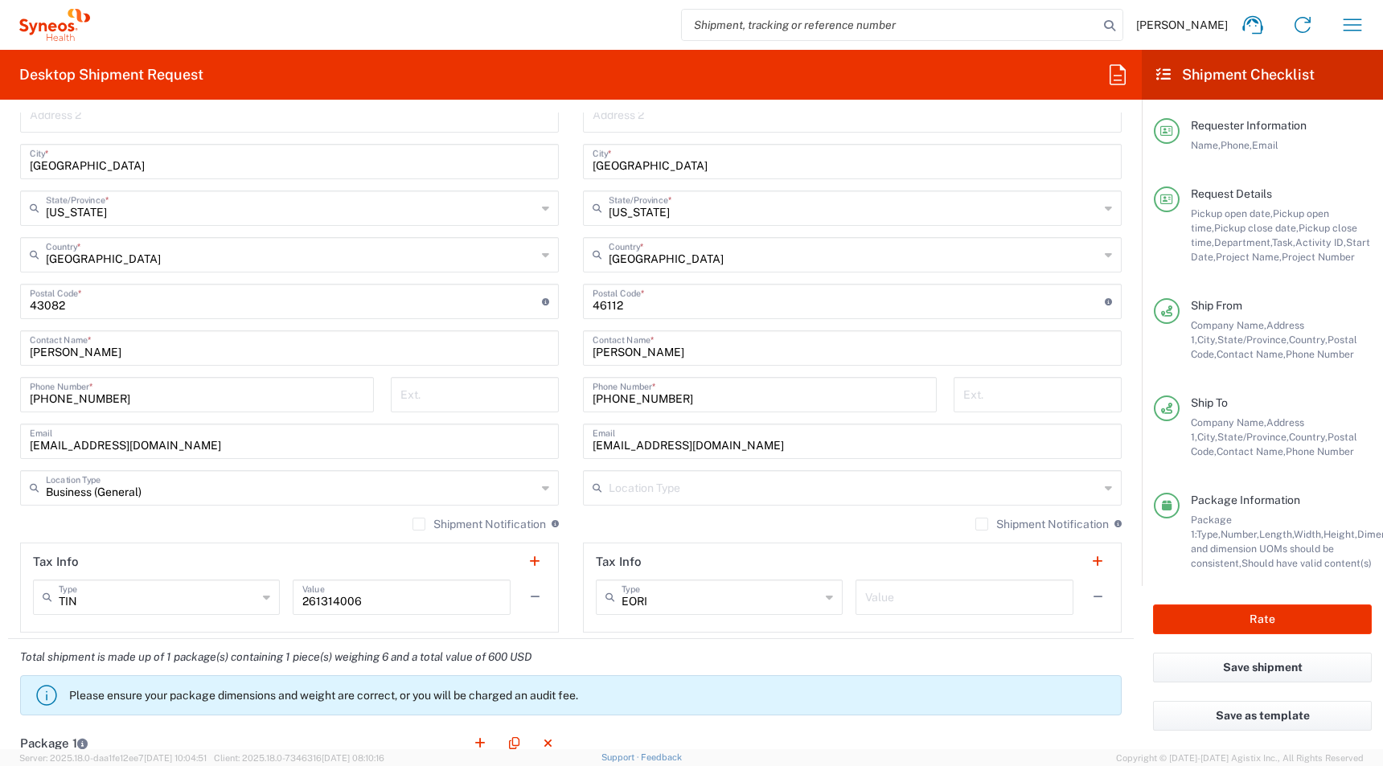
click at [625, 483] on input "text" at bounding box center [854, 487] width 491 height 28
click at [637, 487] on input "text" at bounding box center [854, 487] width 491 height 28
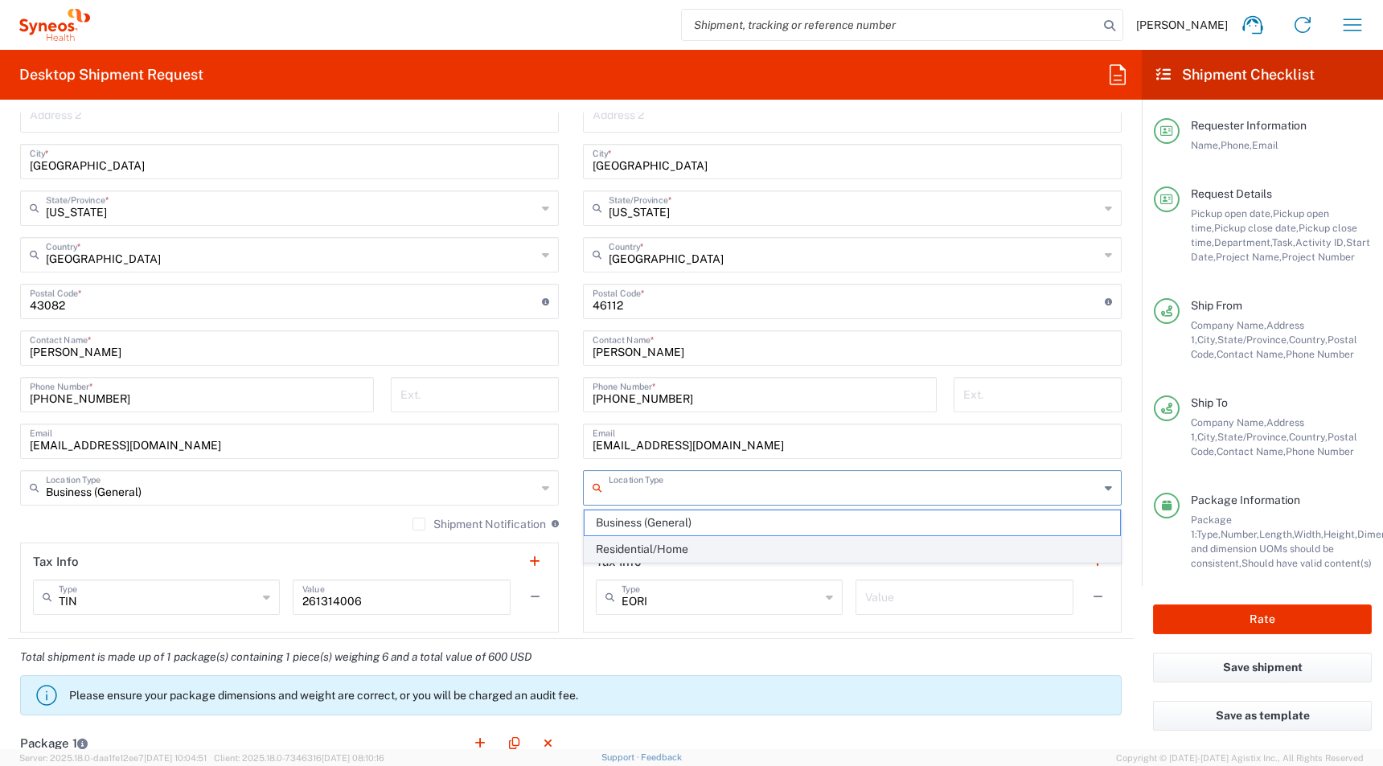
click at [626, 544] on span "Residential/Home" at bounding box center [853, 549] width 536 height 25
type input "Residential/Home"
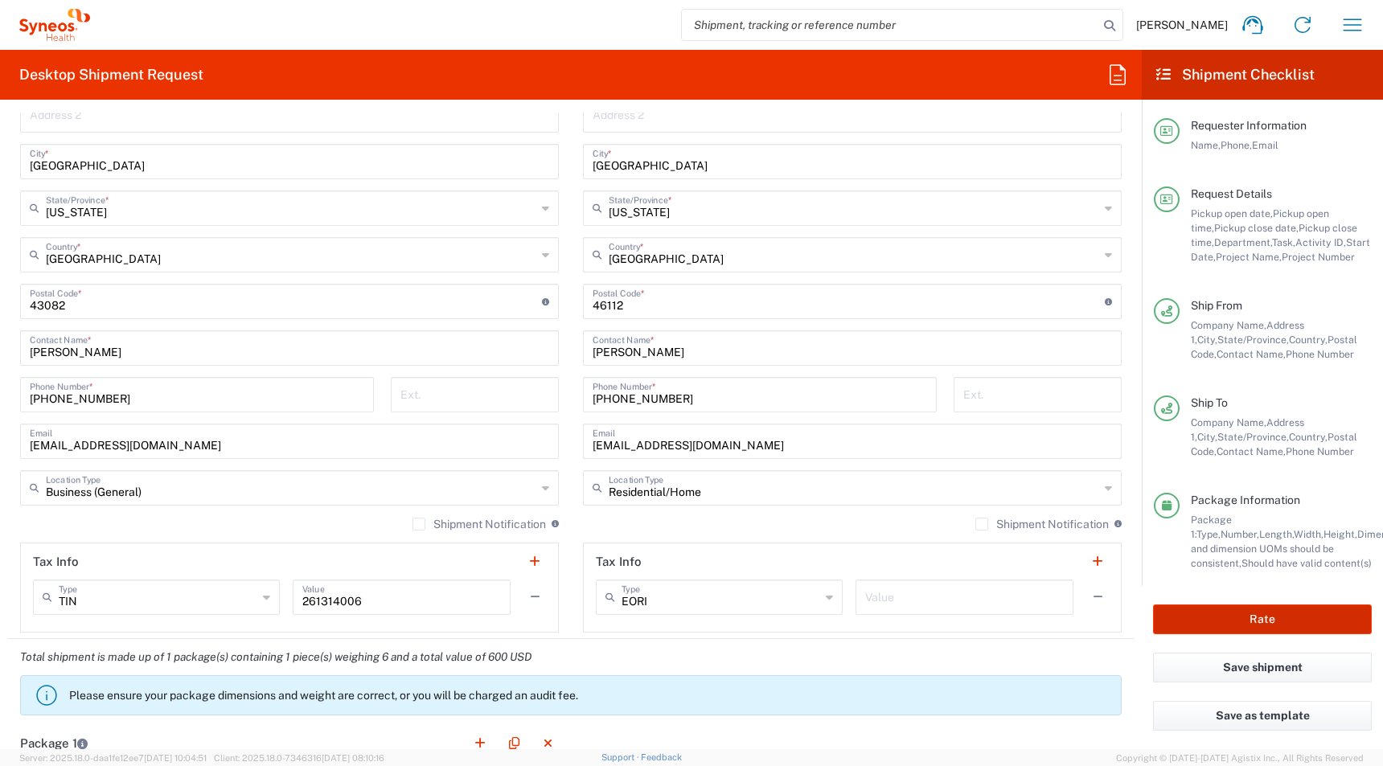
click at [1201, 625] on button "Rate" at bounding box center [1262, 620] width 219 height 30
type input "4510 DEPARTMENTAL EXPENSE"
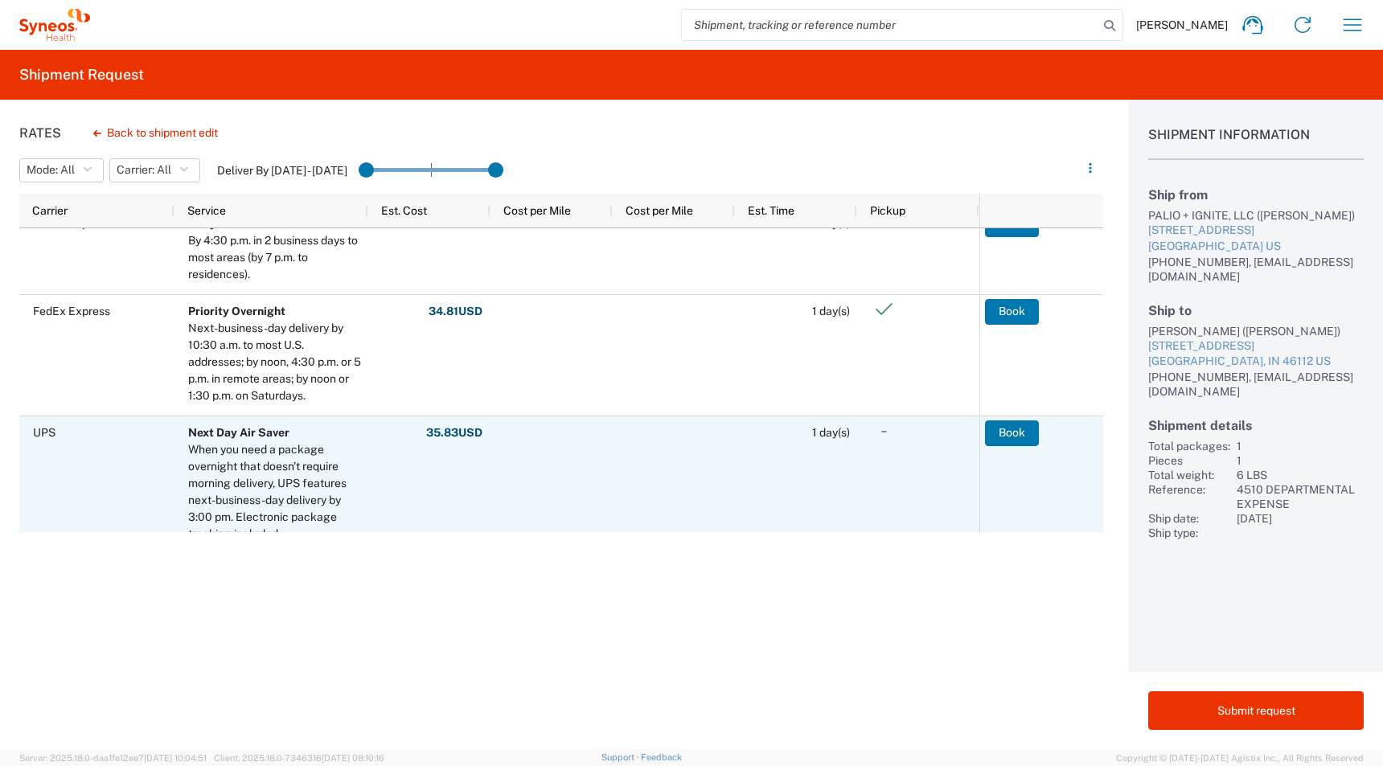
scroll to position [302, 0]
click at [1011, 432] on button "Book" at bounding box center [1012, 432] width 54 height 26
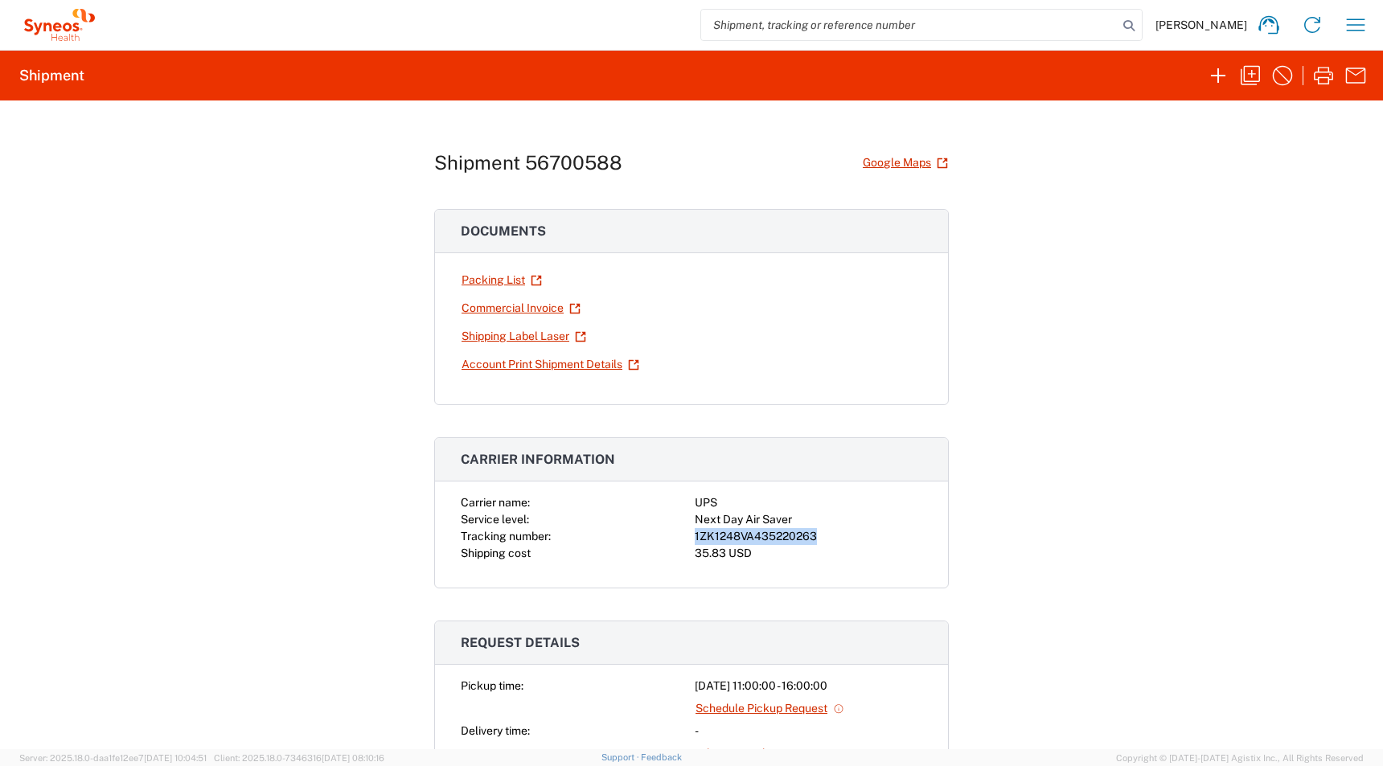
drag, startPoint x: 822, startPoint y: 540, endPoint x: 692, endPoint y: 540, distance: 130.3
click at [692, 540] on div "Carrier name: UPS Service level: Next Day Air Saver Tracking number: 1ZK1248VA4…" at bounding box center [692, 529] width 462 height 68
copy div "1ZK1248VA435220263"
click at [482, 334] on link "Shipping Label Laser" at bounding box center [524, 336] width 126 height 28
